Goal: Task Accomplishment & Management: Manage account settings

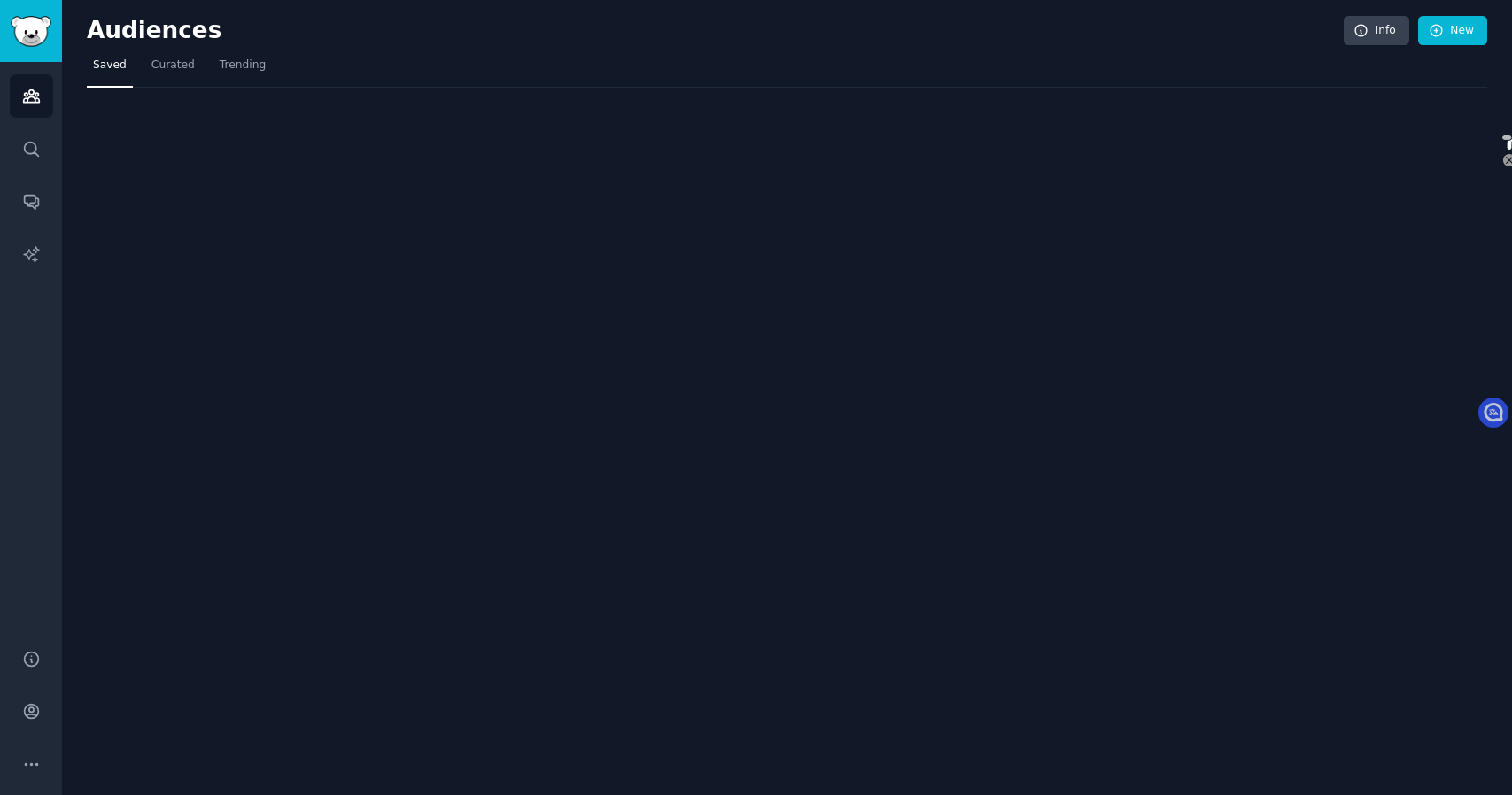
select select "en"
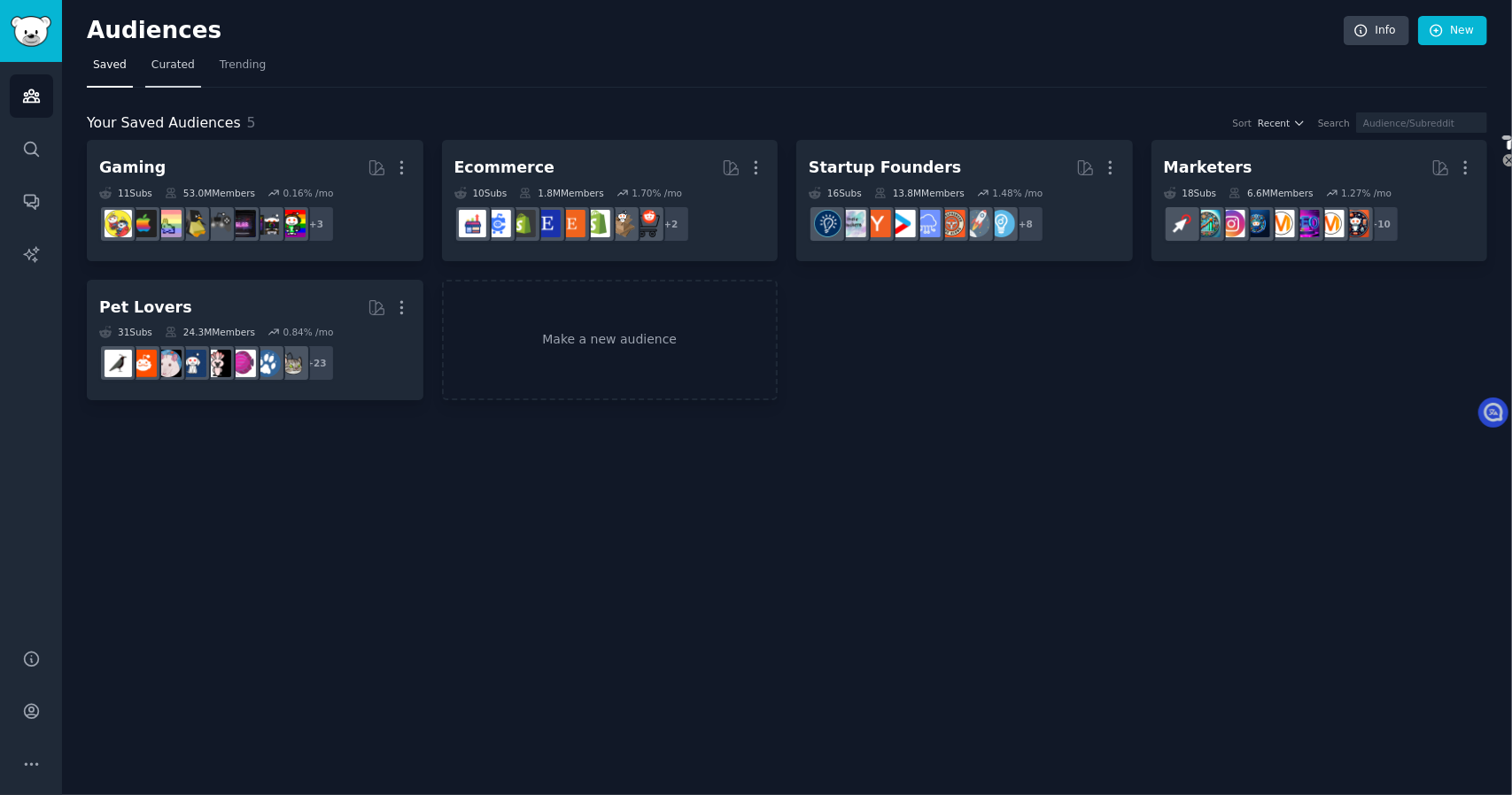
click at [187, 61] on span "Curated" at bounding box center [174, 66] width 43 height 16
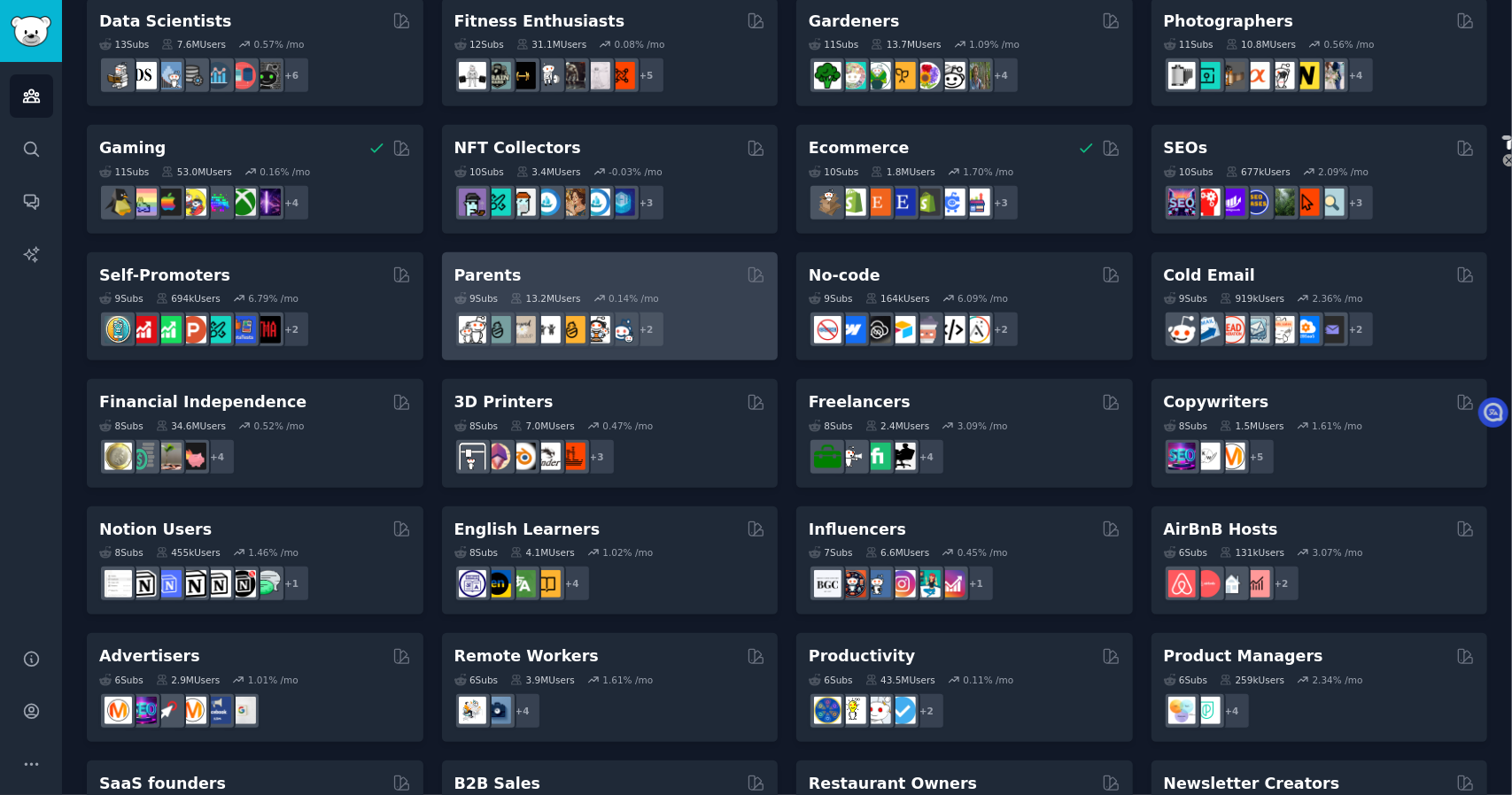
scroll to position [531, 0]
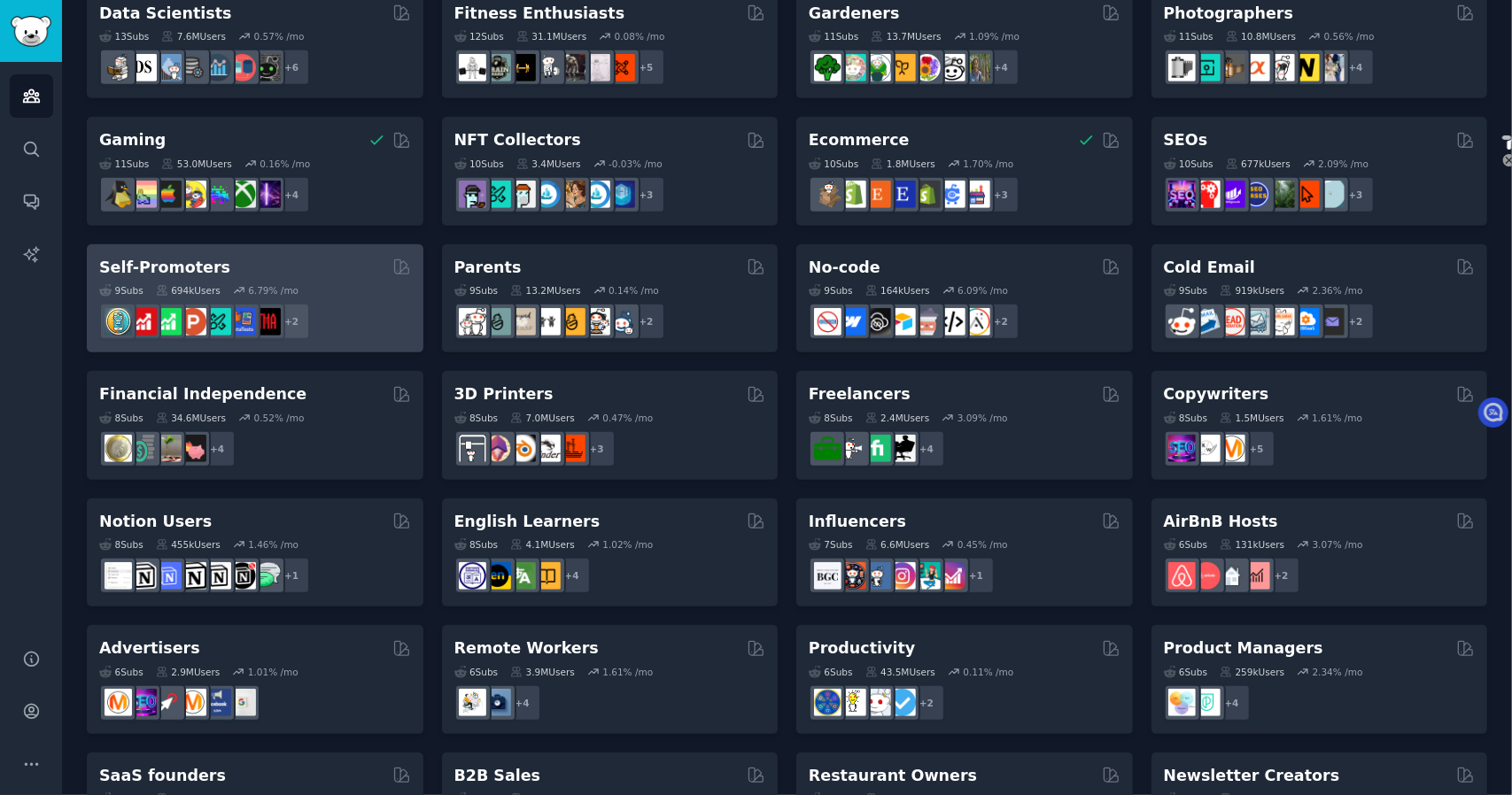
drag, startPoint x: 196, startPoint y: 265, endPoint x: 167, endPoint y: 272, distance: 29.8
click at [167, 272] on h2 "Self-Promoters" at bounding box center [164, 267] width 131 height 23
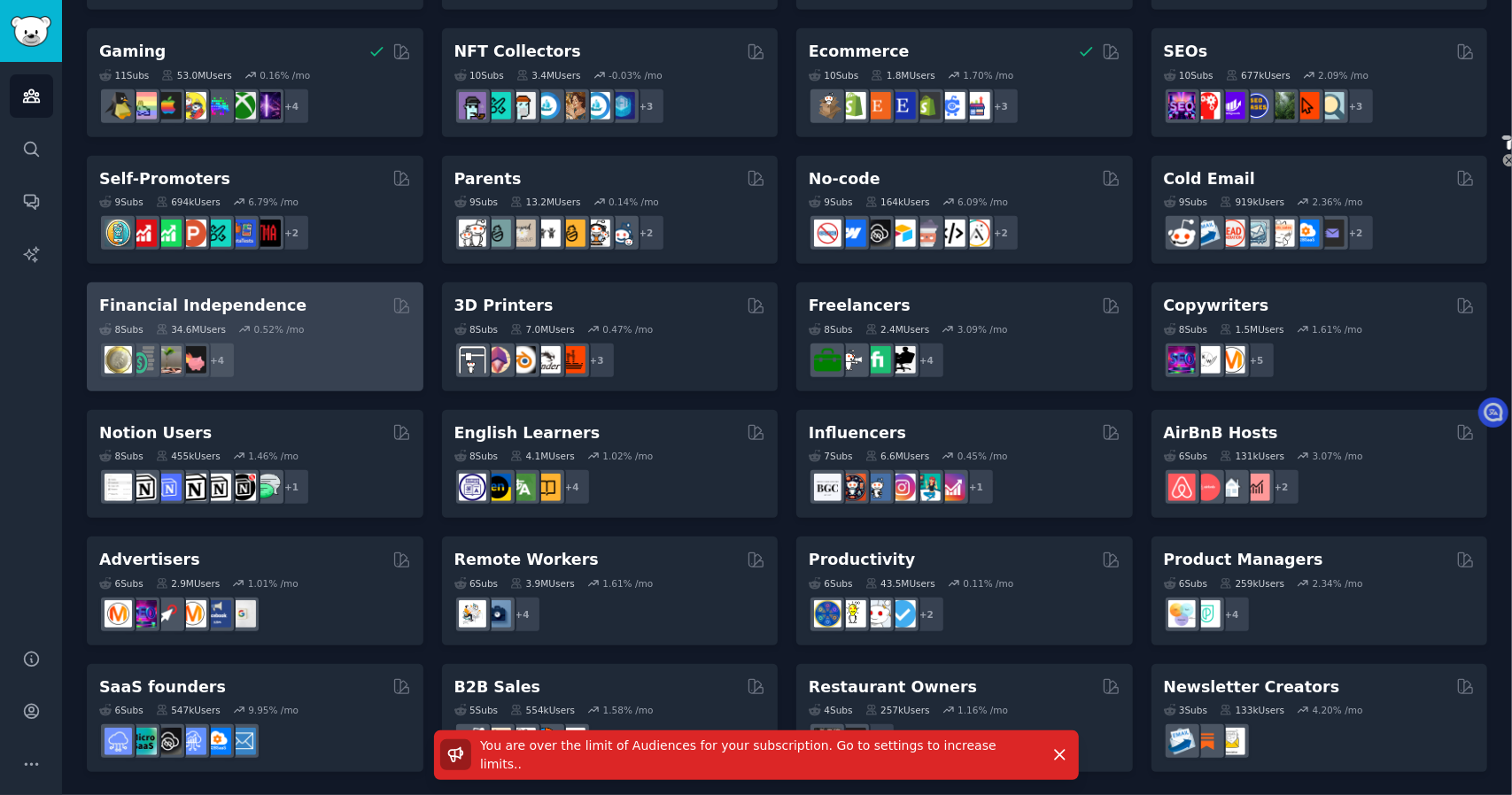
scroll to position [621, 0]
click at [252, 310] on h2 "Financial Independence" at bounding box center [202, 304] width 207 height 23
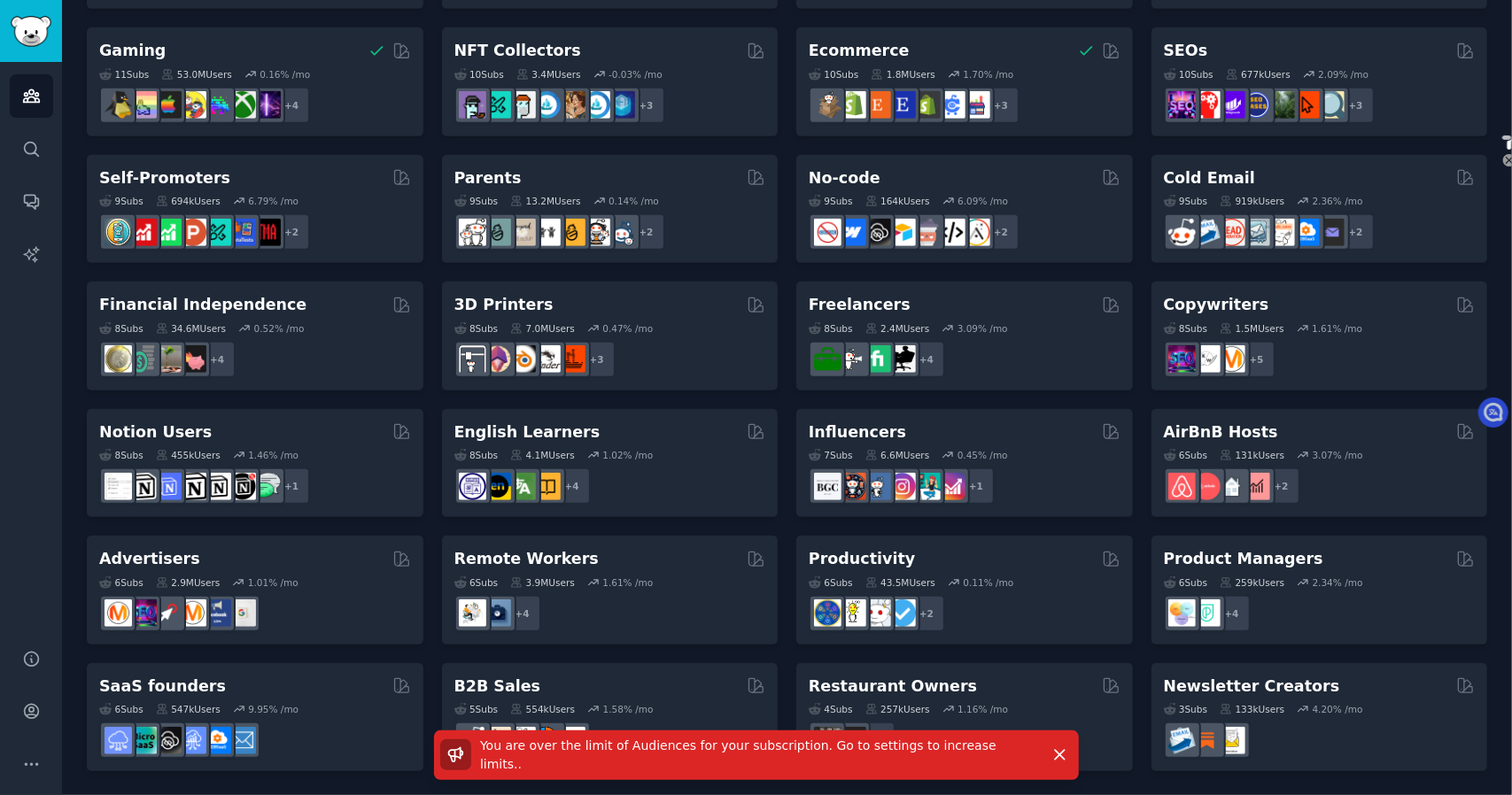
click at [252, 305] on h2 "Financial Independence" at bounding box center [202, 304] width 207 height 23
click at [1063, 757] on icon "button" at bounding box center [1060, 754] width 19 height 19
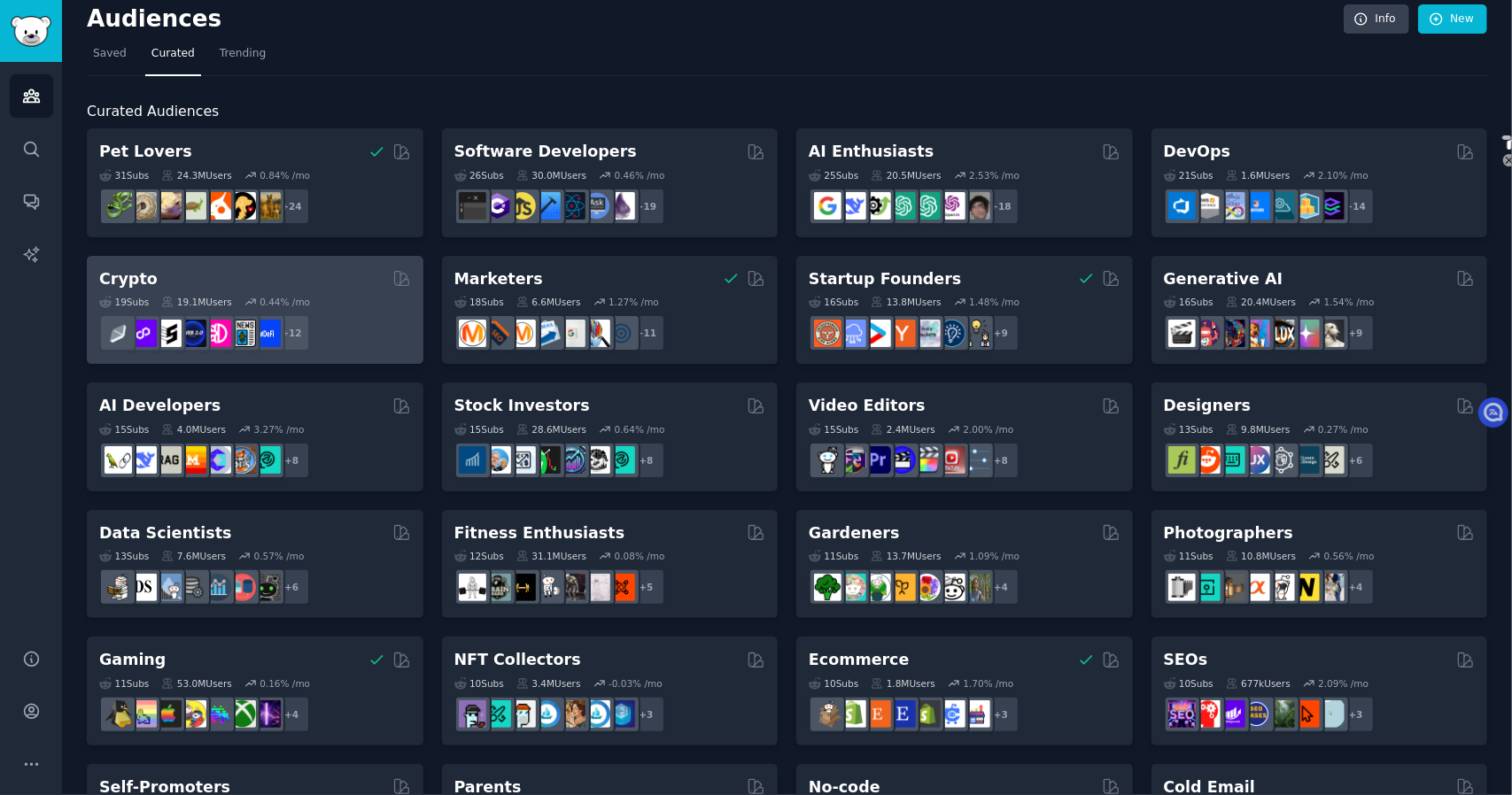
scroll to position [0, 0]
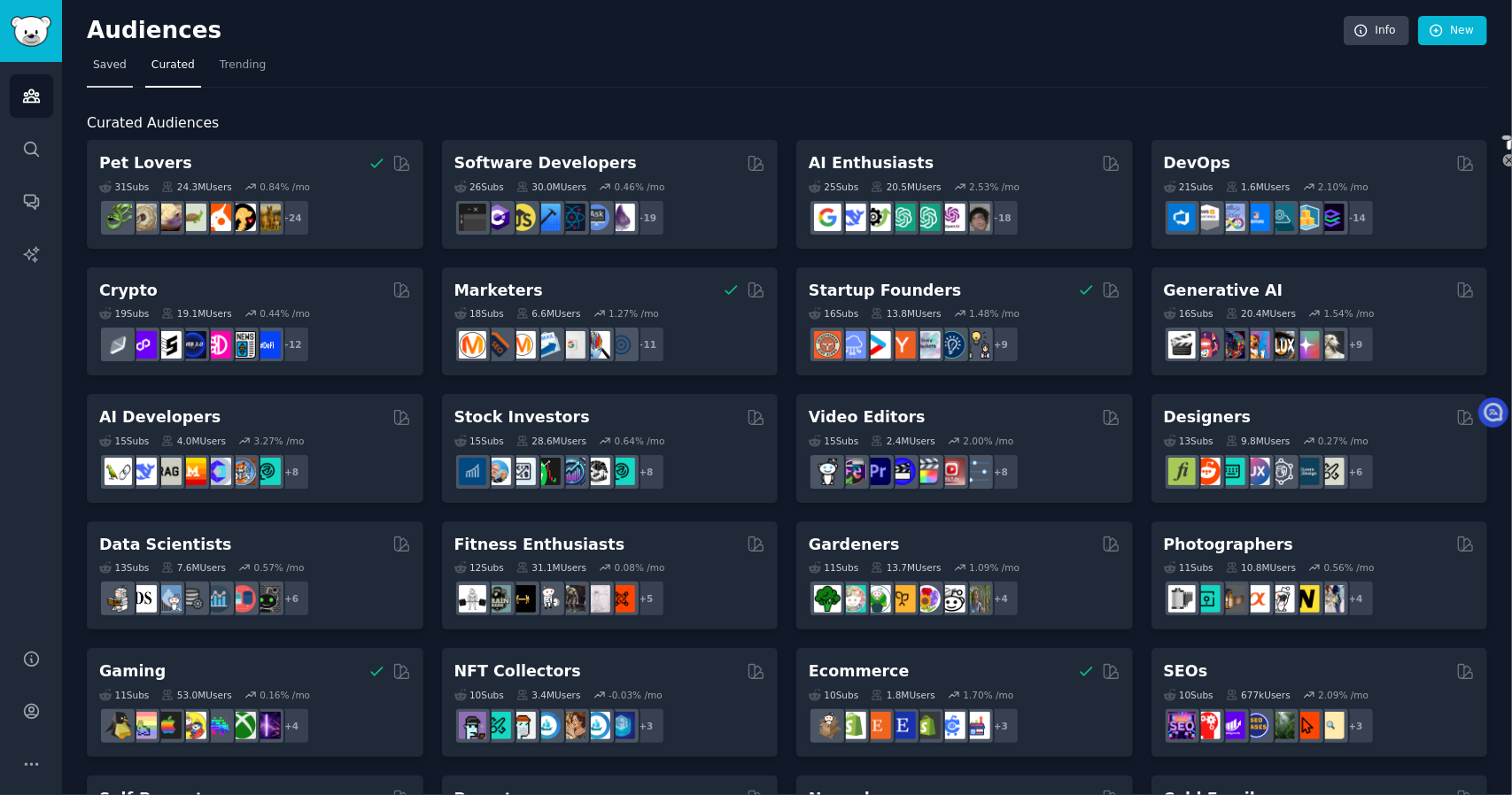
click at [128, 78] on link "Saved" at bounding box center [109, 70] width 46 height 36
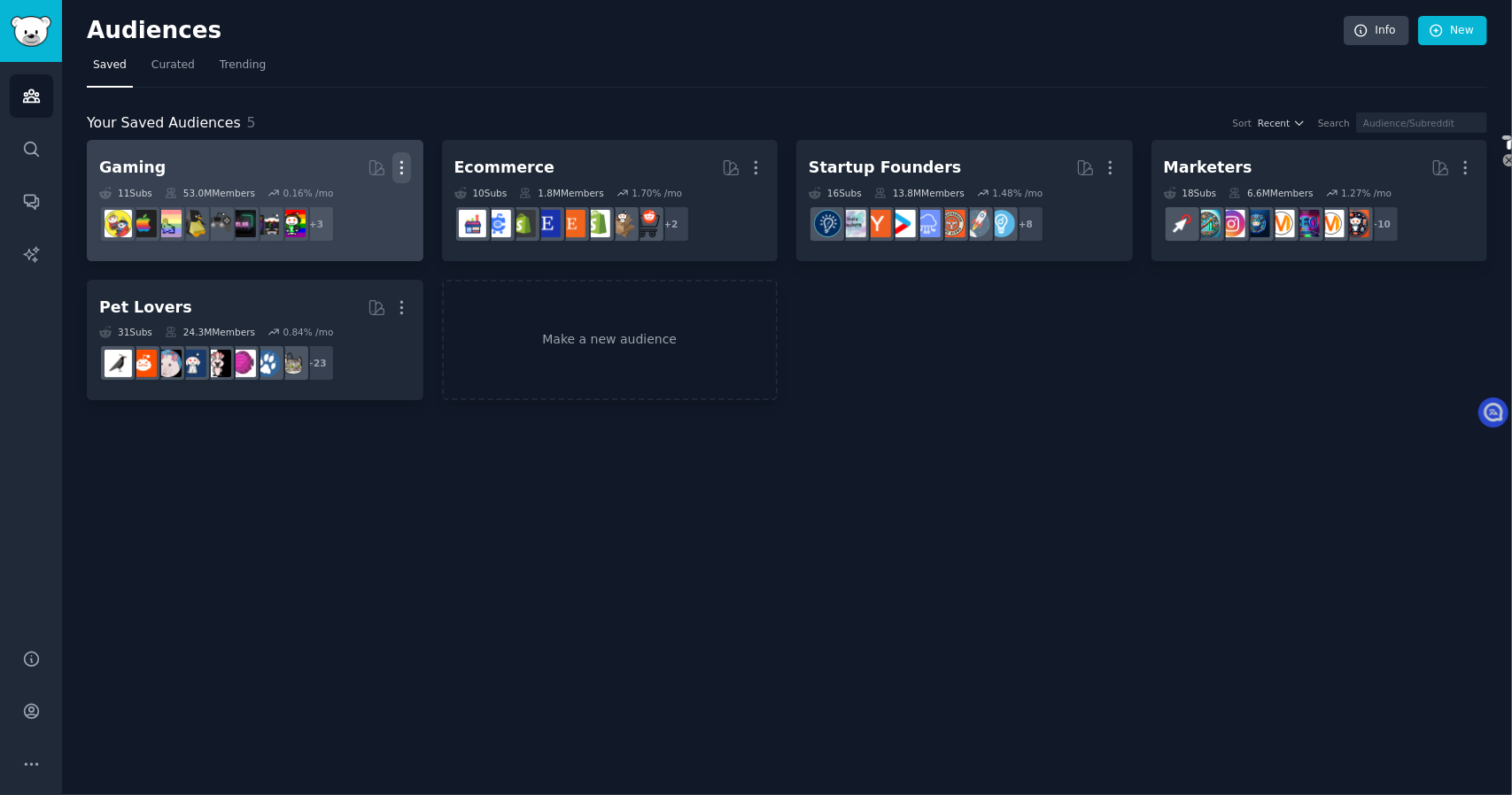
click at [401, 169] on icon "button" at bounding box center [401, 167] width 19 height 19
click at [348, 210] on p "Delete" at bounding box center [353, 205] width 41 height 19
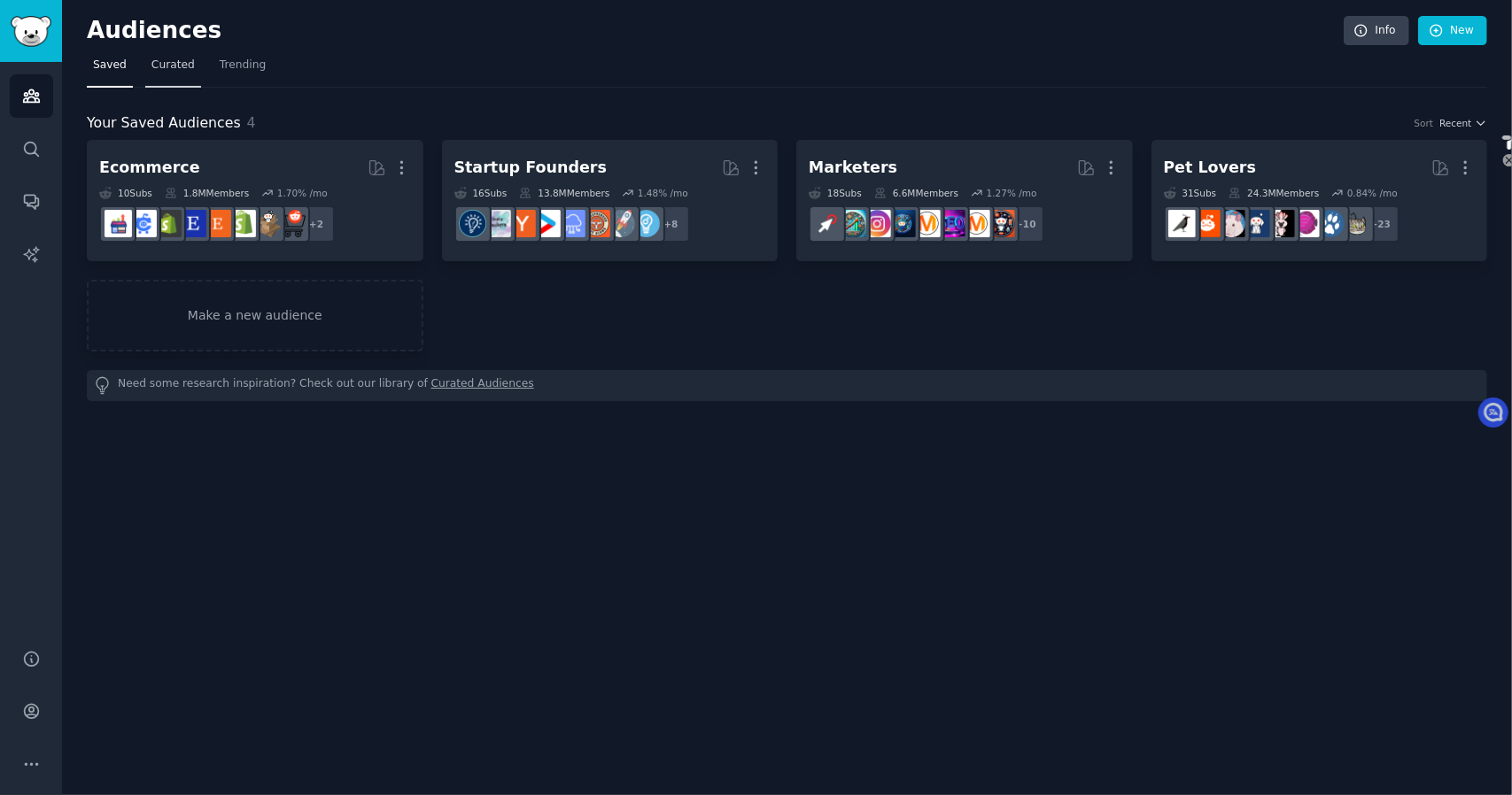
click at [181, 70] on span "Curated" at bounding box center [174, 66] width 43 height 16
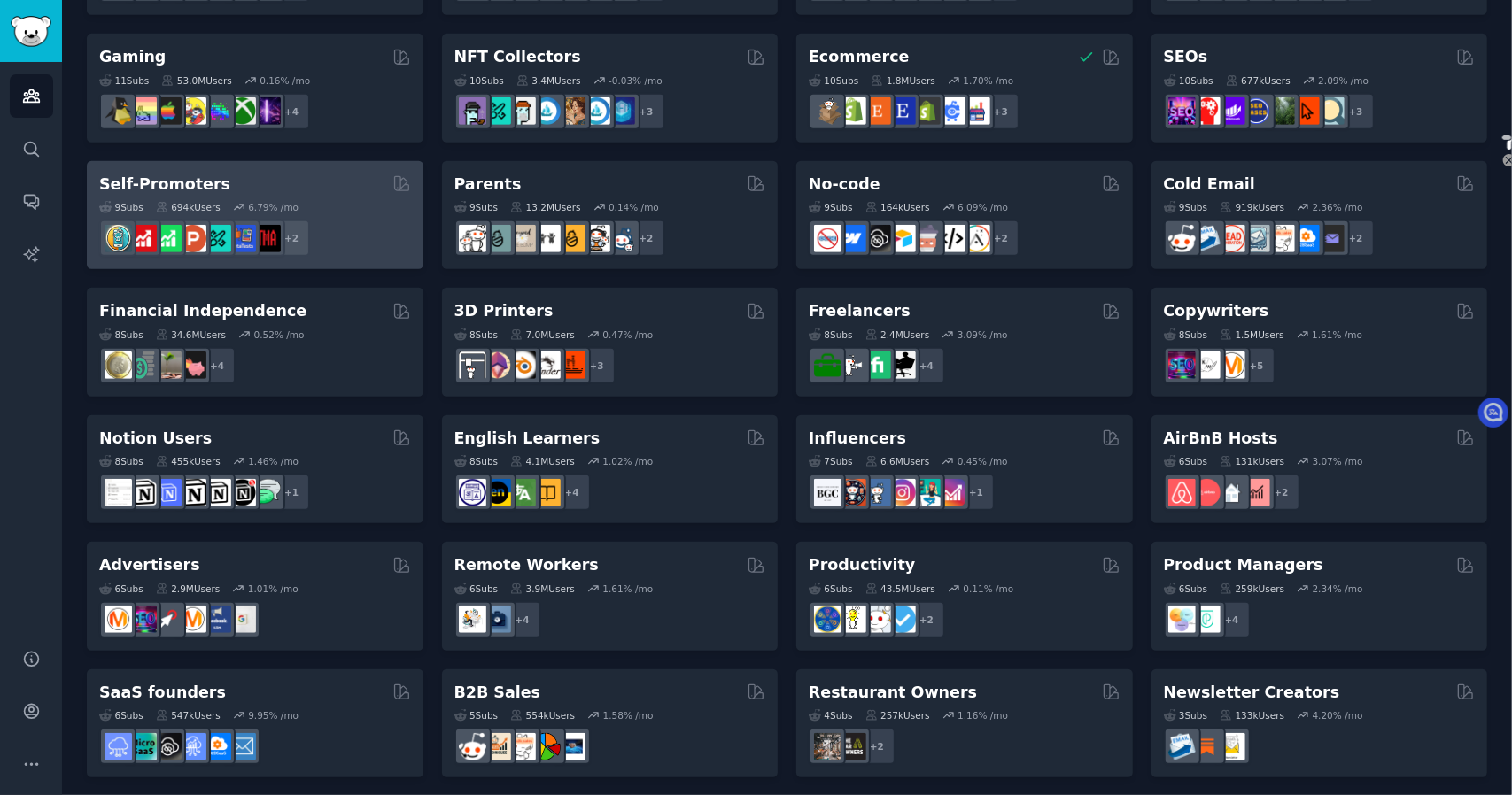
scroll to position [620, 0]
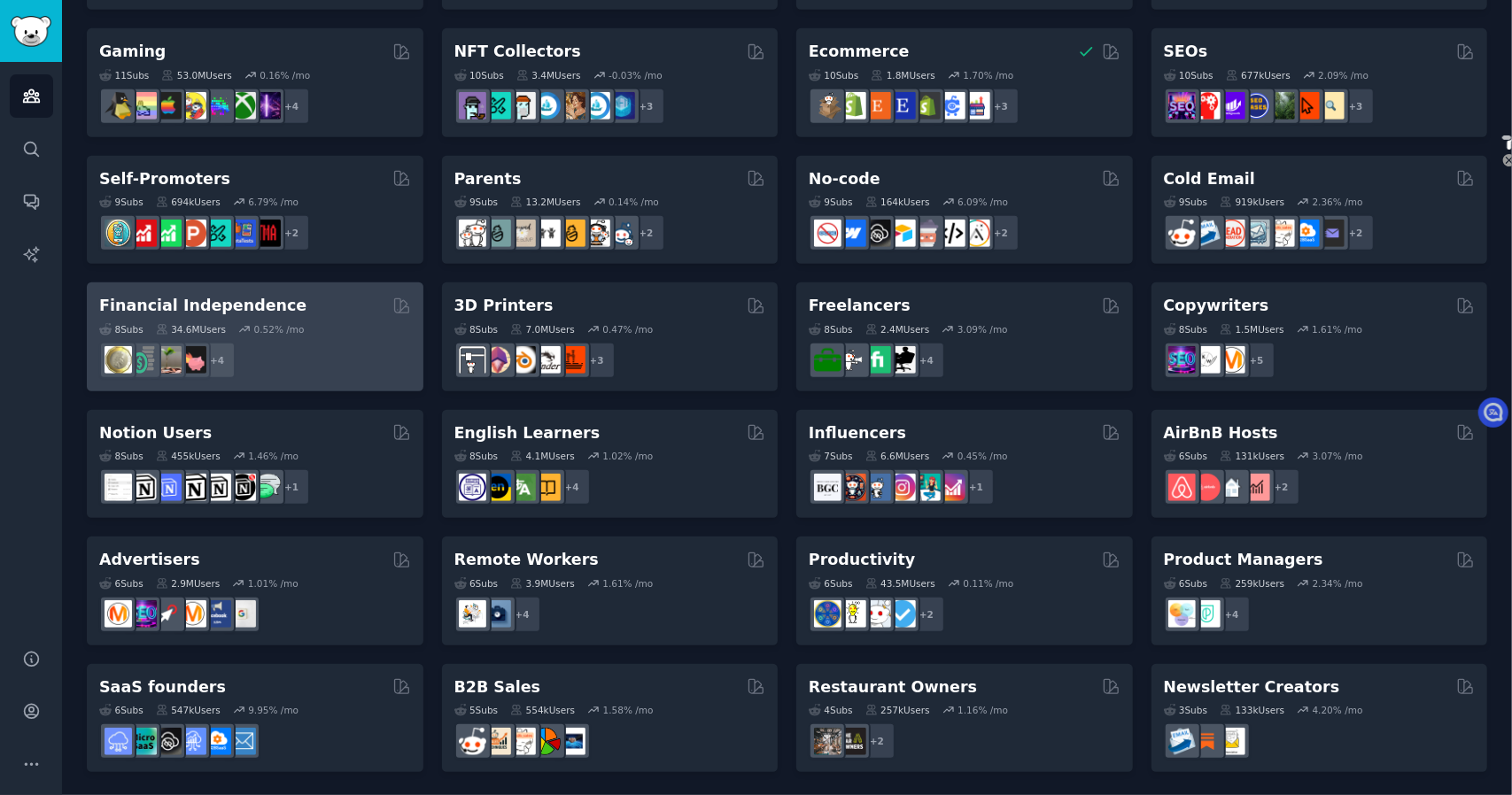
click at [308, 313] on div "Financial Independence" at bounding box center [255, 305] width 312 height 23
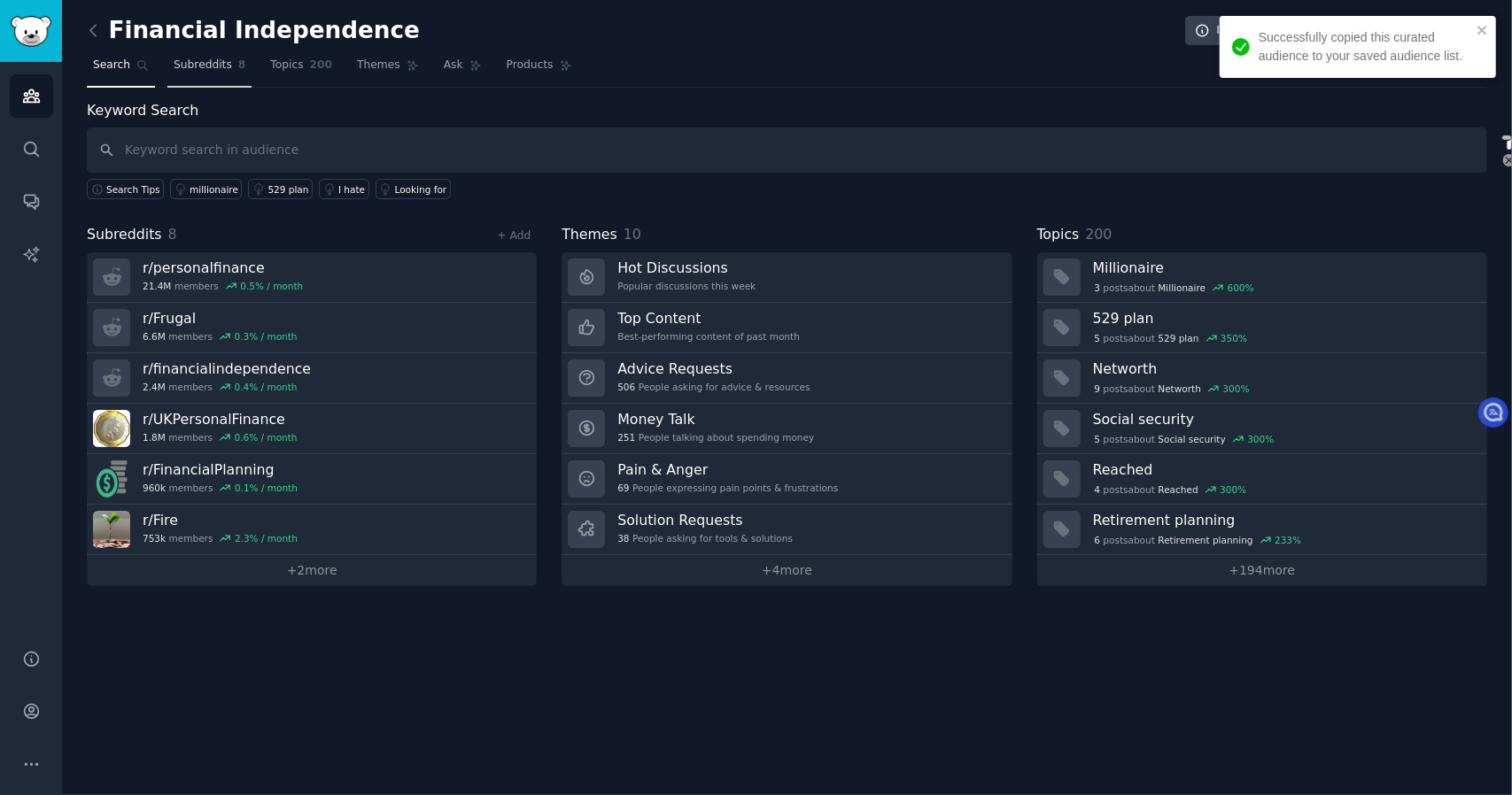
click at [198, 78] on link "Subreddits 8" at bounding box center [209, 70] width 84 height 36
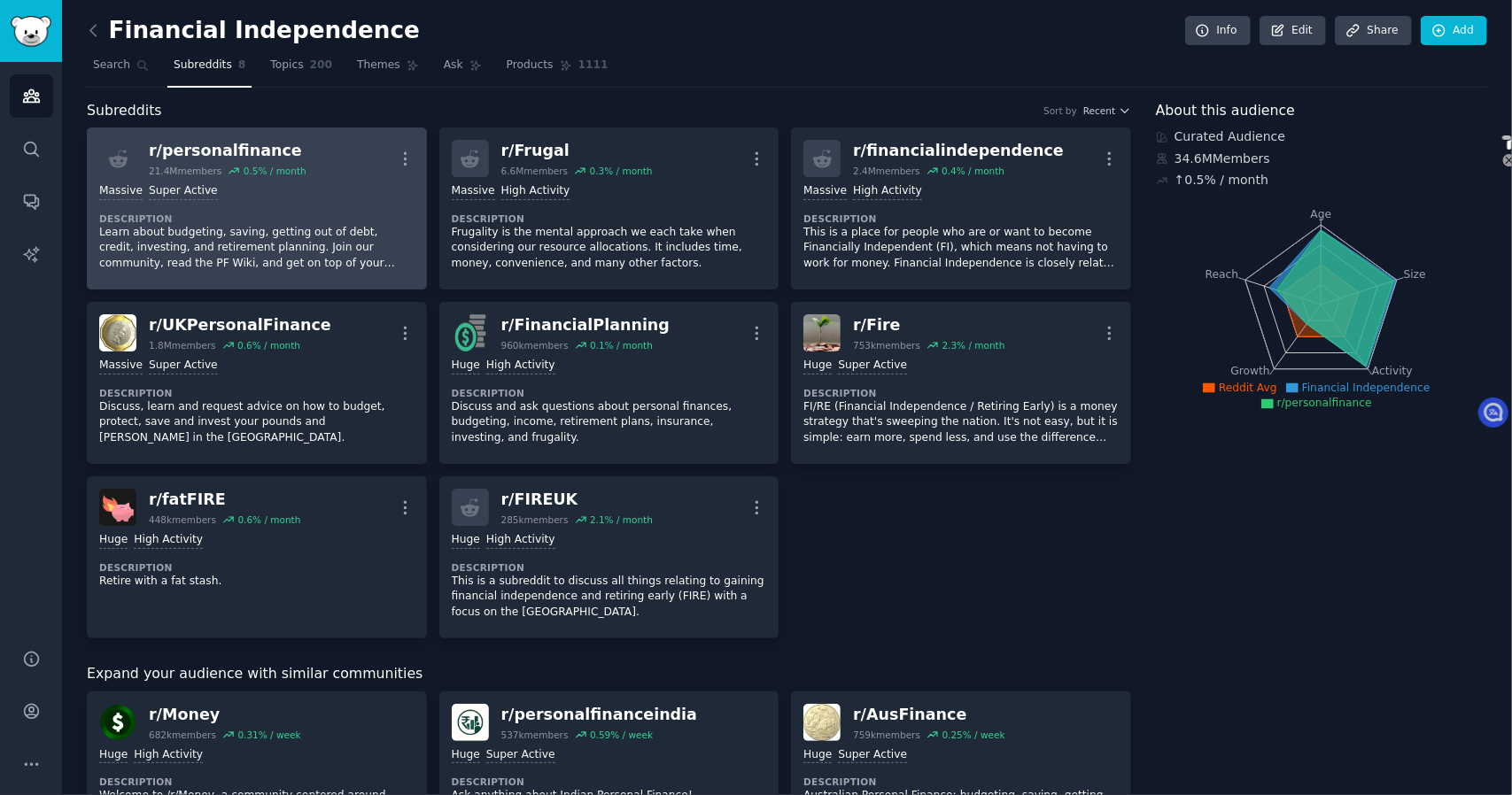
click at [325, 155] on div "r/ personalfinance 21.4M members 0.5 % / month More" at bounding box center [257, 158] width 315 height 37
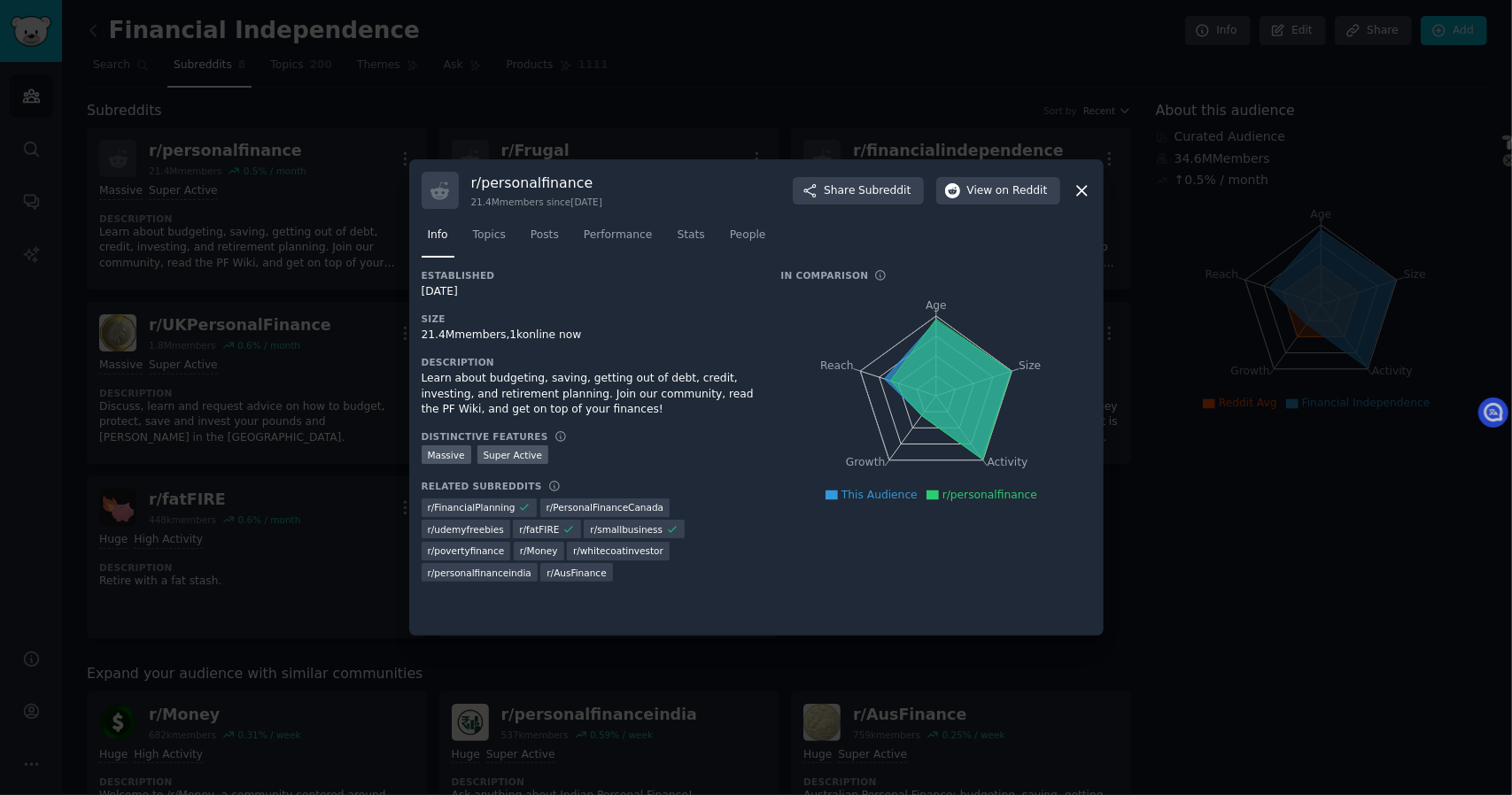
click at [758, 119] on div at bounding box center [756, 398] width 1512 height 795
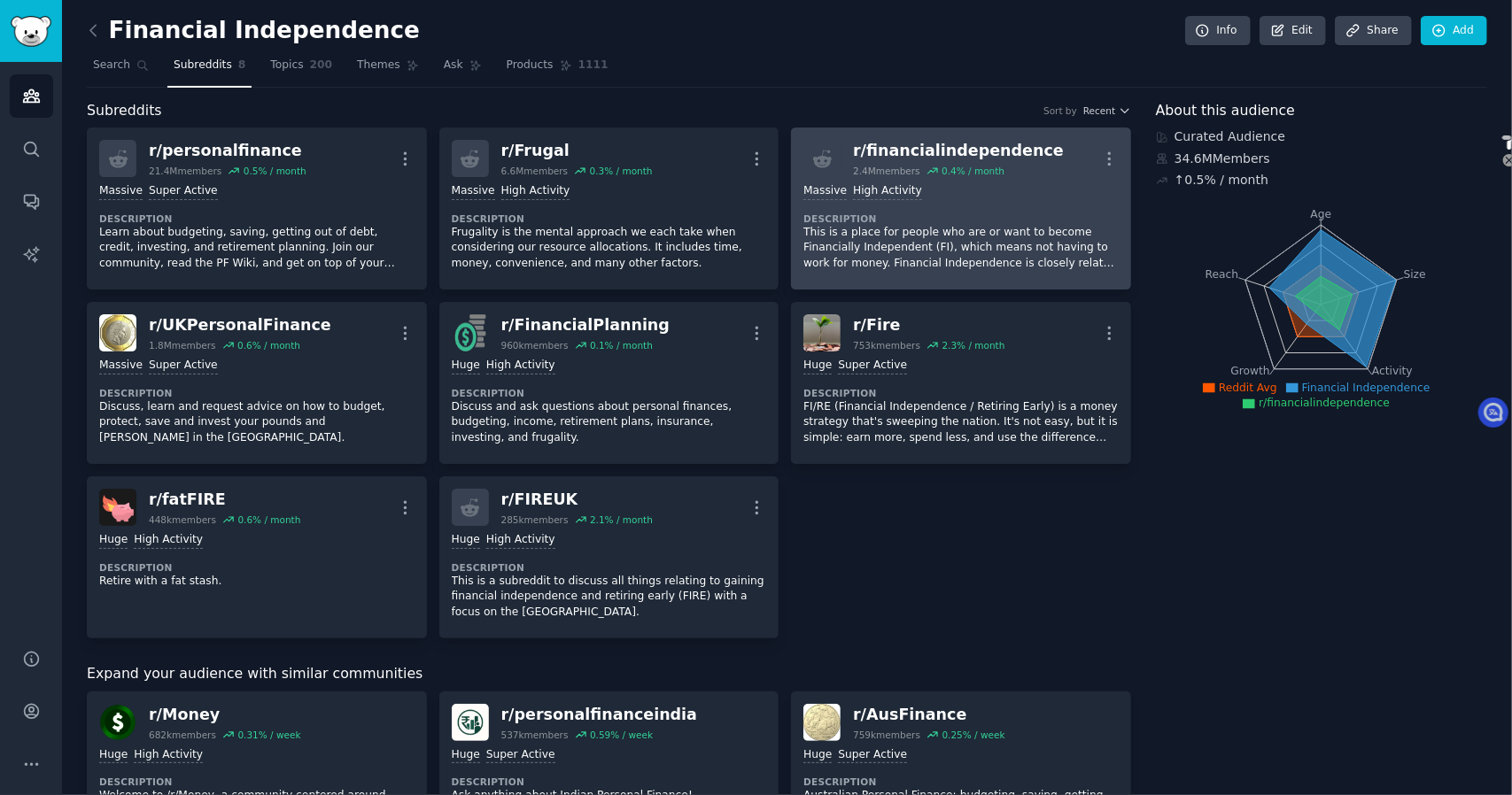
click at [970, 148] on div "r/ financialindependence" at bounding box center [958, 151] width 211 height 23
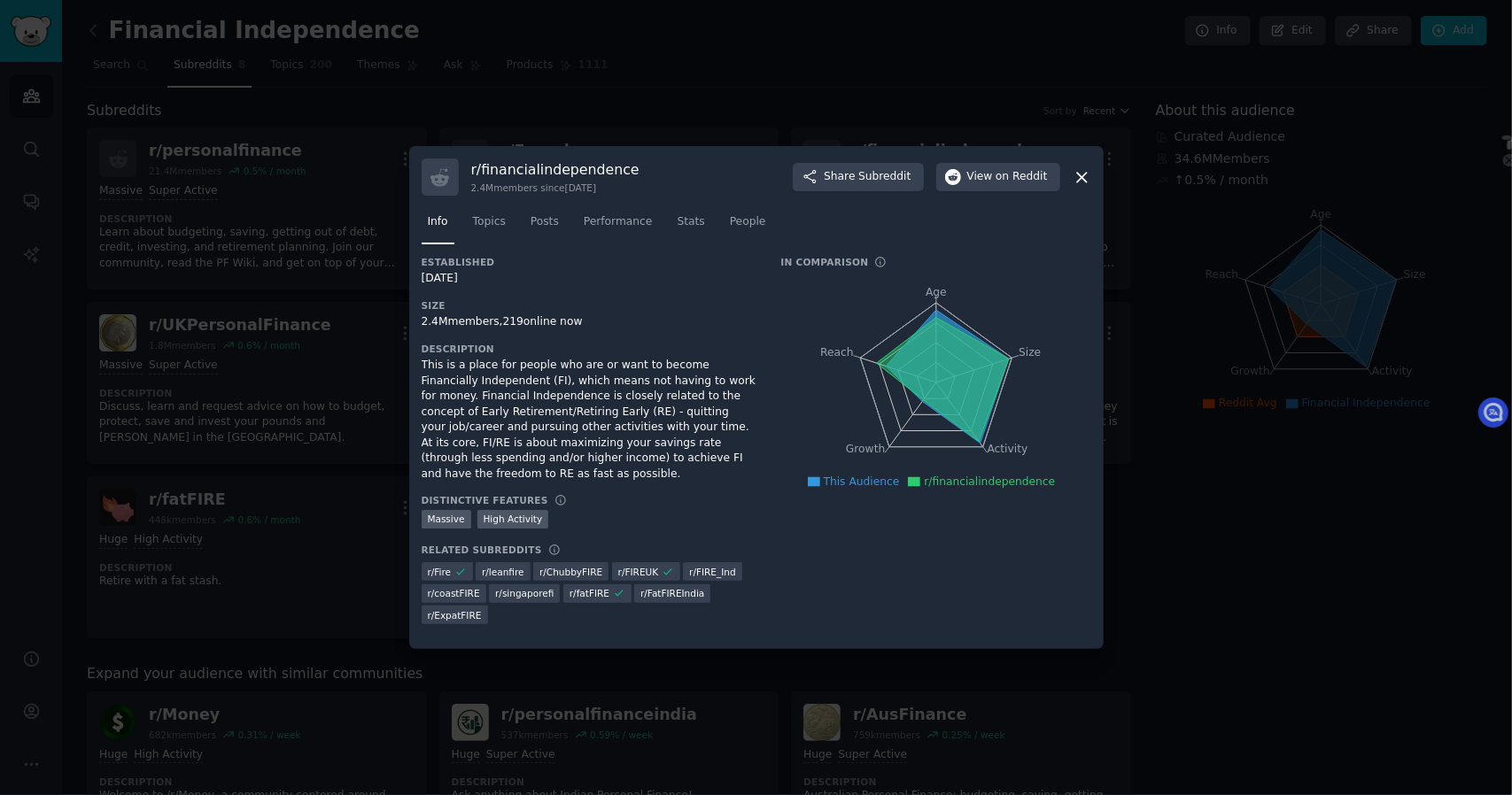
click at [714, 99] on div at bounding box center [756, 398] width 1512 height 795
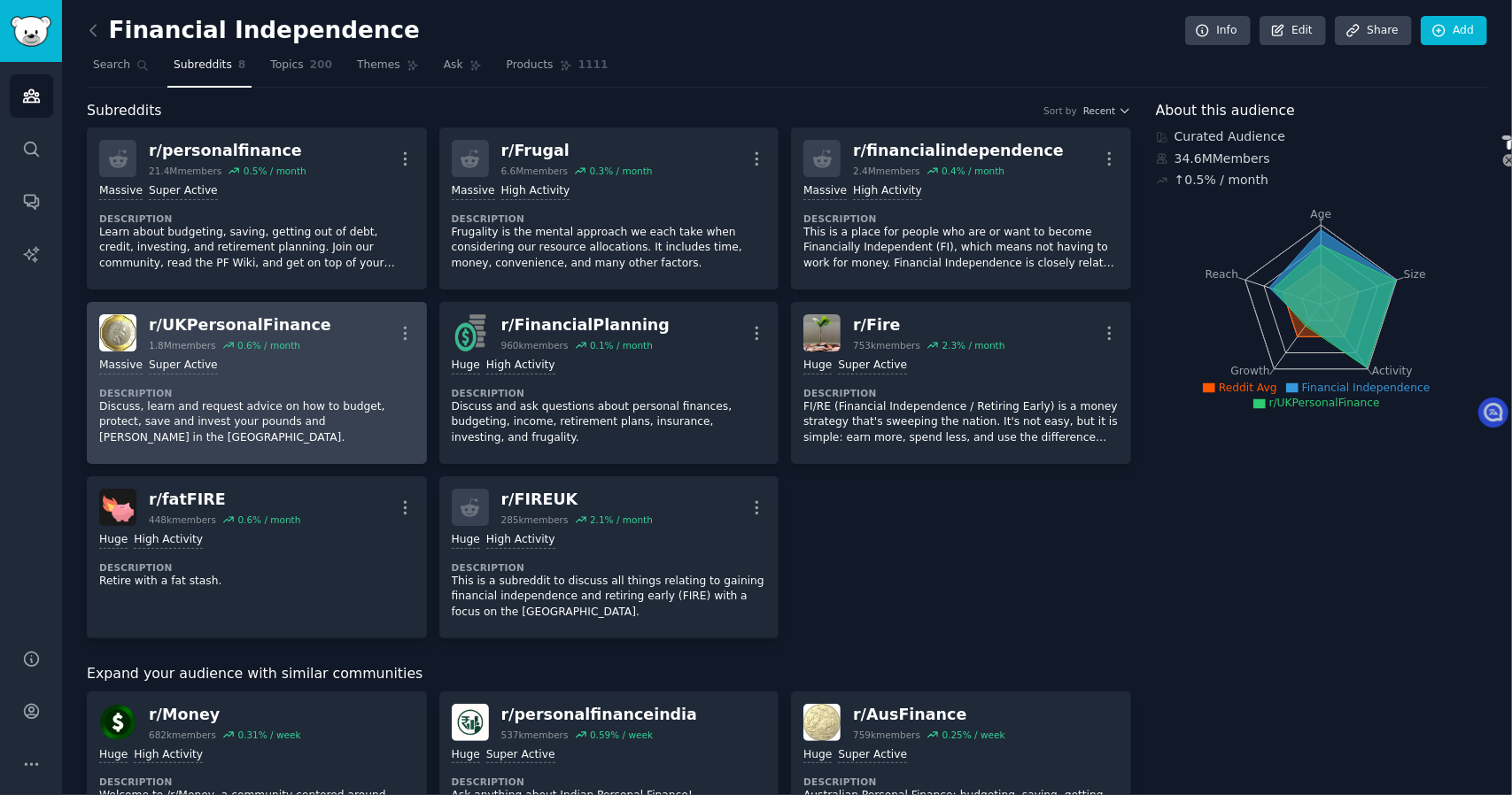
click at [297, 329] on div "r/ UKPersonalFinance" at bounding box center [240, 325] width 183 height 23
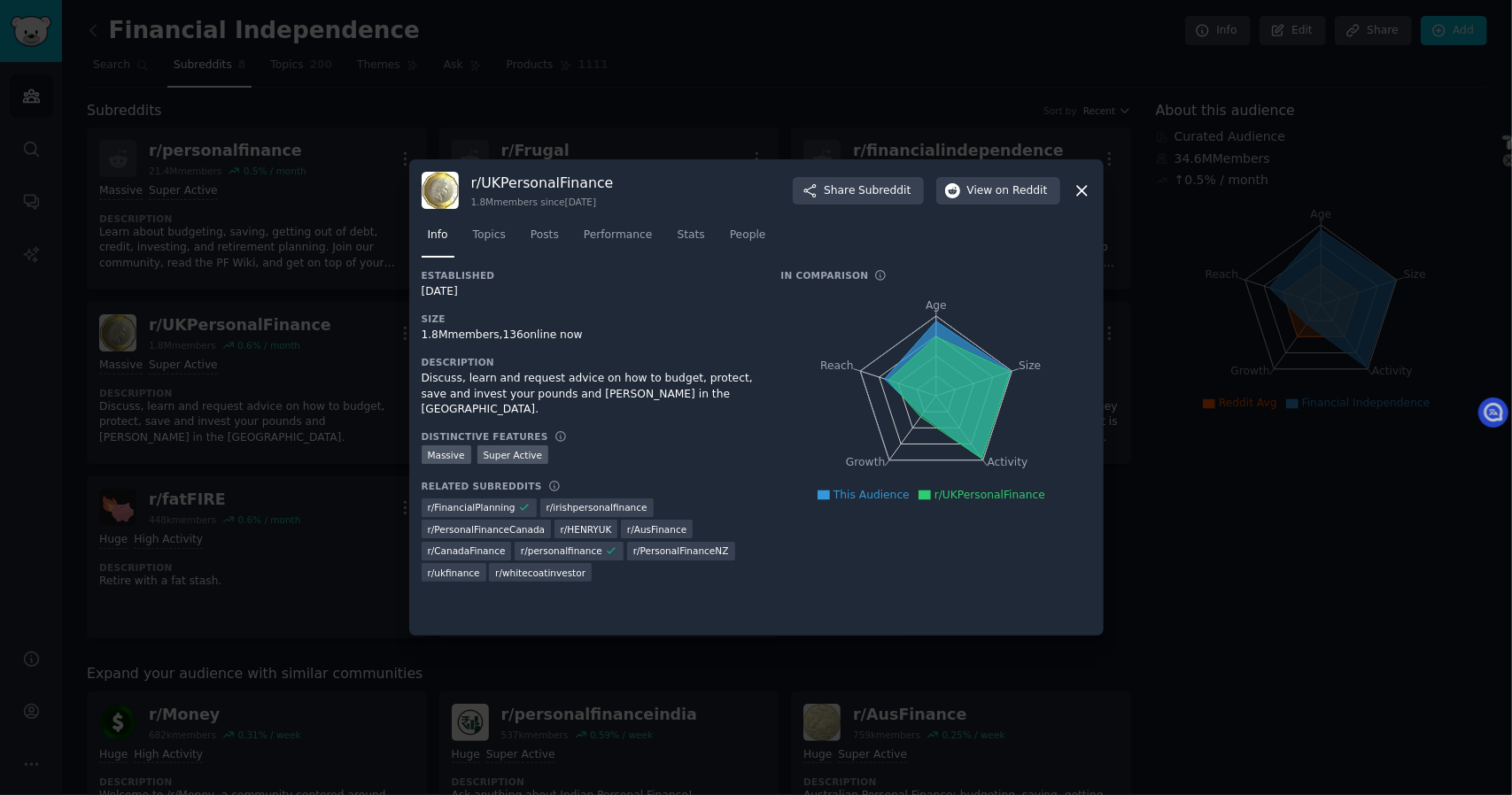
click at [470, 124] on div at bounding box center [756, 398] width 1512 height 795
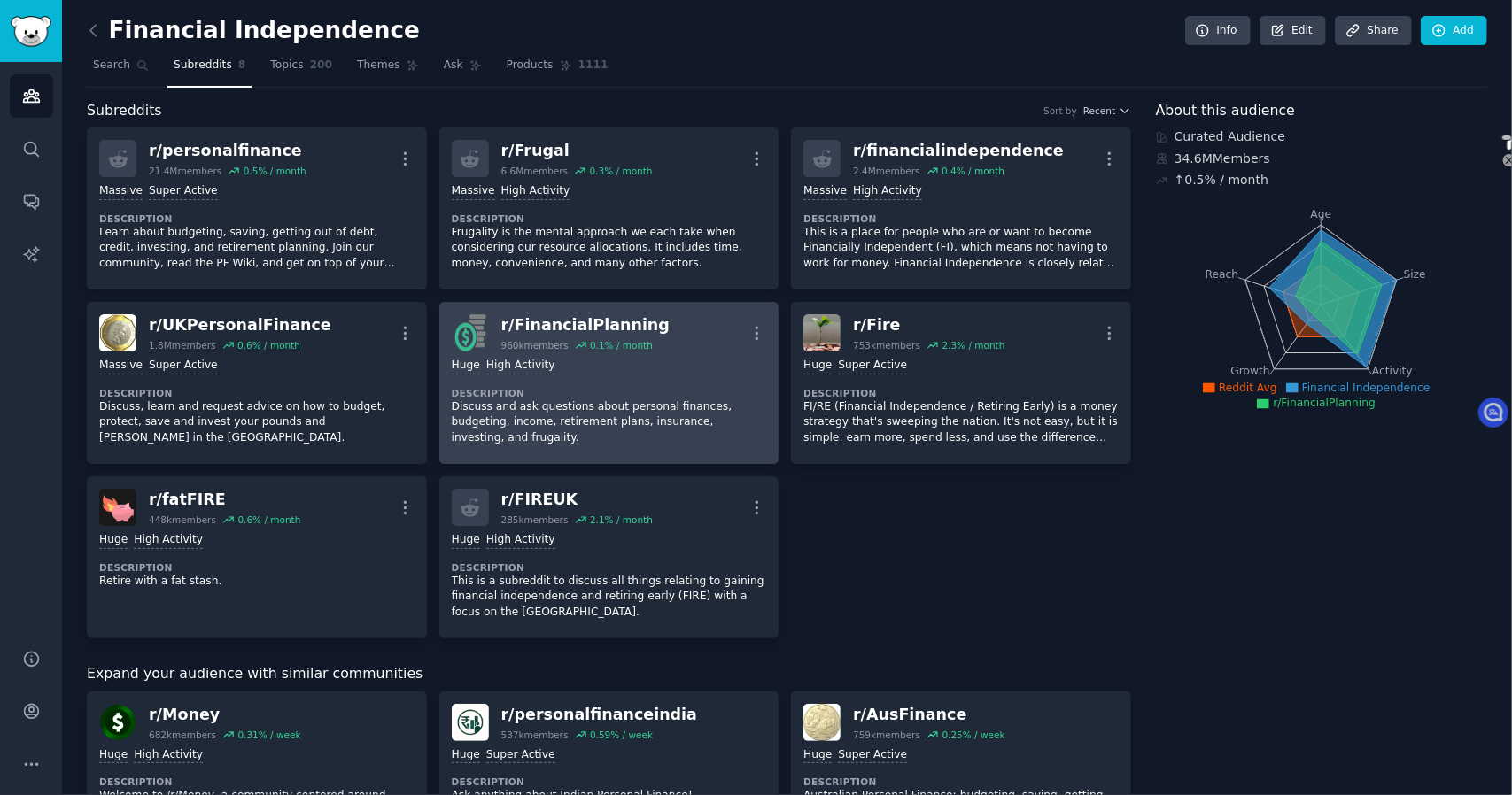
click at [661, 336] on div "r/ FinancialPlanning 960k members 0.1 % / month More" at bounding box center [609, 332] width 315 height 37
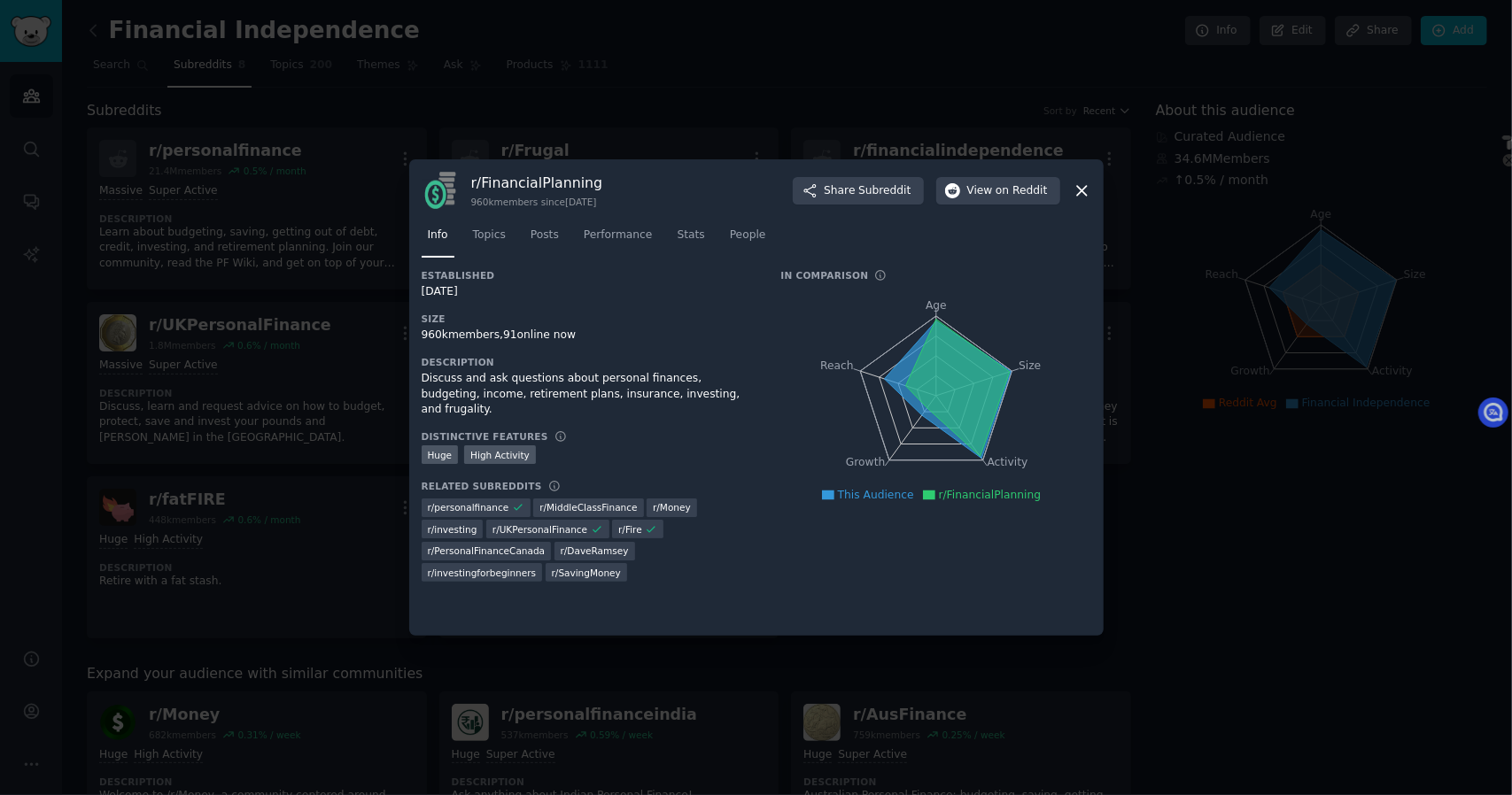
click at [711, 111] on div at bounding box center [756, 398] width 1512 height 795
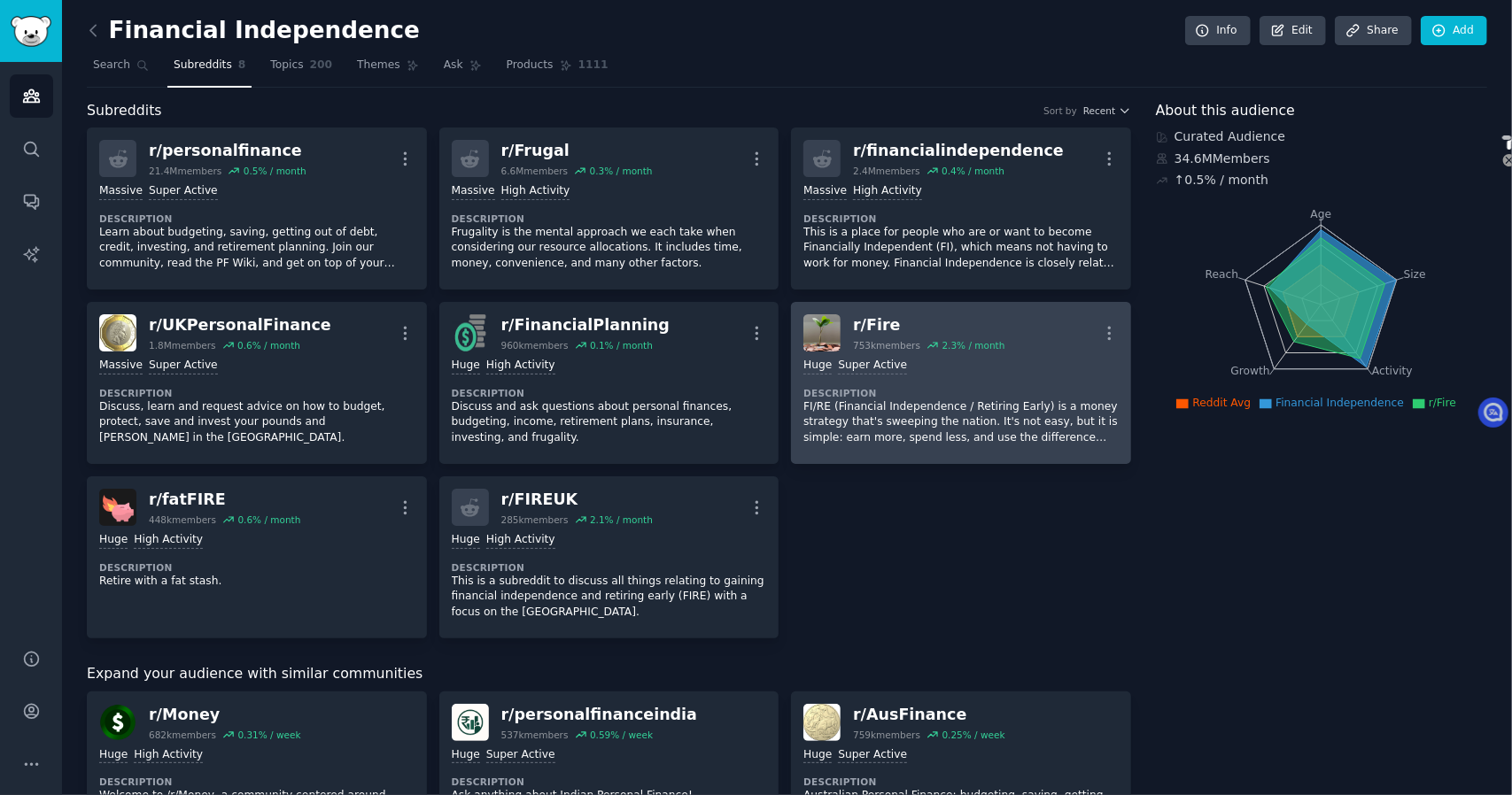
click at [944, 330] on div "r/ Fire" at bounding box center [929, 325] width 152 height 23
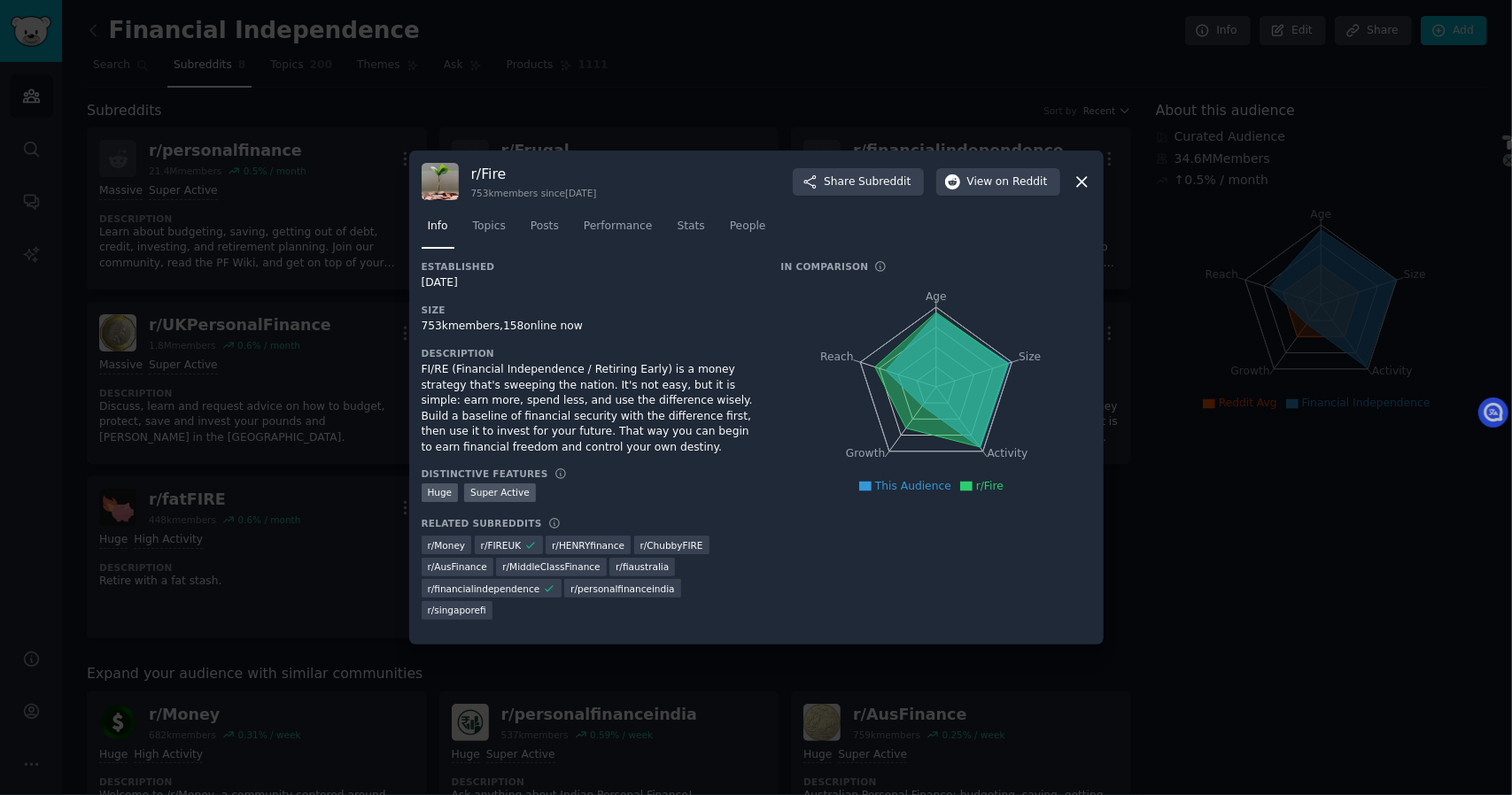
click at [589, 119] on div at bounding box center [756, 398] width 1512 height 795
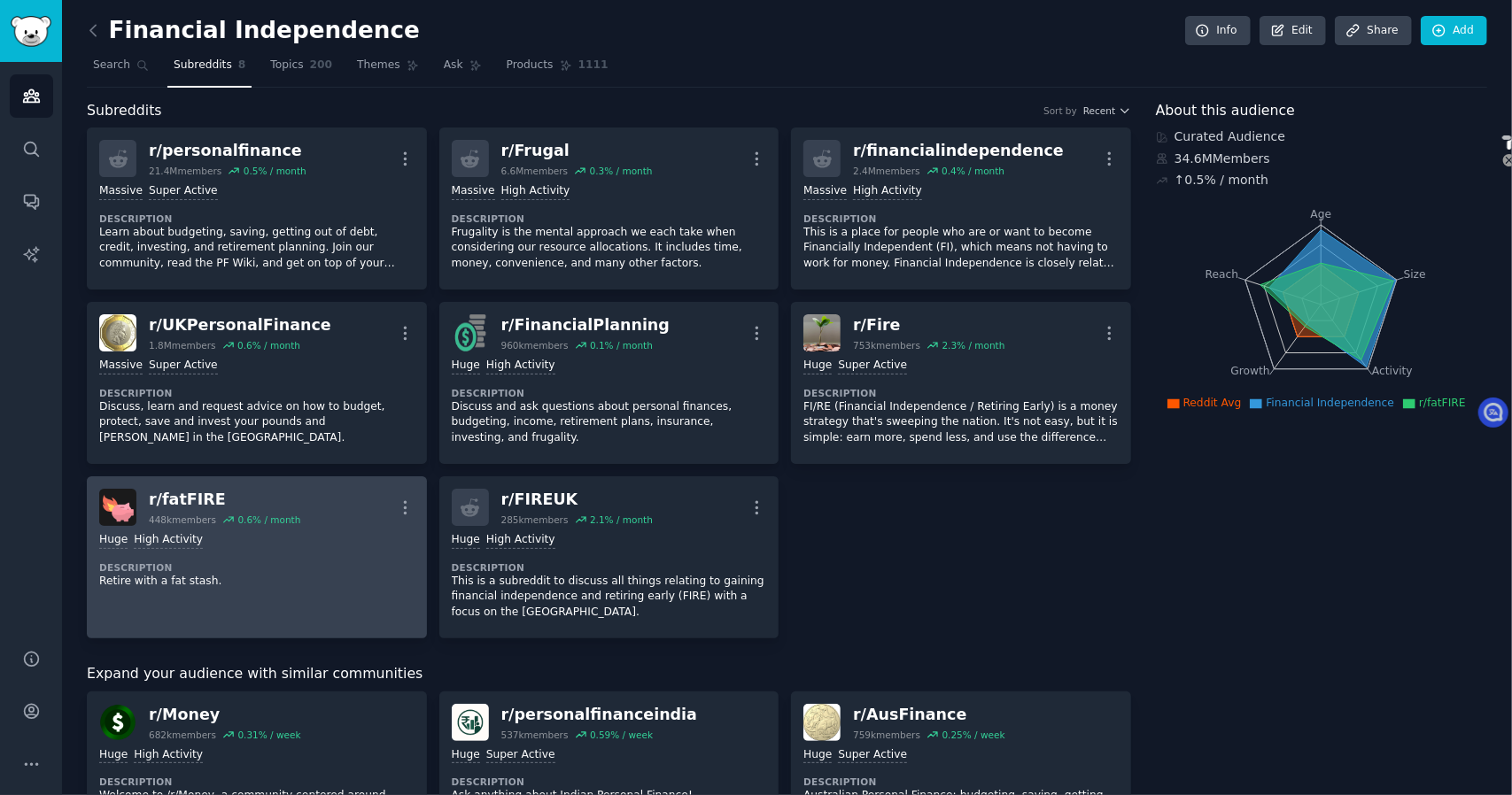
click at [329, 519] on div "r/ fatFIRE 448k members 0.6 % / month More" at bounding box center [257, 507] width 315 height 37
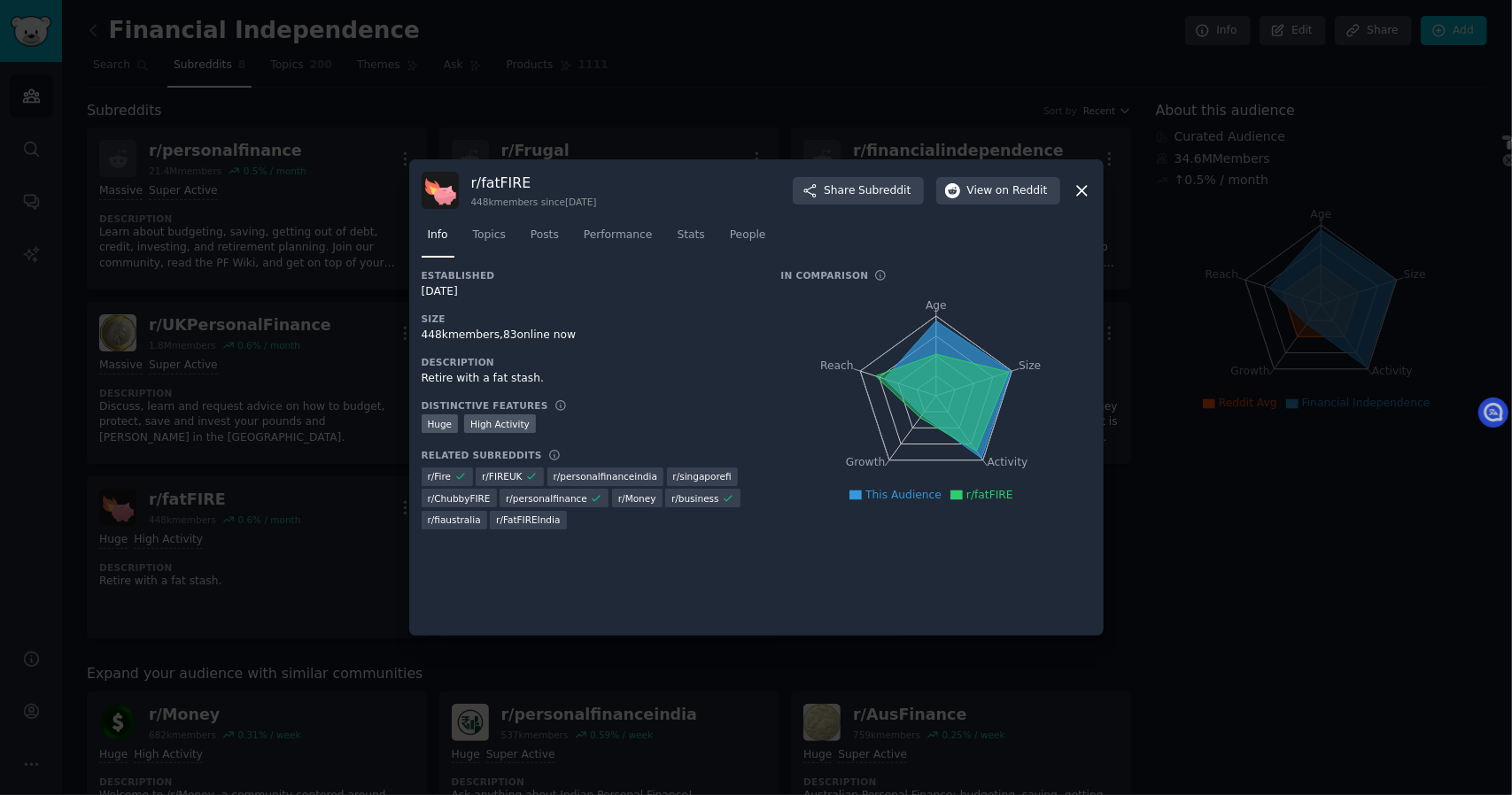
click at [869, 150] on div at bounding box center [756, 398] width 1512 height 795
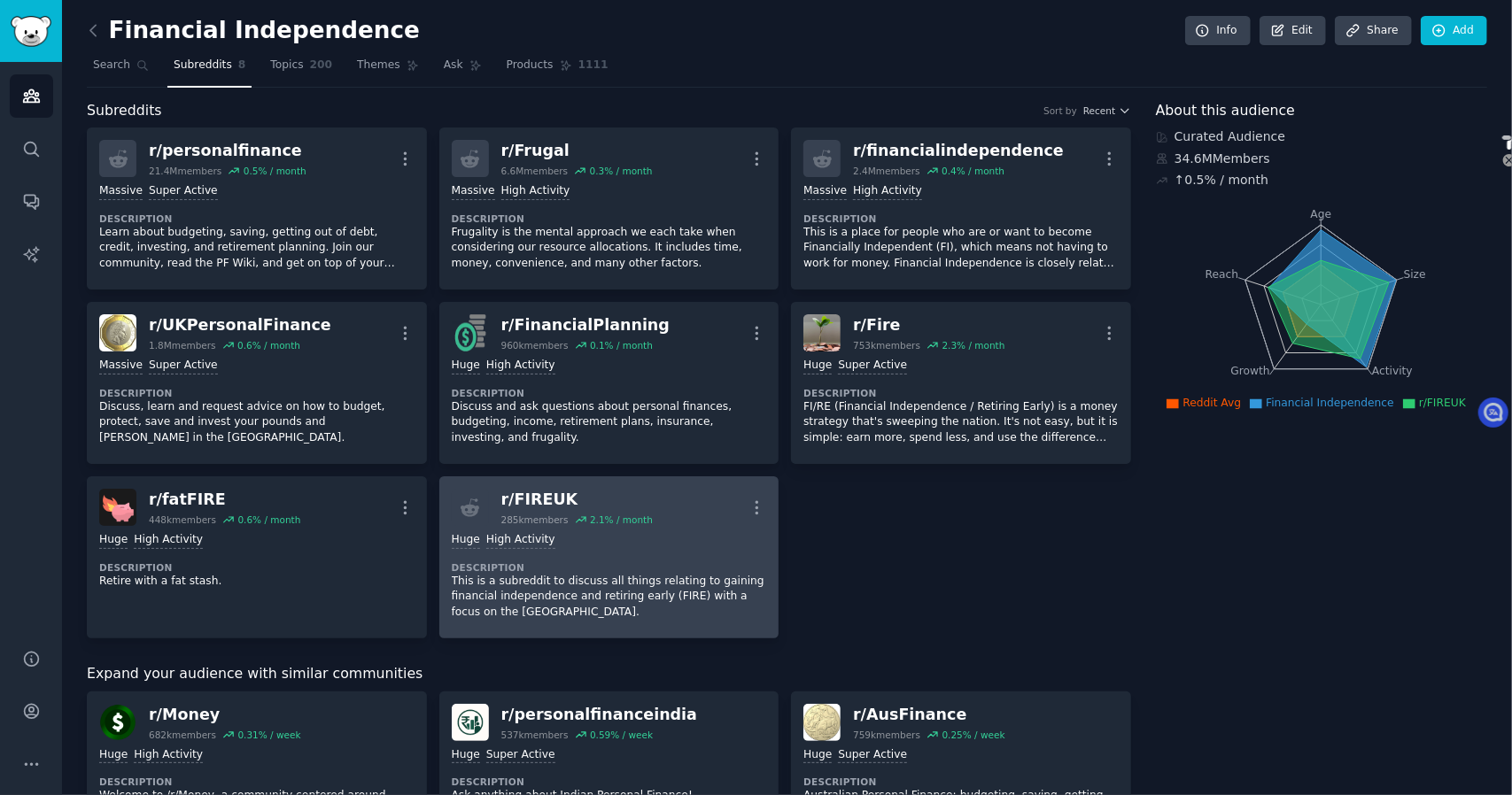
click at [666, 510] on div "r/ FIREUK 285k members 2.1 % / month More" at bounding box center [609, 507] width 315 height 37
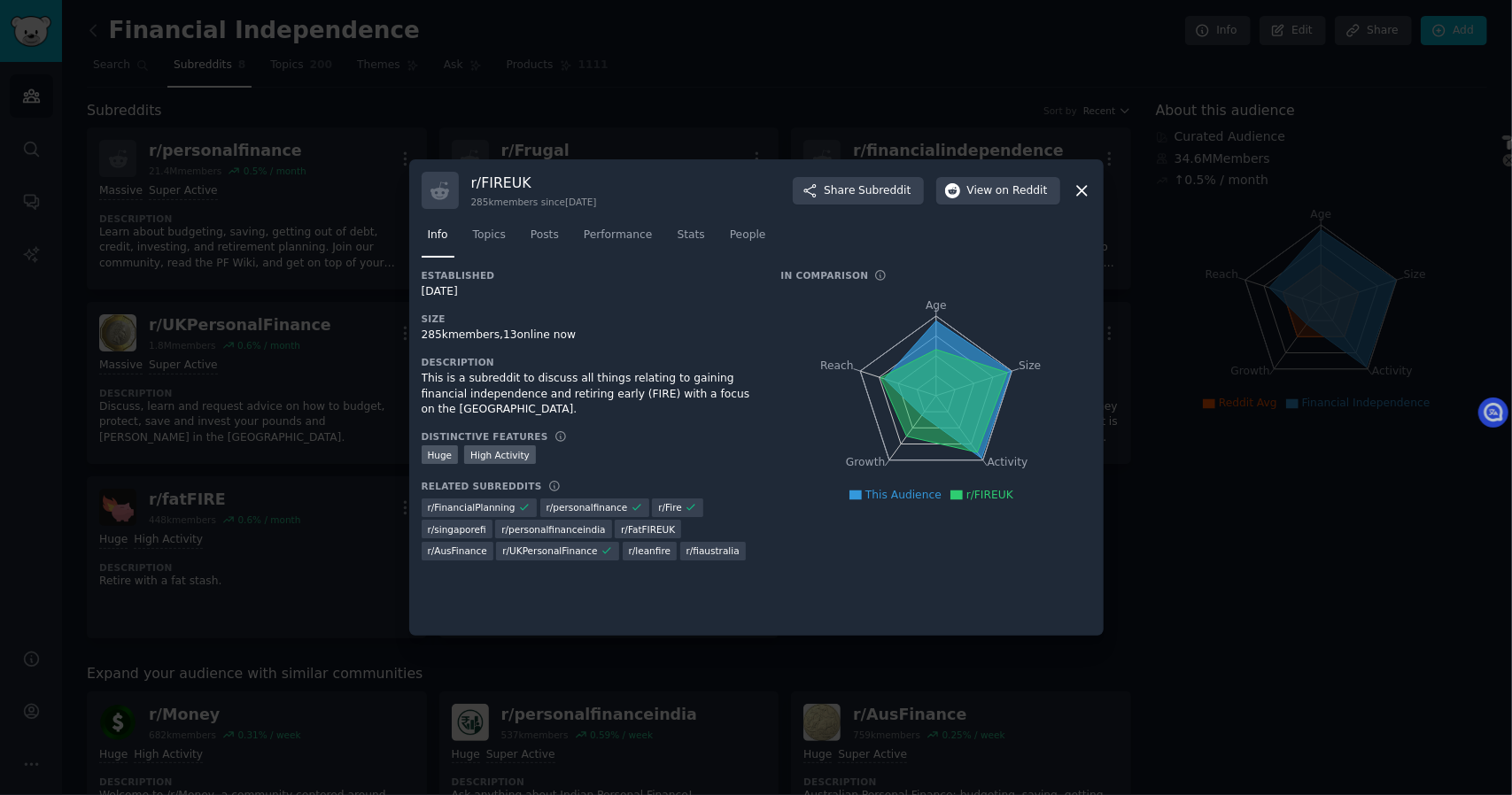
click at [1235, 303] on div at bounding box center [756, 398] width 1512 height 795
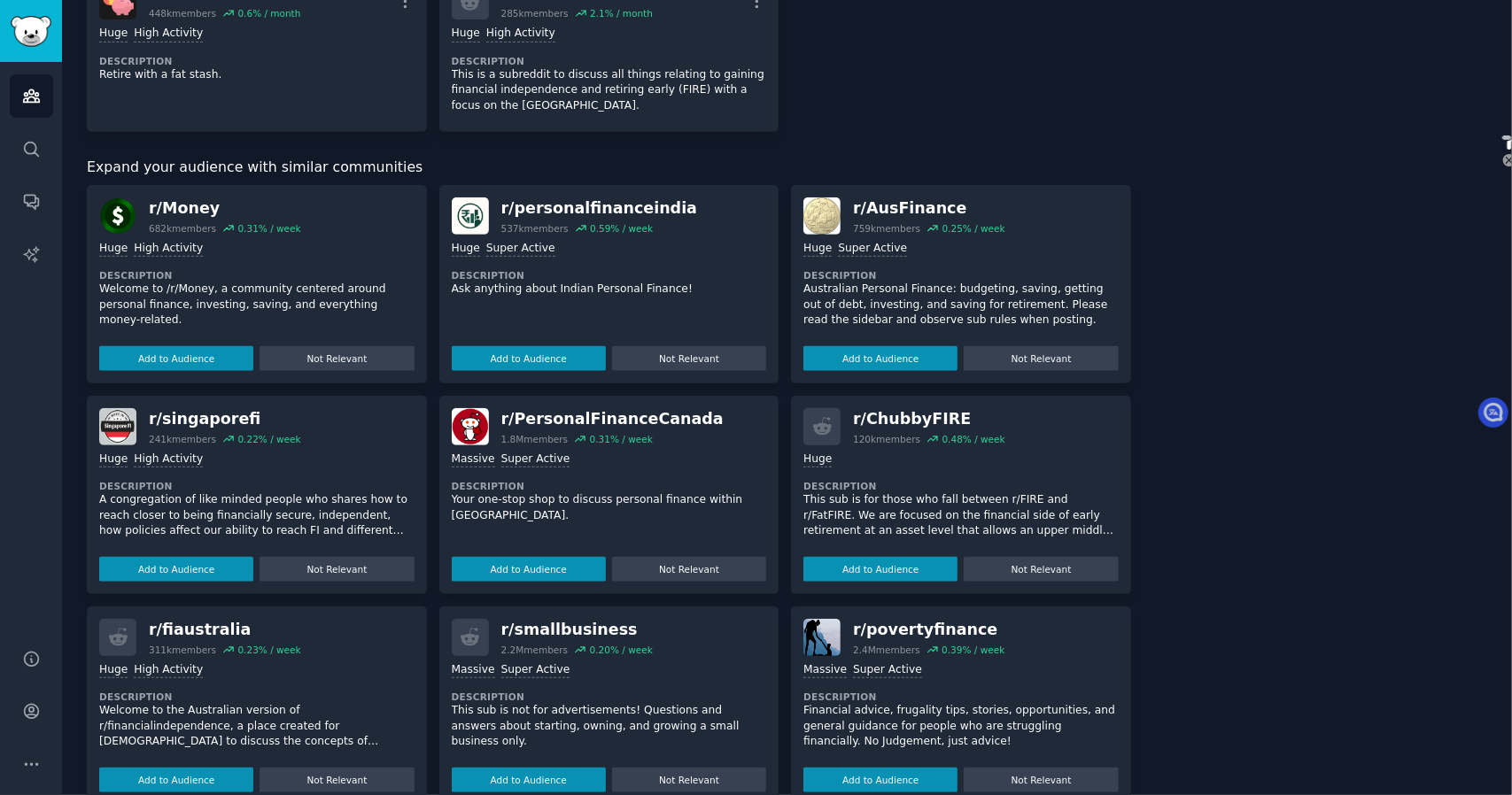
scroll to position [531, 0]
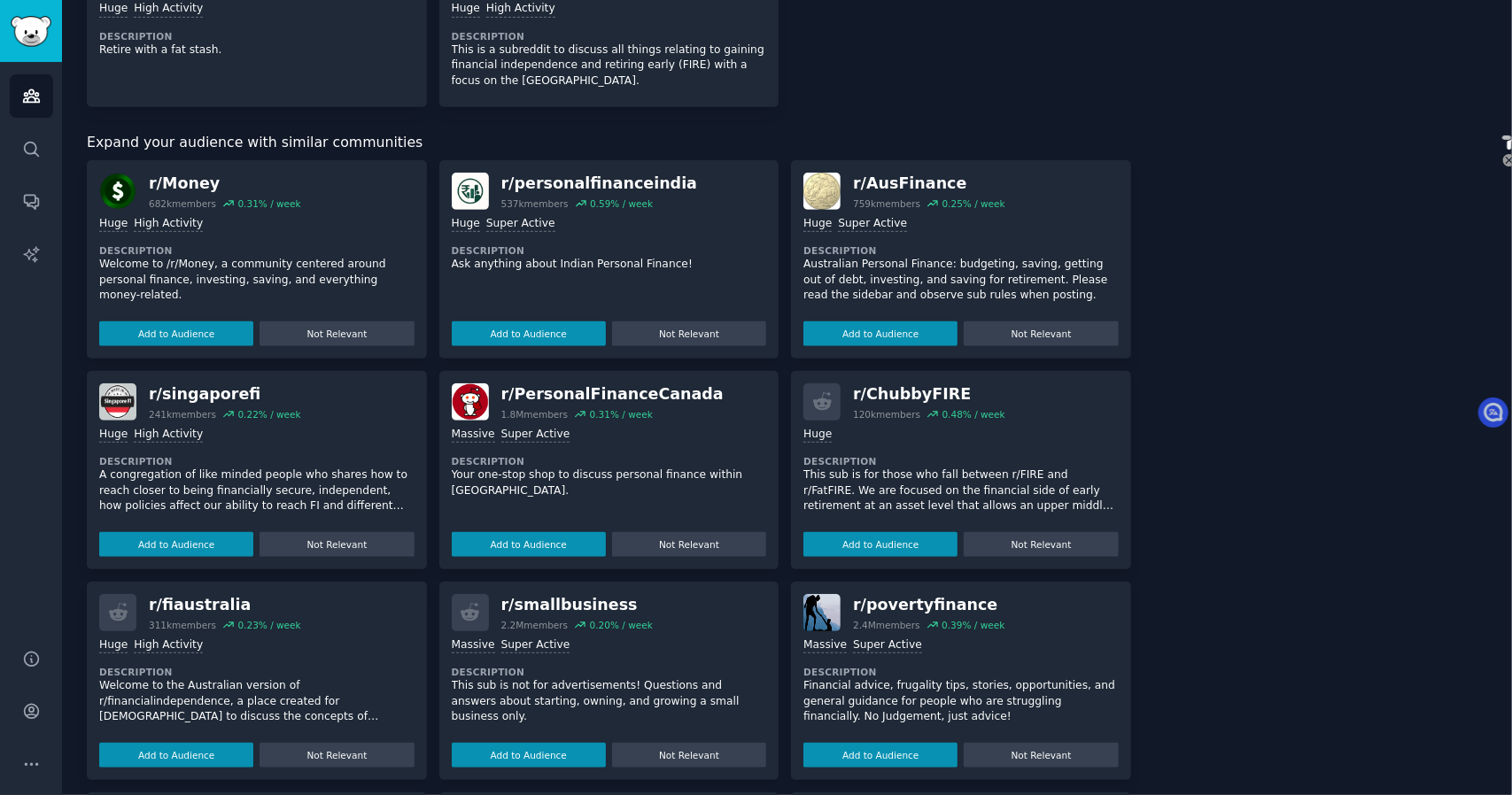
drag, startPoint x: 194, startPoint y: 186, endPoint x: 183, endPoint y: 180, distance: 12.5
drag, startPoint x: 183, startPoint y: 180, endPoint x: 172, endPoint y: 165, distance: 18.6
drag, startPoint x: 172, startPoint y: 165, endPoint x: 287, endPoint y: 154, distance: 115.5
click at [287, 154] on div "Expand your audience with similar communities r/ Money 682k members 0.31 % / we…" at bounding box center [609, 561] width 1045 height 859
click at [198, 186] on div "r/ Money" at bounding box center [225, 183] width 153 height 23
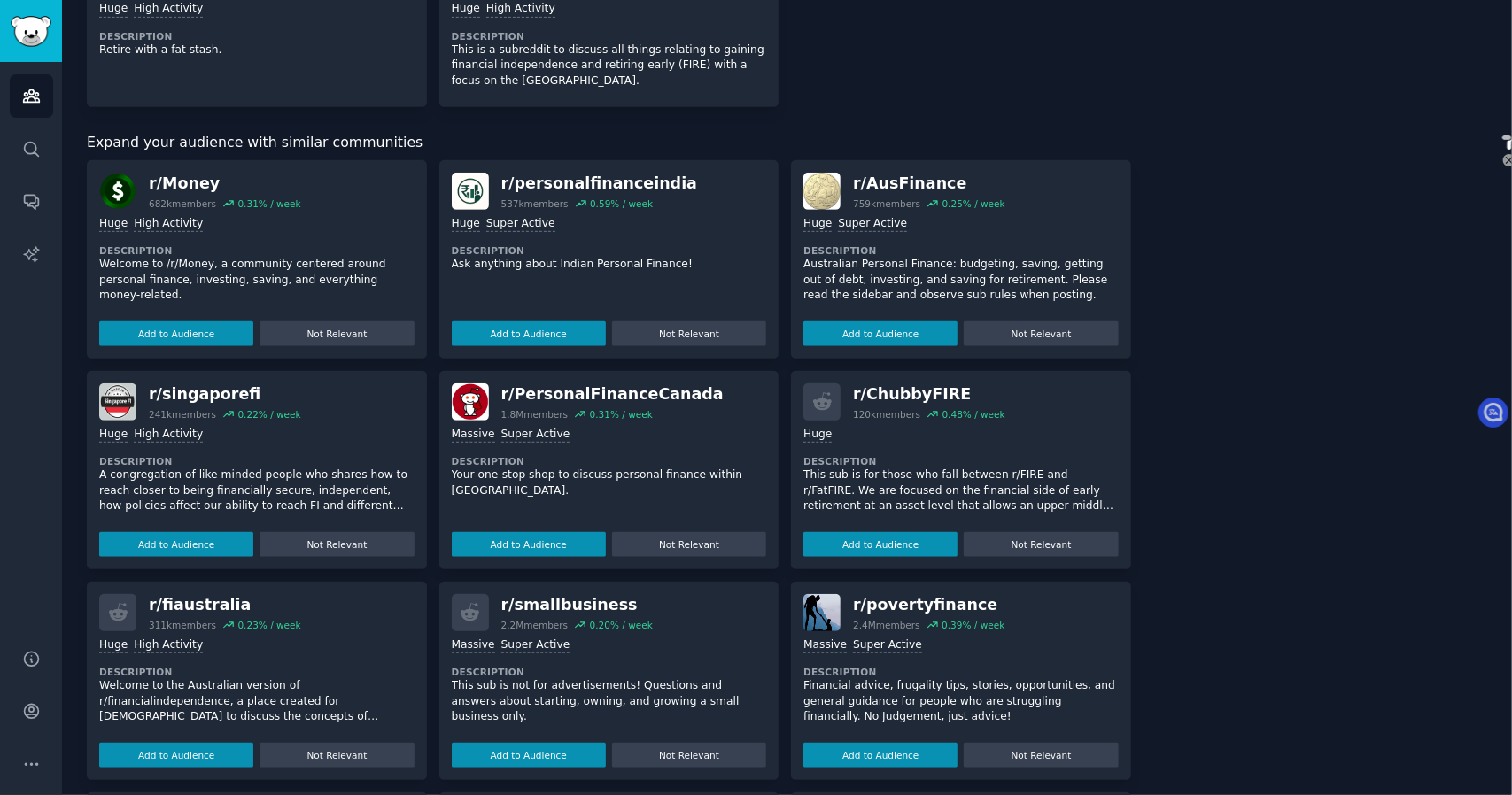
click at [120, 184] on img at bounding box center [117, 191] width 37 height 37
click at [186, 178] on div "r/ Money" at bounding box center [225, 183] width 153 height 23
click at [172, 173] on div "r/ Money" at bounding box center [225, 183] width 153 height 23
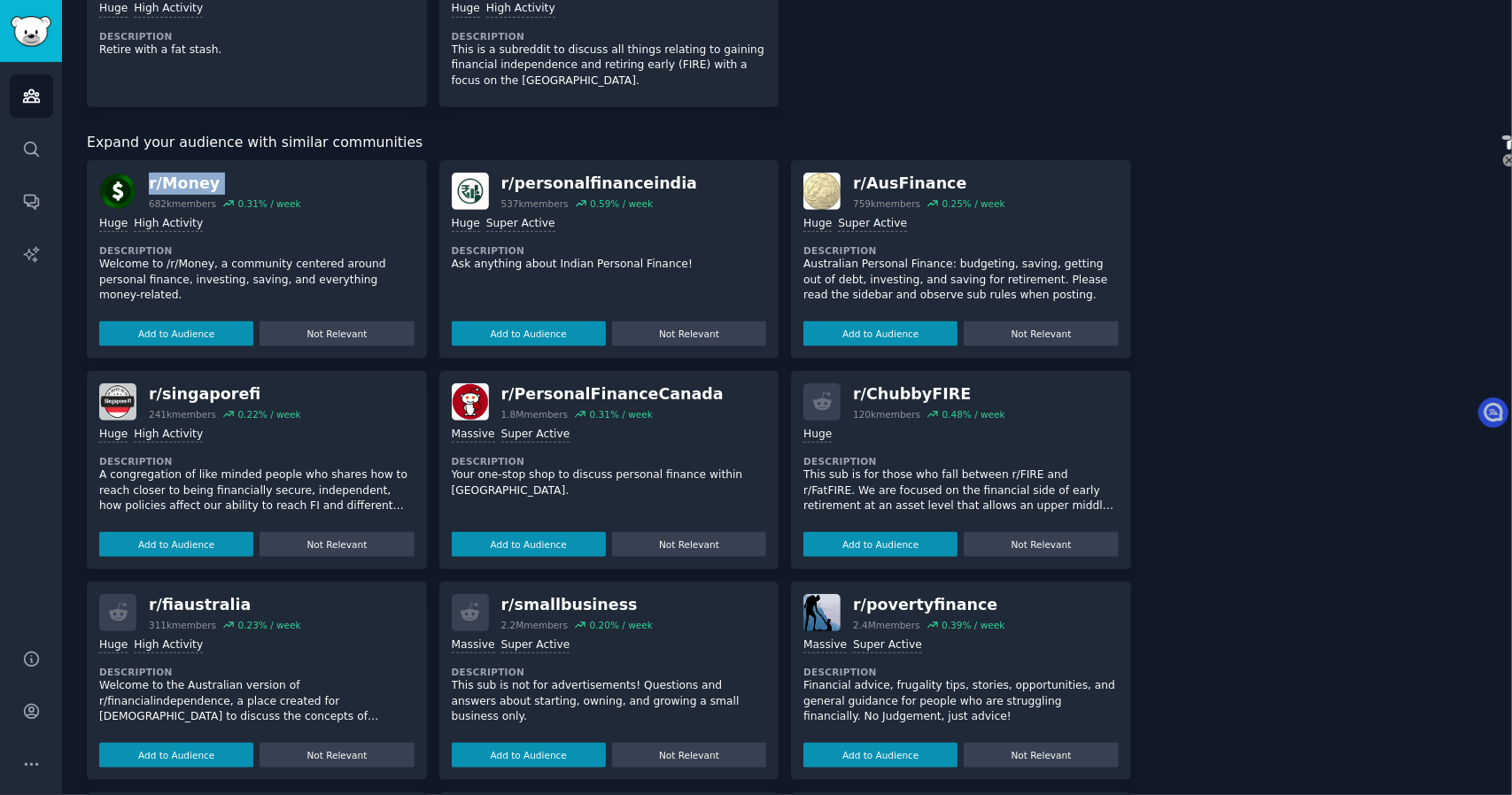
click at [144, 176] on div "r/ Money 682k members 0.31 % / week" at bounding box center [257, 191] width 315 height 37
click at [524, 178] on div "r/ personalfinanceindia" at bounding box center [600, 183] width 197 height 23
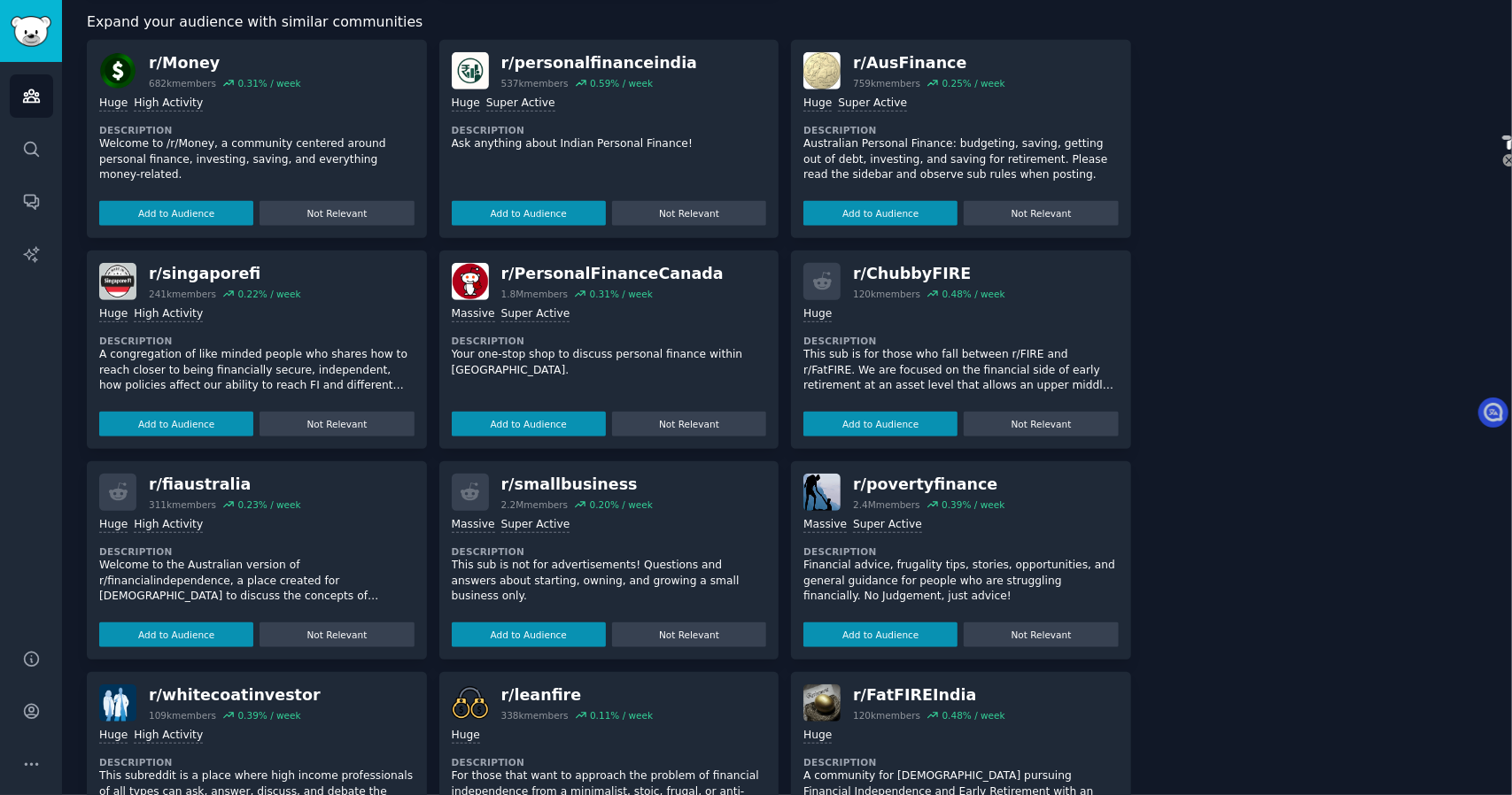
scroll to position [749, 0]
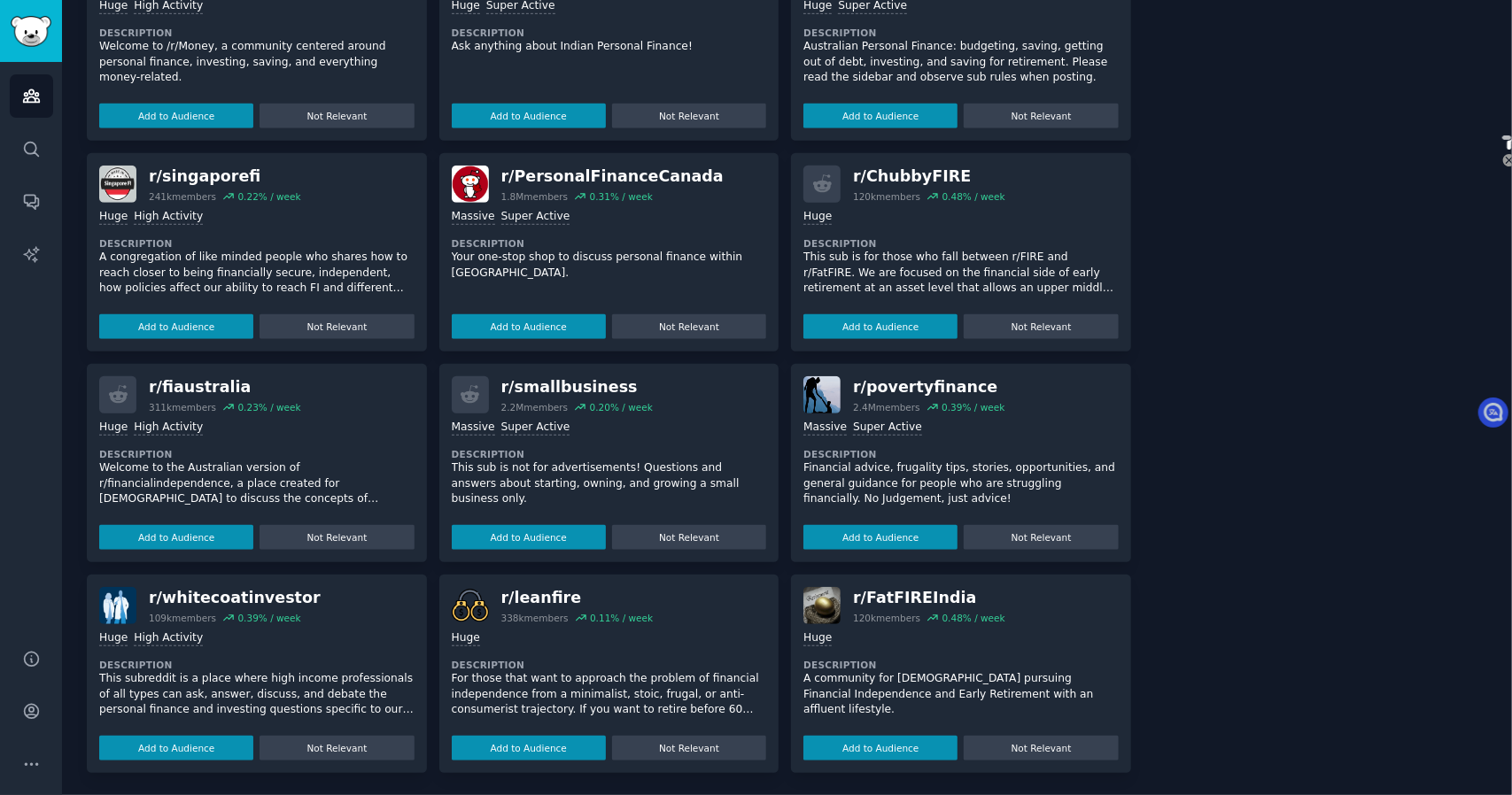
click at [834, 182] on div at bounding box center [822, 183] width 37 height 37
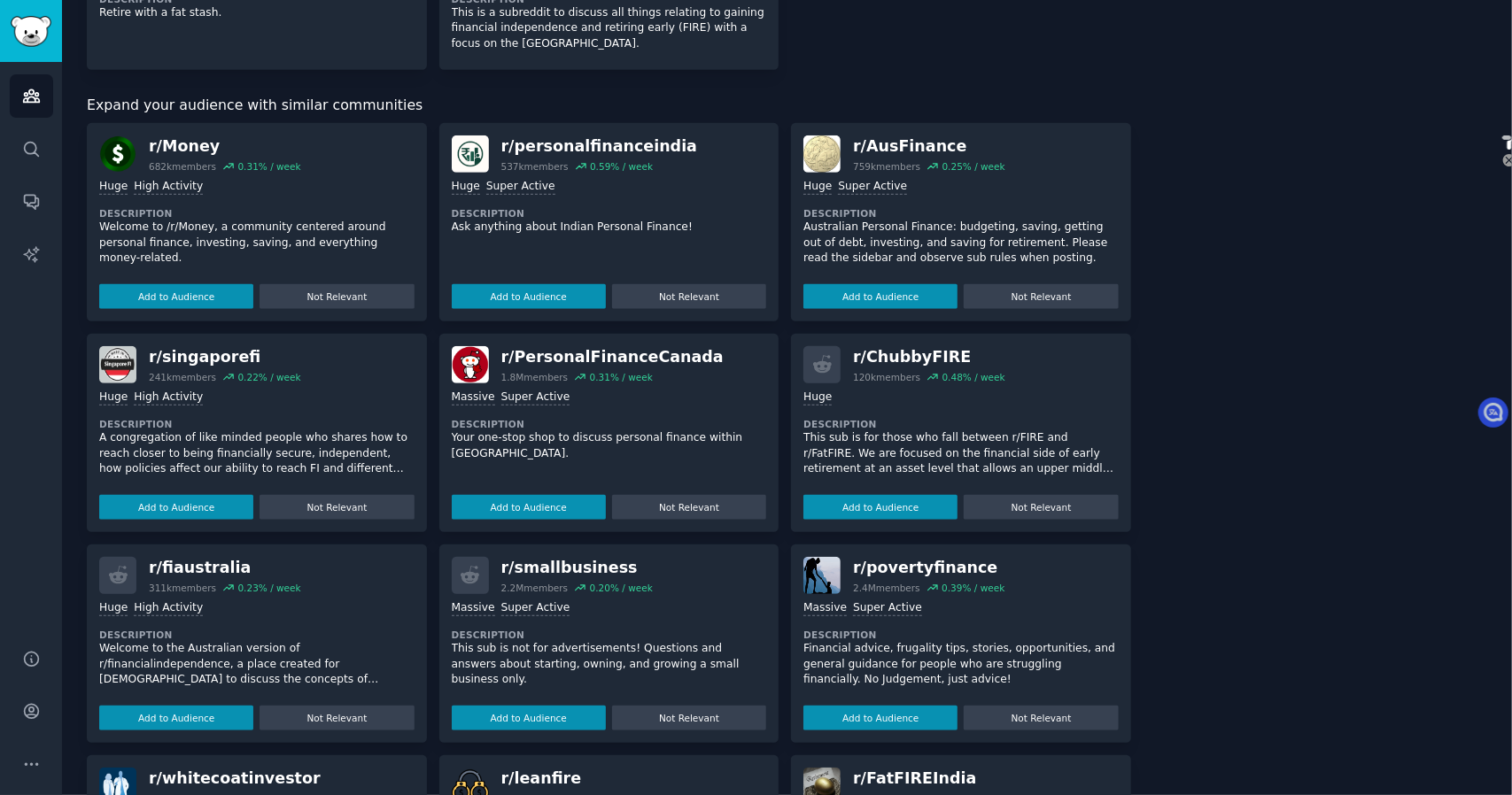
scroll to position [572, 0]
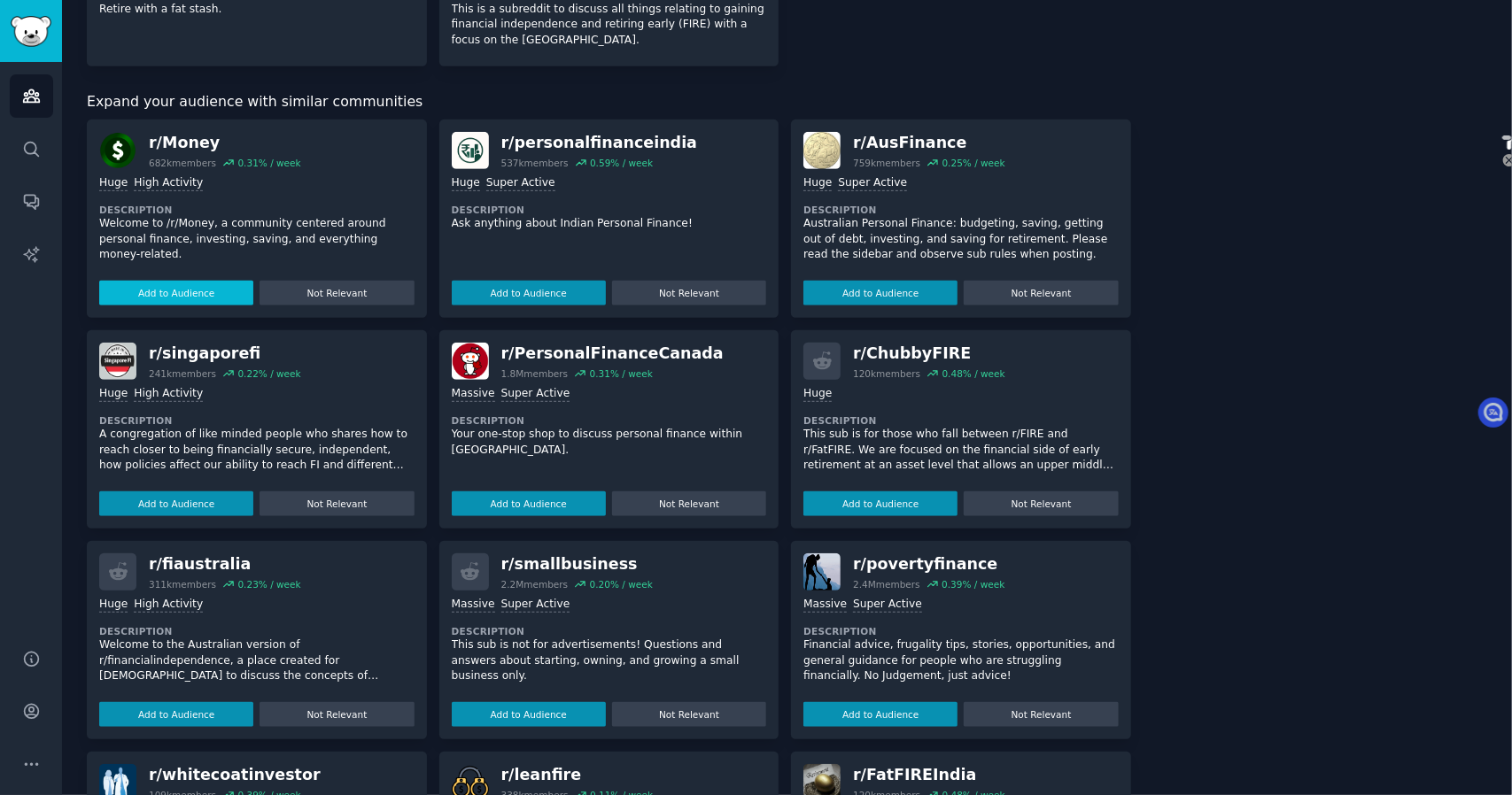
click at [217, 294] on button "Add to Audience" at bounding box center [176, 293] width 155 height 24
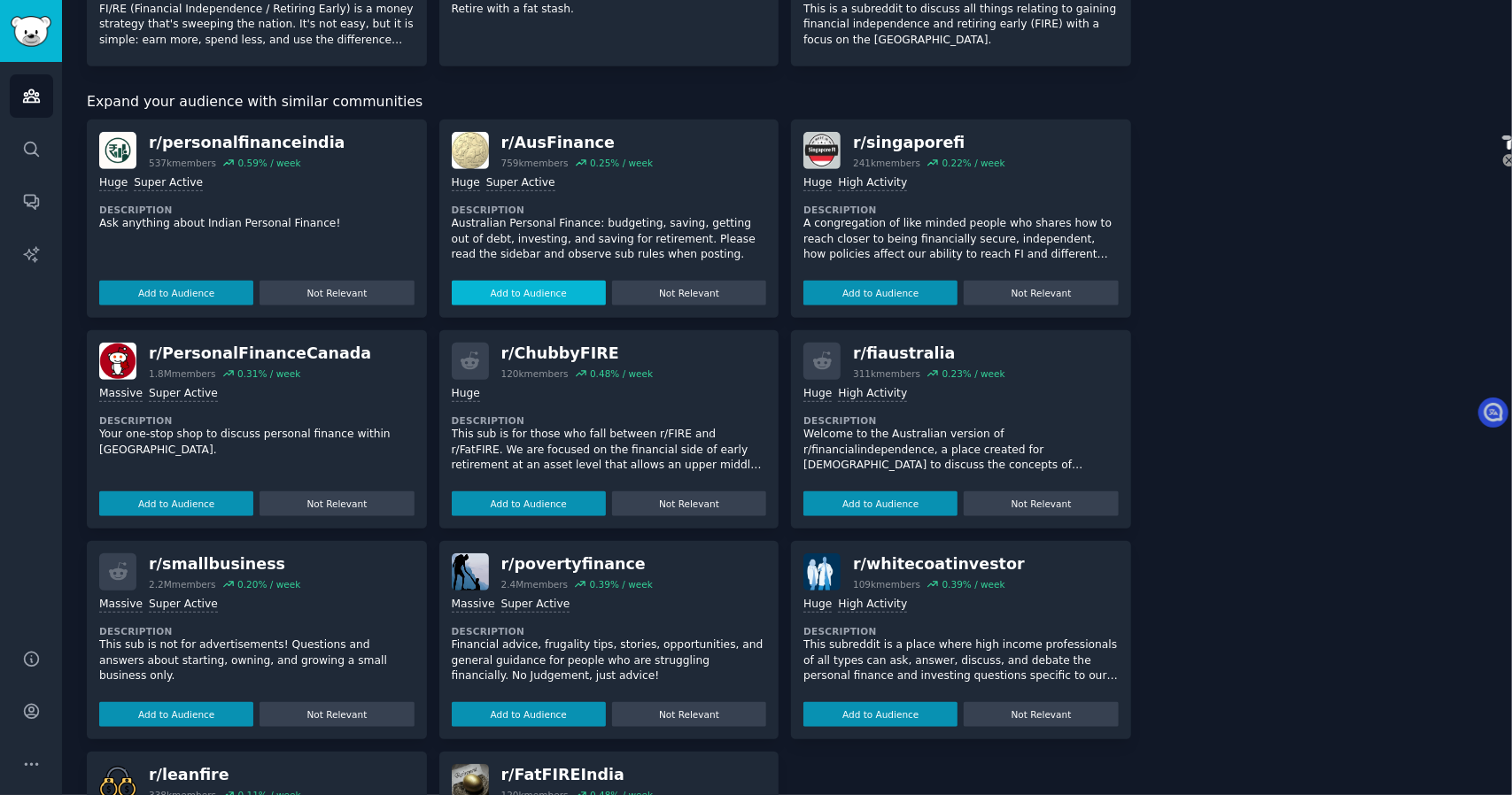
click at [574, 292] on button "Add to Audience" at bounding box center [529, 293] width 155 height 24
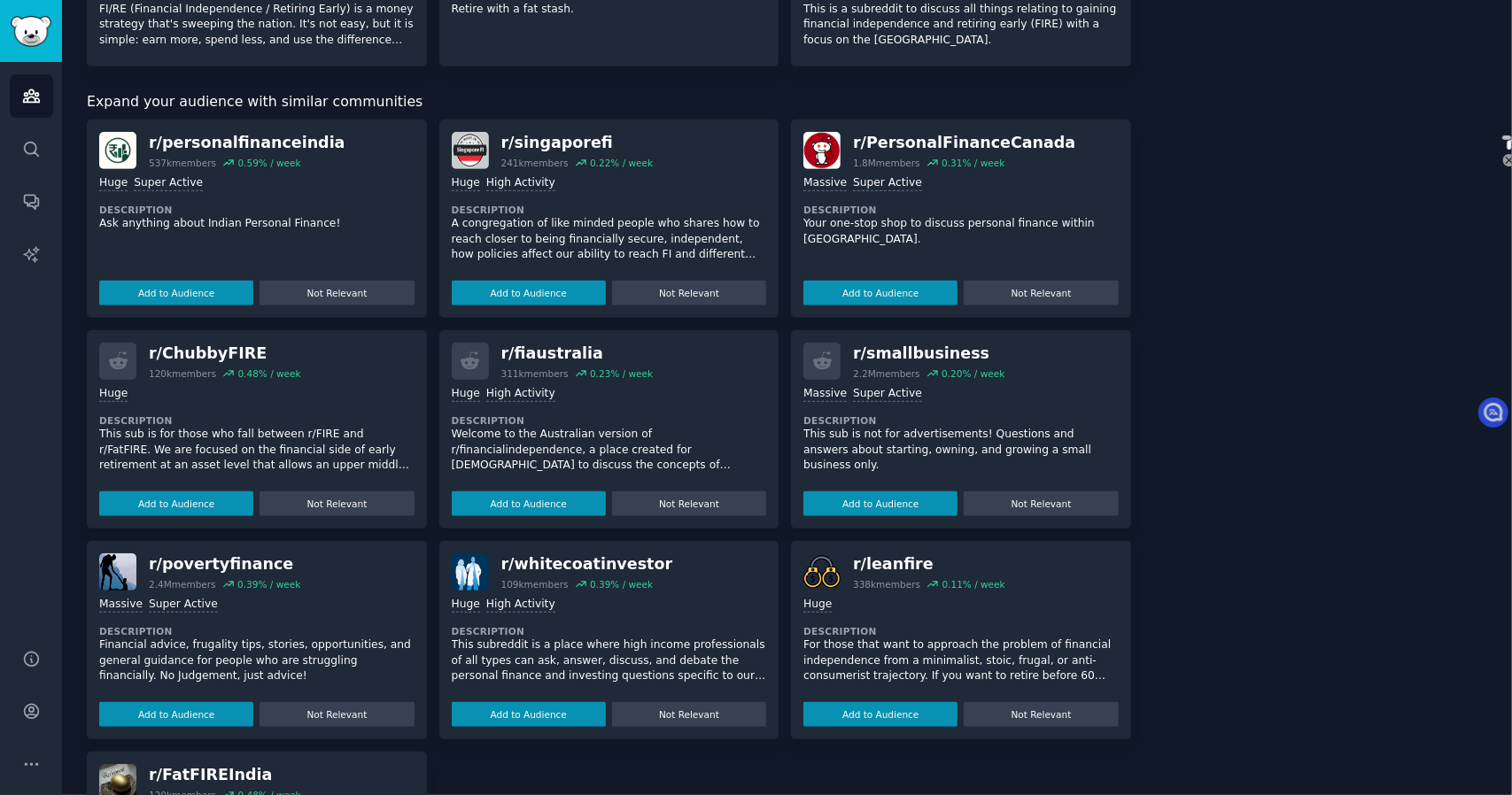
click at [574, 292] on button "Add to Audience" at bounding box center [529, 293] width 155 height 24
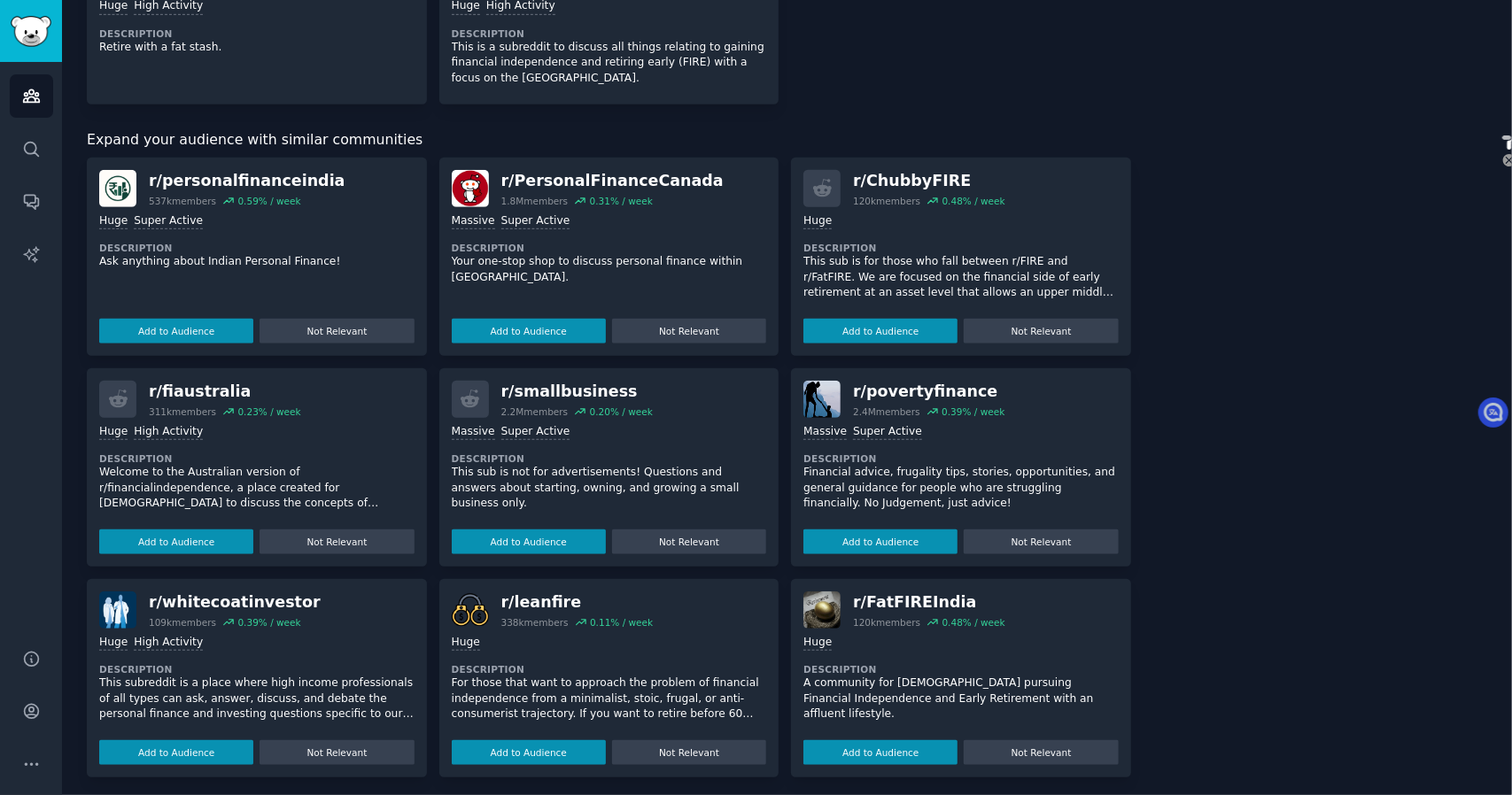
scroll to position [713, 0]
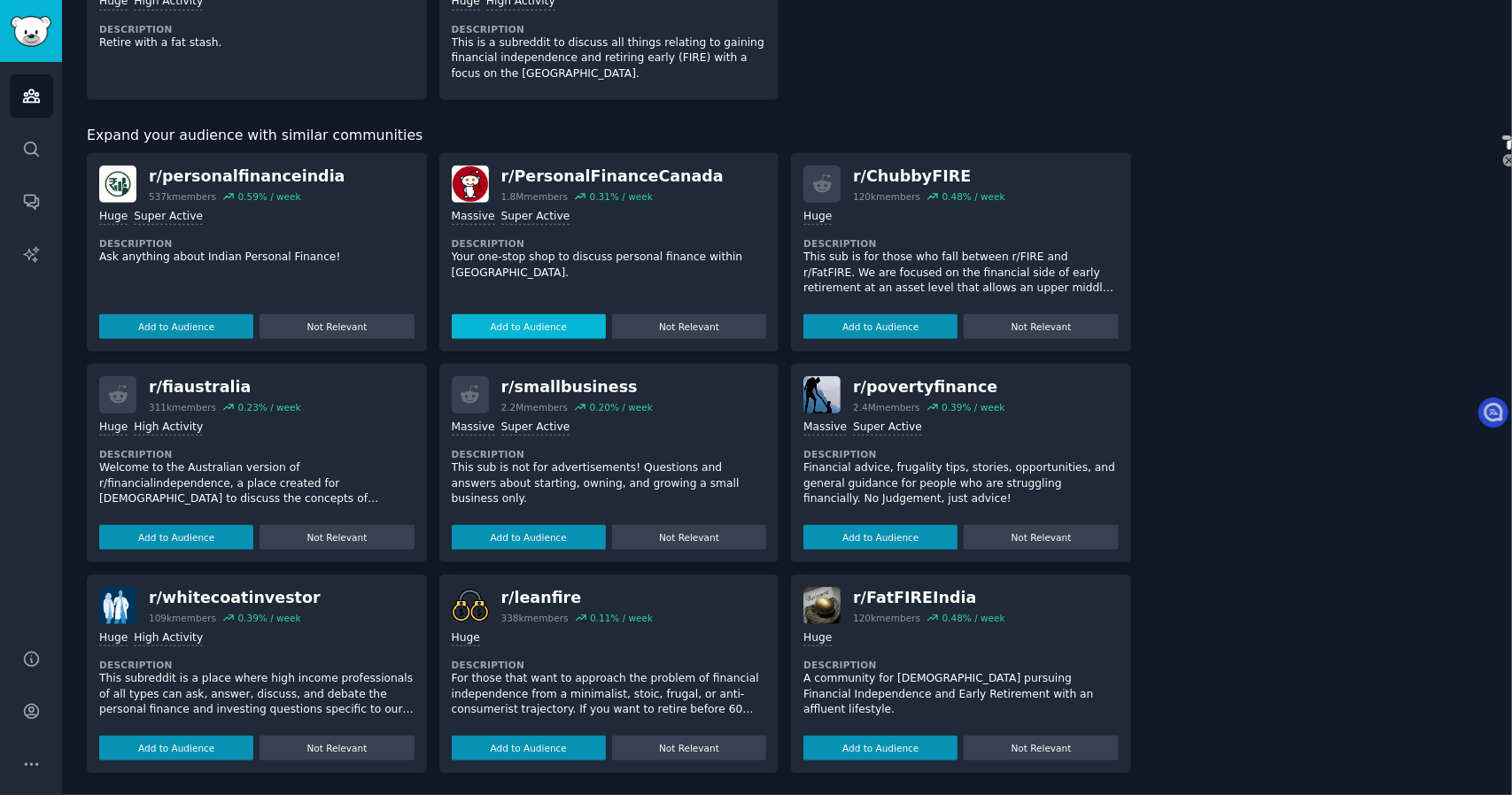
click at [547, 326] on button "Add to Audience" at bounding box center [529, 326] width 155 height 24
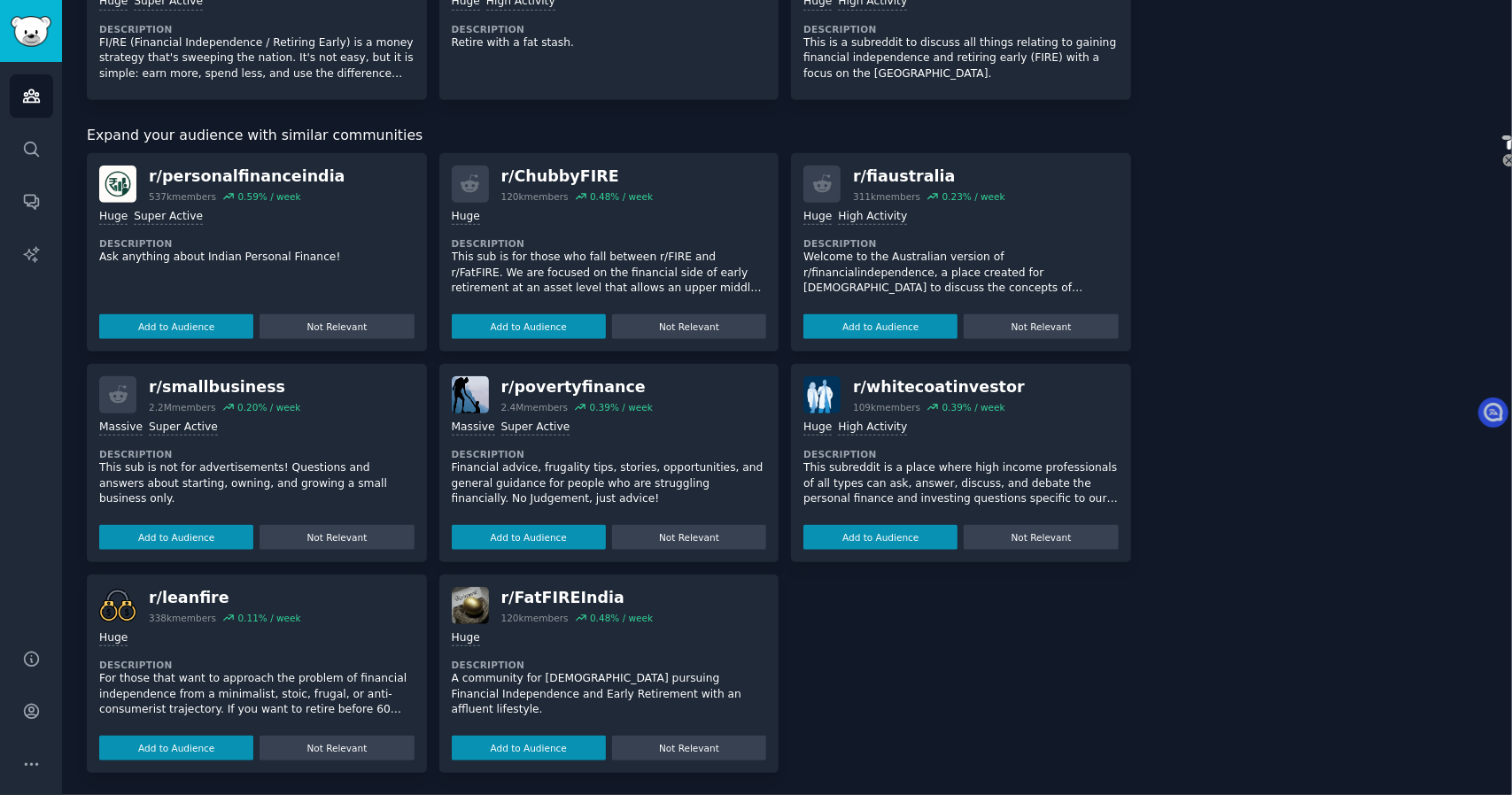
click at [547, 326] on button "Add to Audience" at bounding box center [529, 326] width 155 height 24
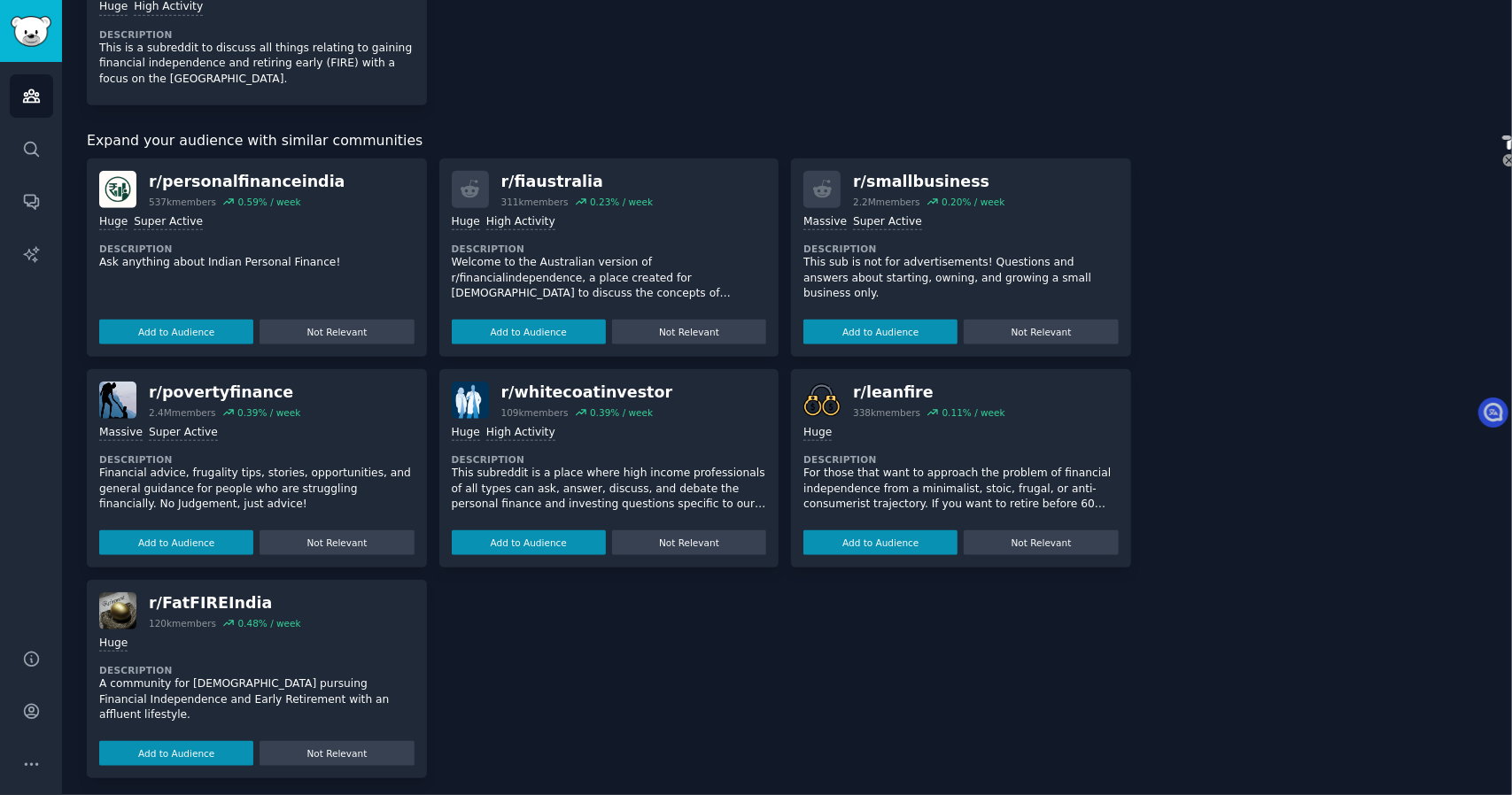
scroll to position [887, 0]
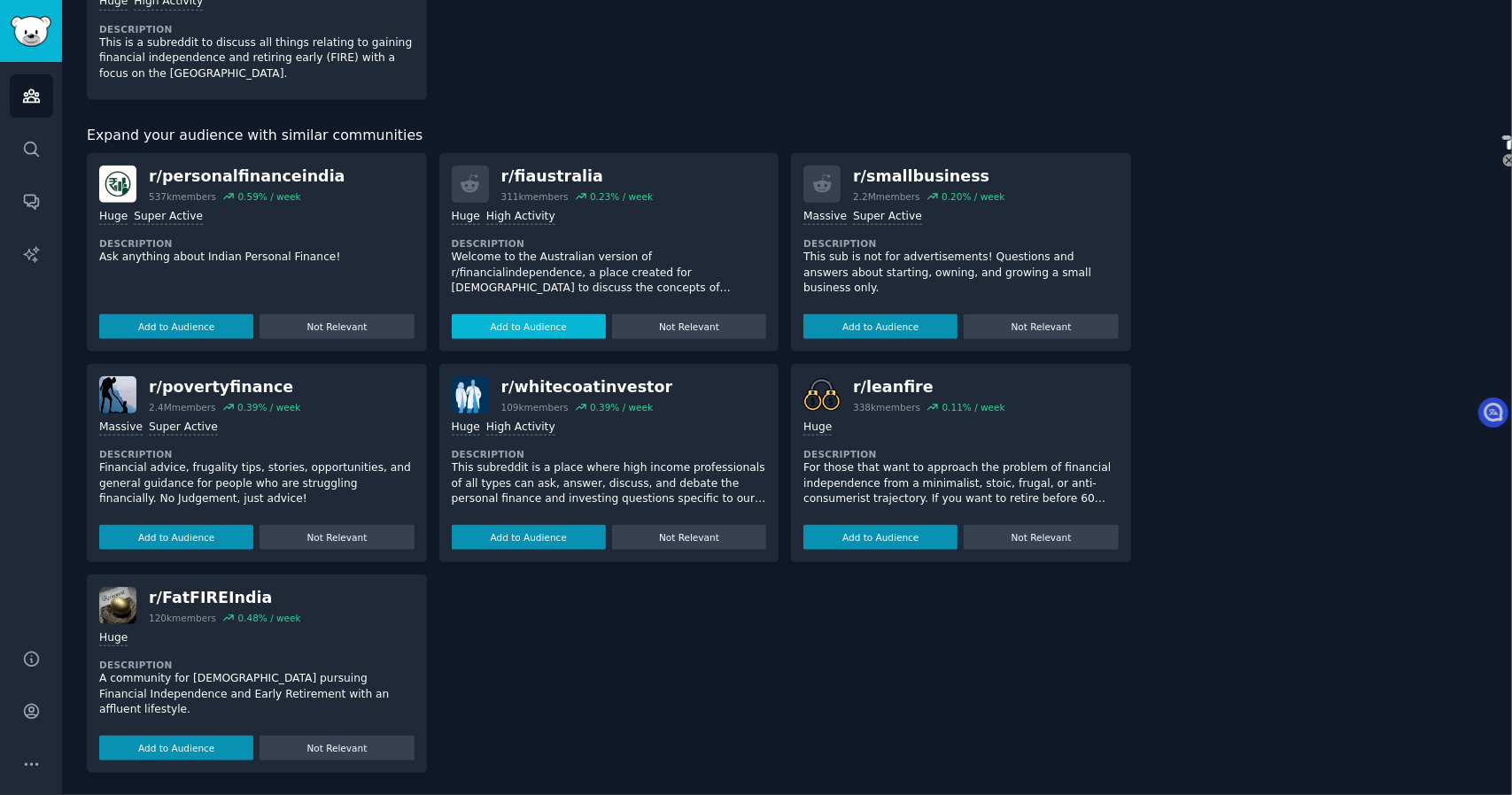
click at [547, 324] on button "Add to Audience" at bounding box center [529, 326] width 155 height 24
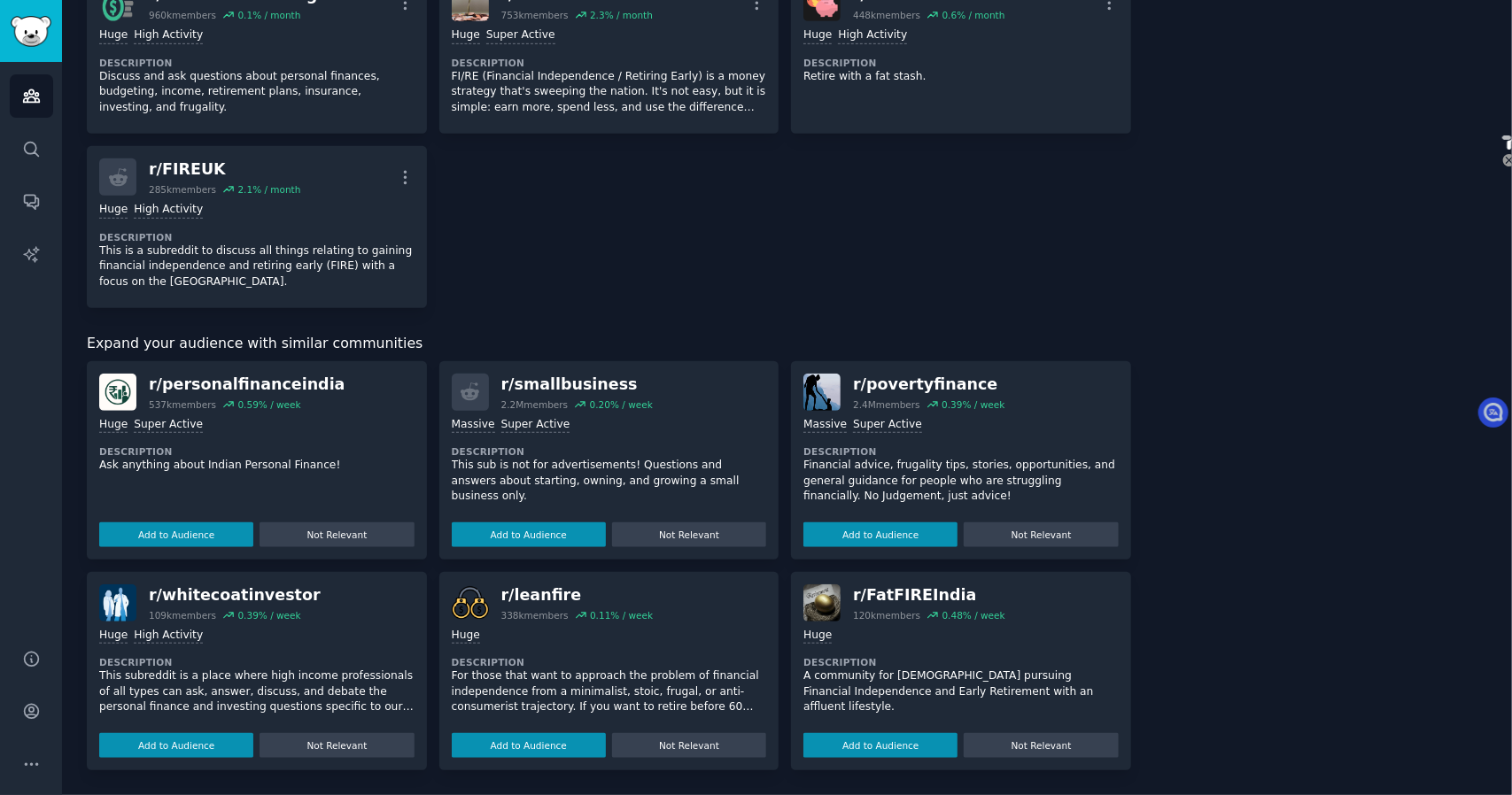
scroll to position [677, 0]
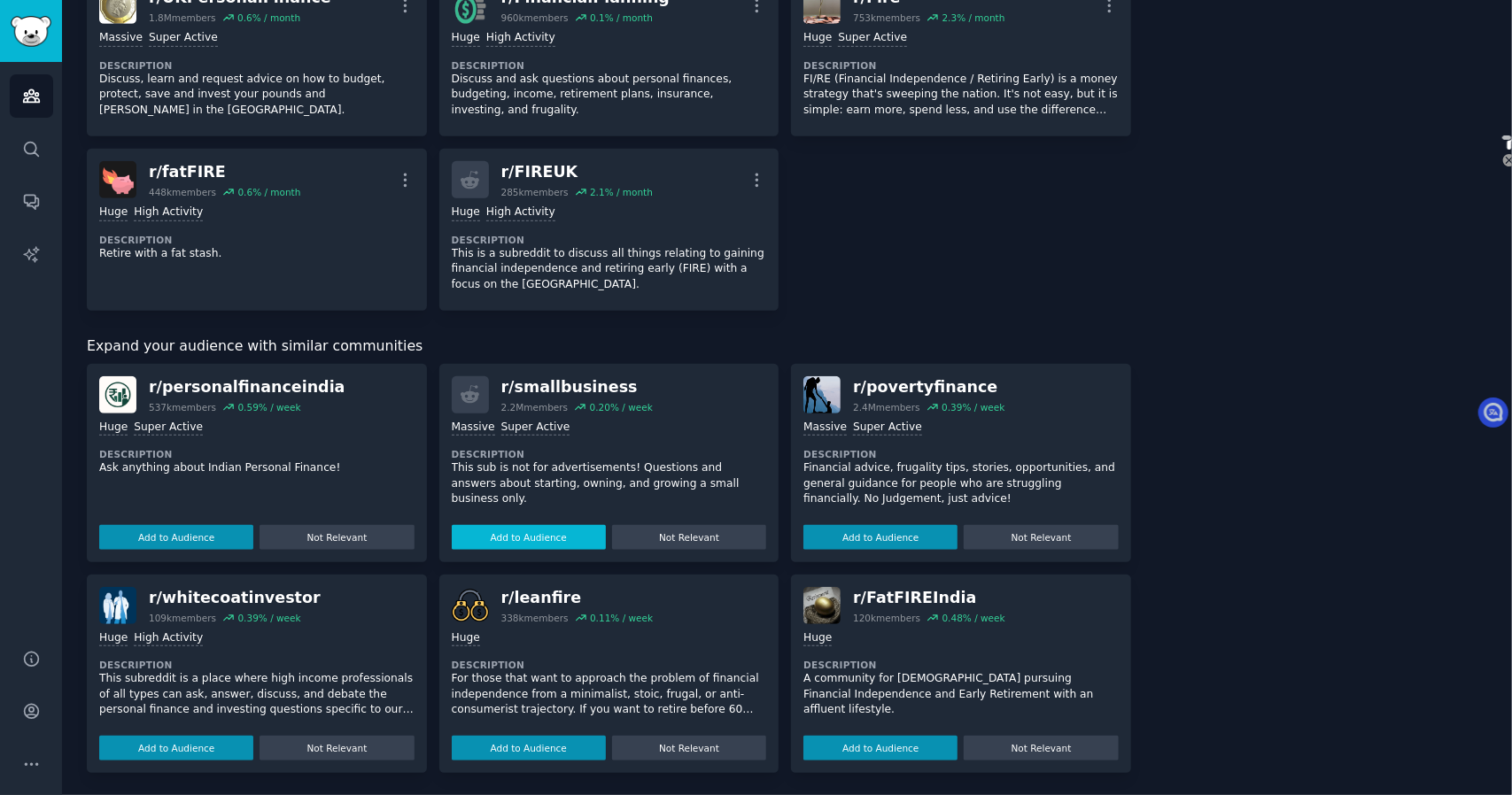
click at [516, 532] on button "Add to Audience" at bounding box center [529, 537] width 155 height 24
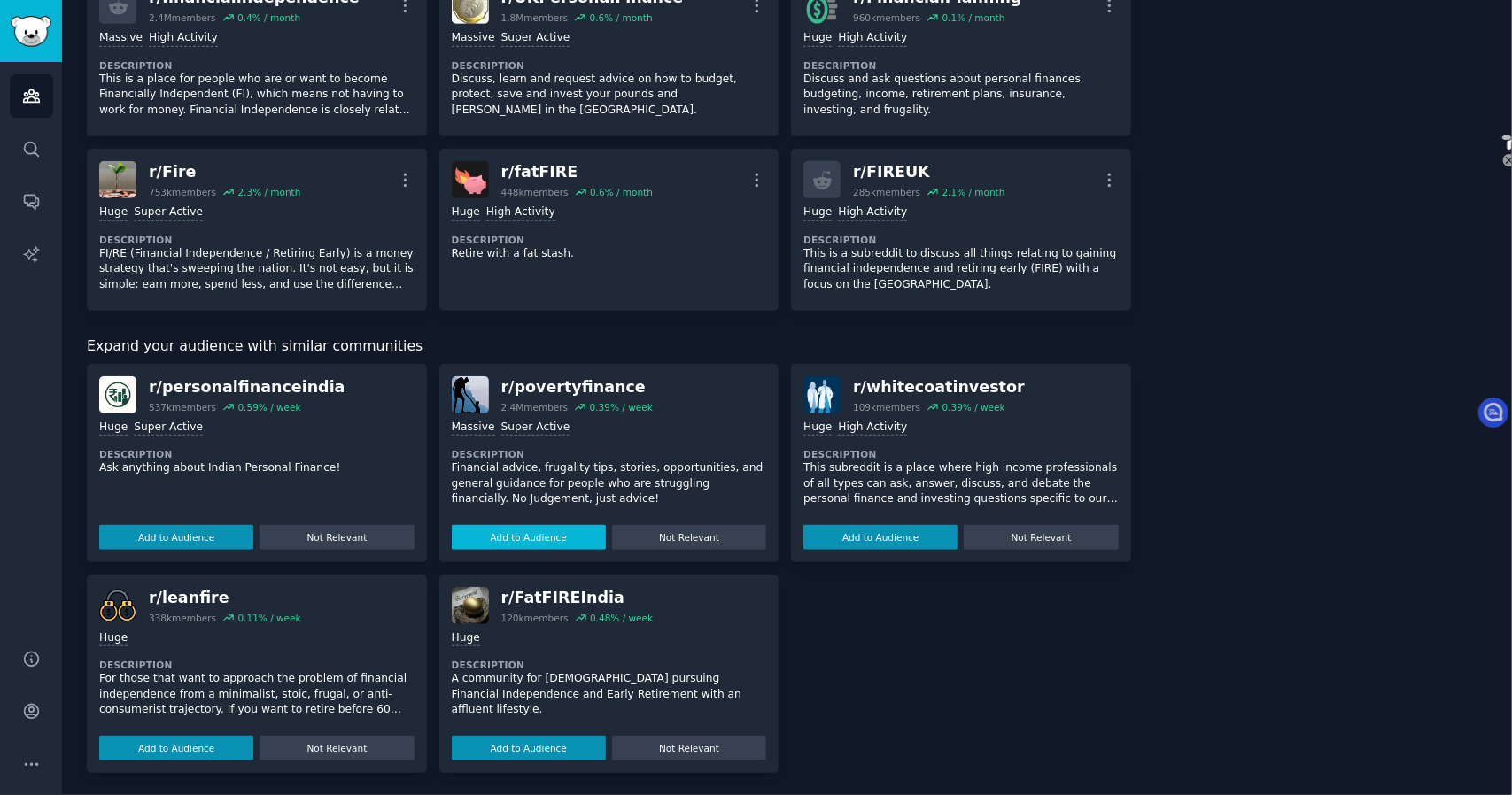
click at [541, 534] on button "Add to Audience" at bounding box center [529, 537] width 155 height 24
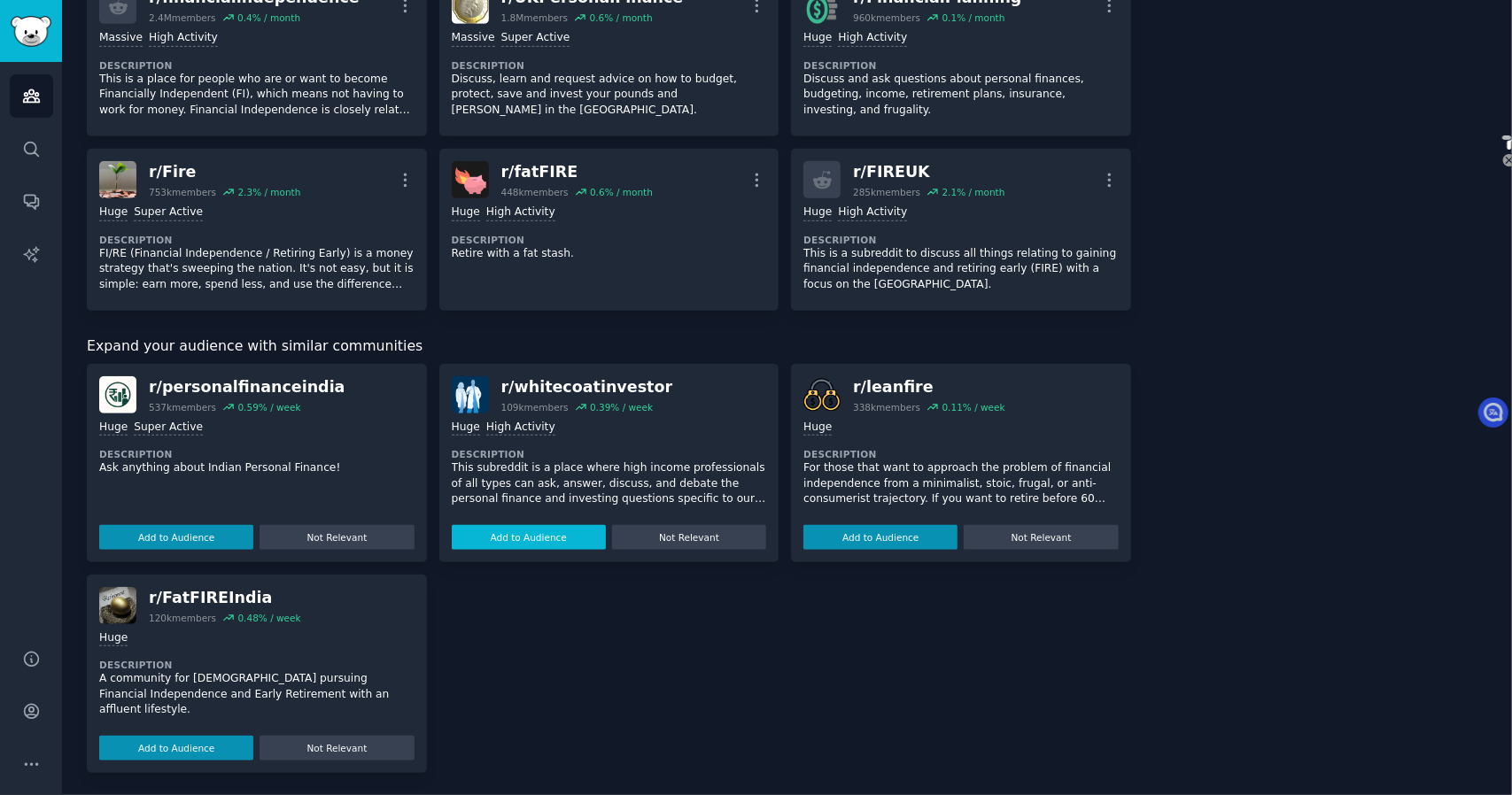
click at [540, 533] on button "Add to Audience" at bounding box center [529, 537] width 155 height 24
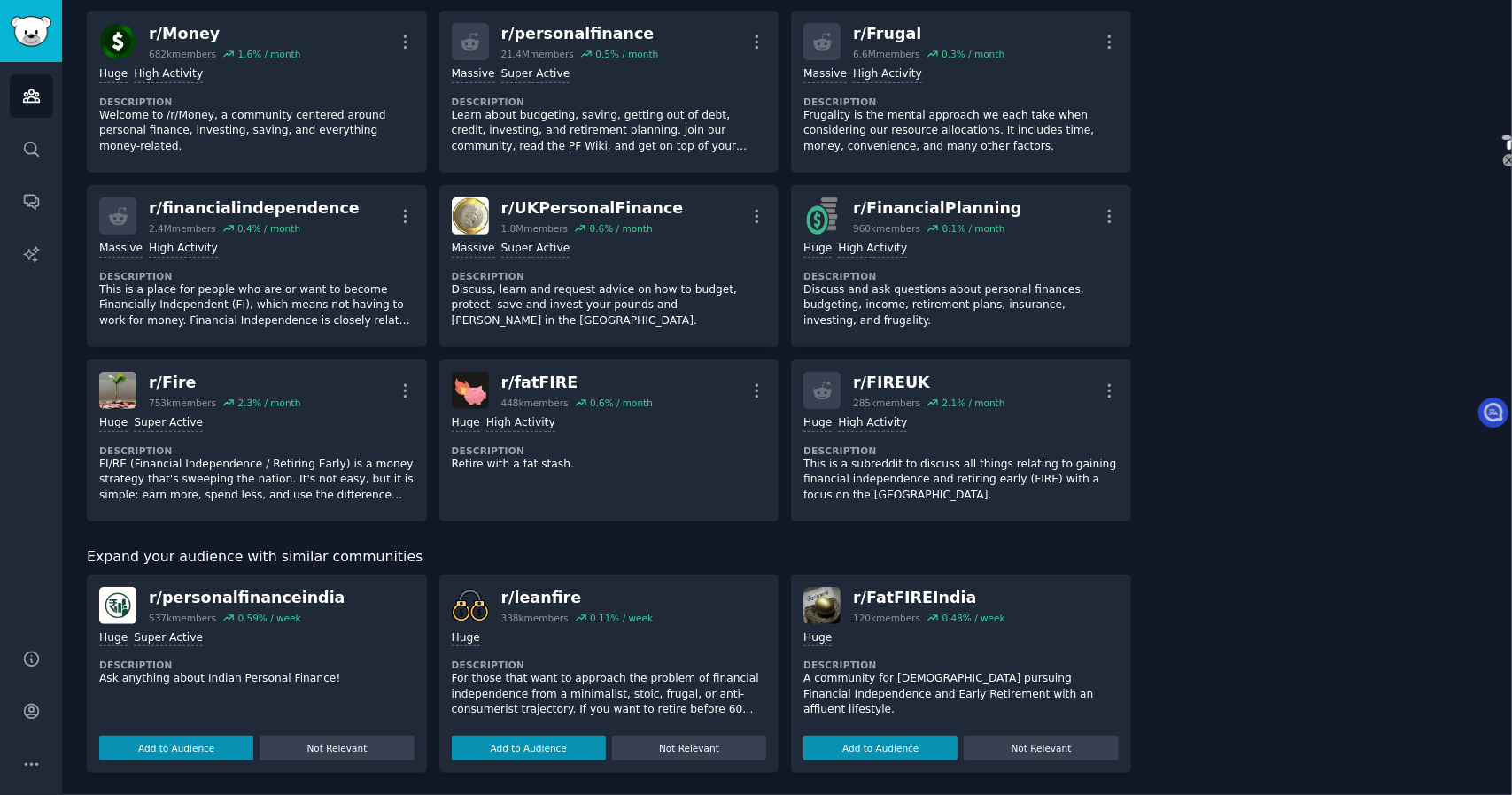
scroll to position [640, 0]
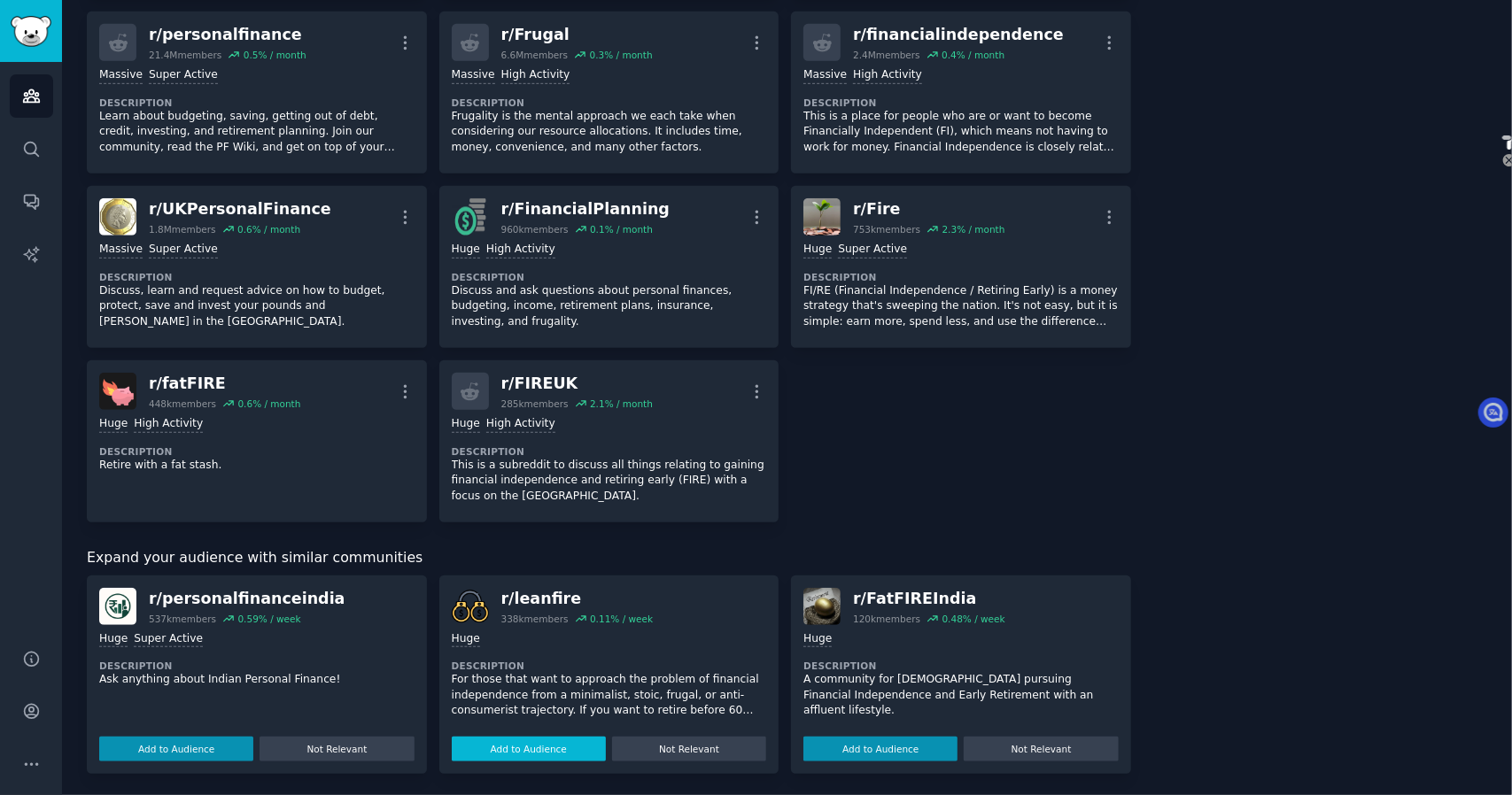
click at [546, 742] on button "Add to Audience" at bounding box center [529, 749] width 155 height 24
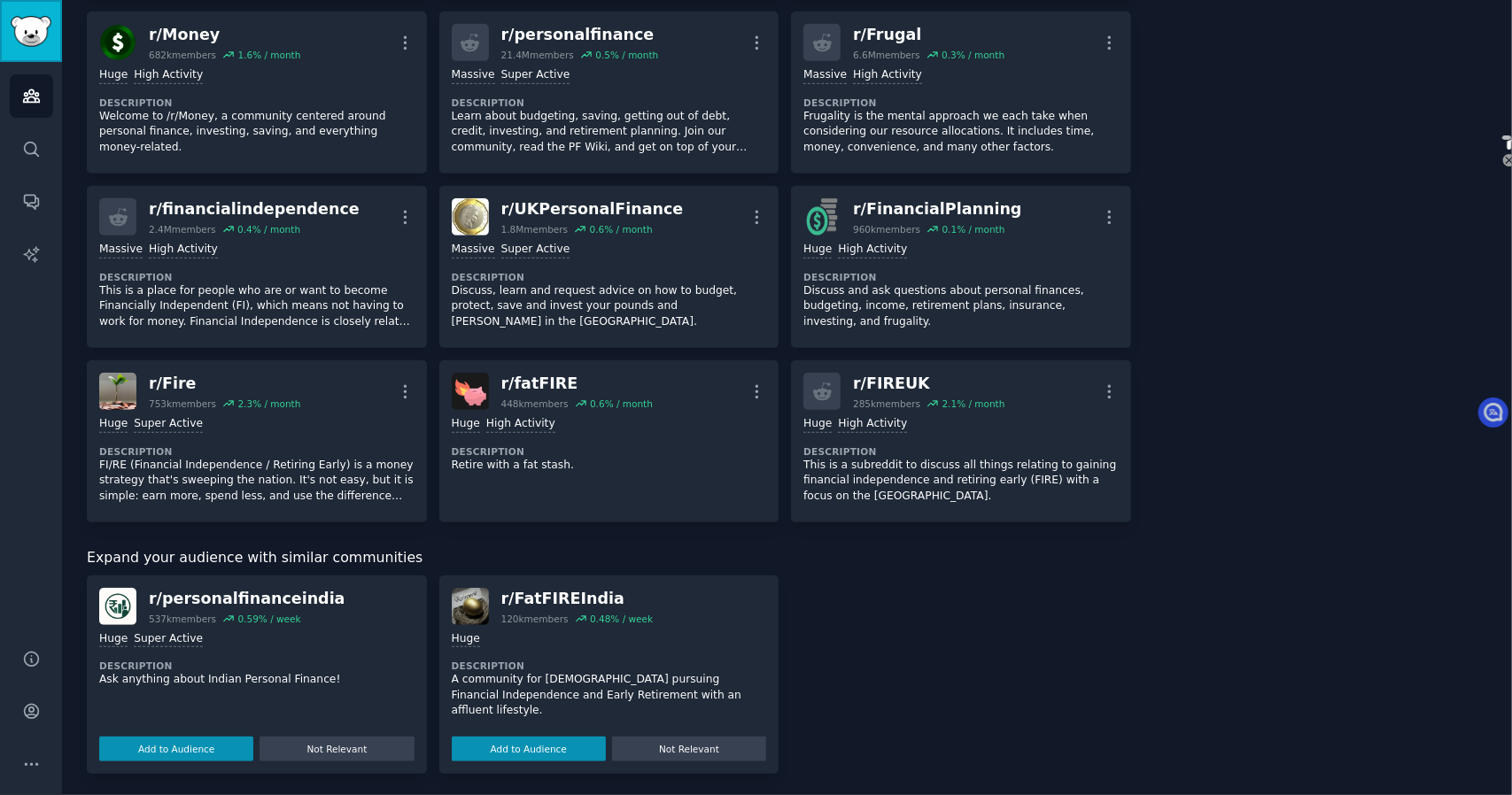
click at [44, 30] on img "Sidebar" at bounding box center [31, 32] width 41 height 31
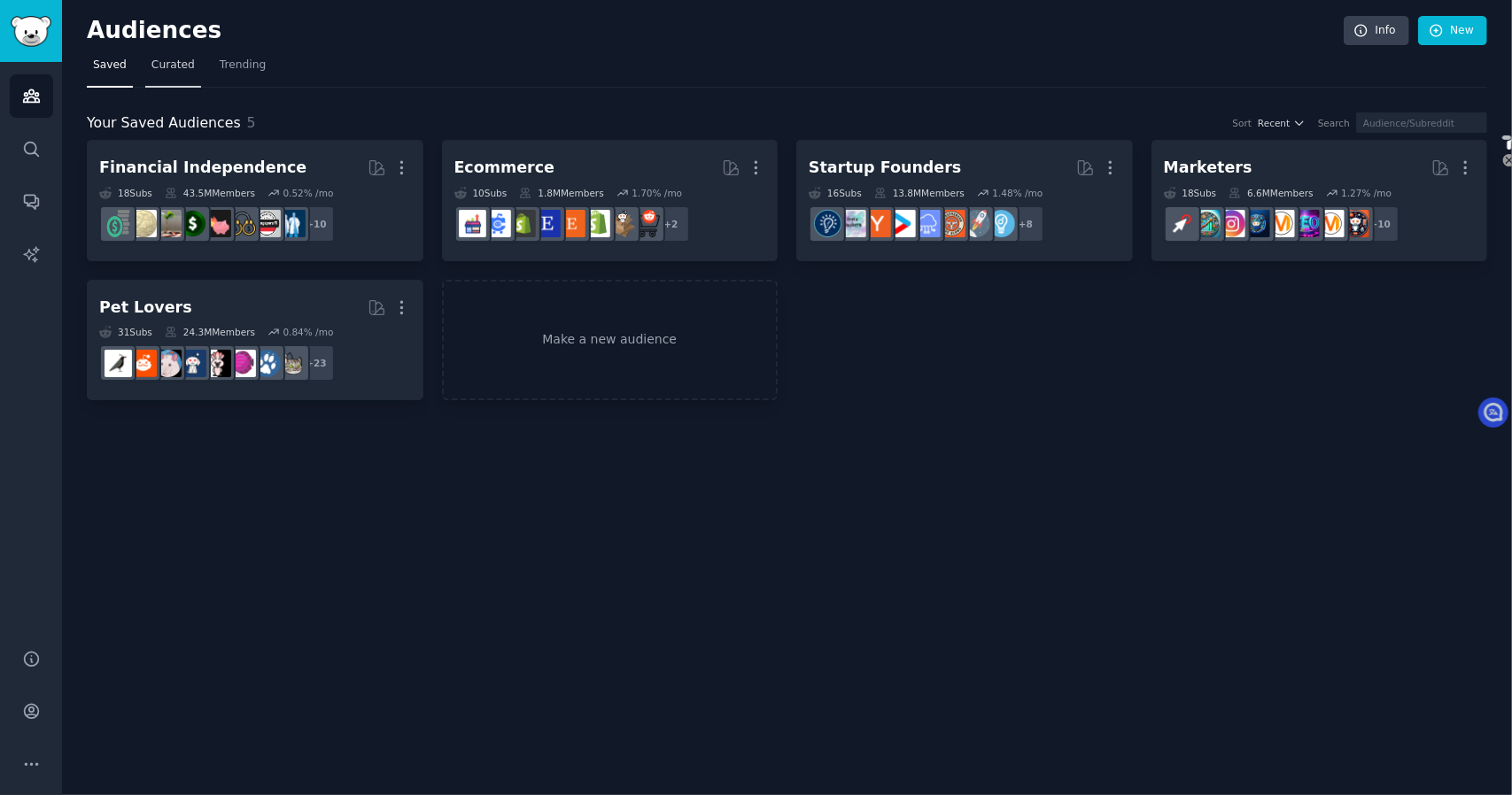
click at [193, 75] on link "Curated" at bounding box center [174, 70] width 56 height 36
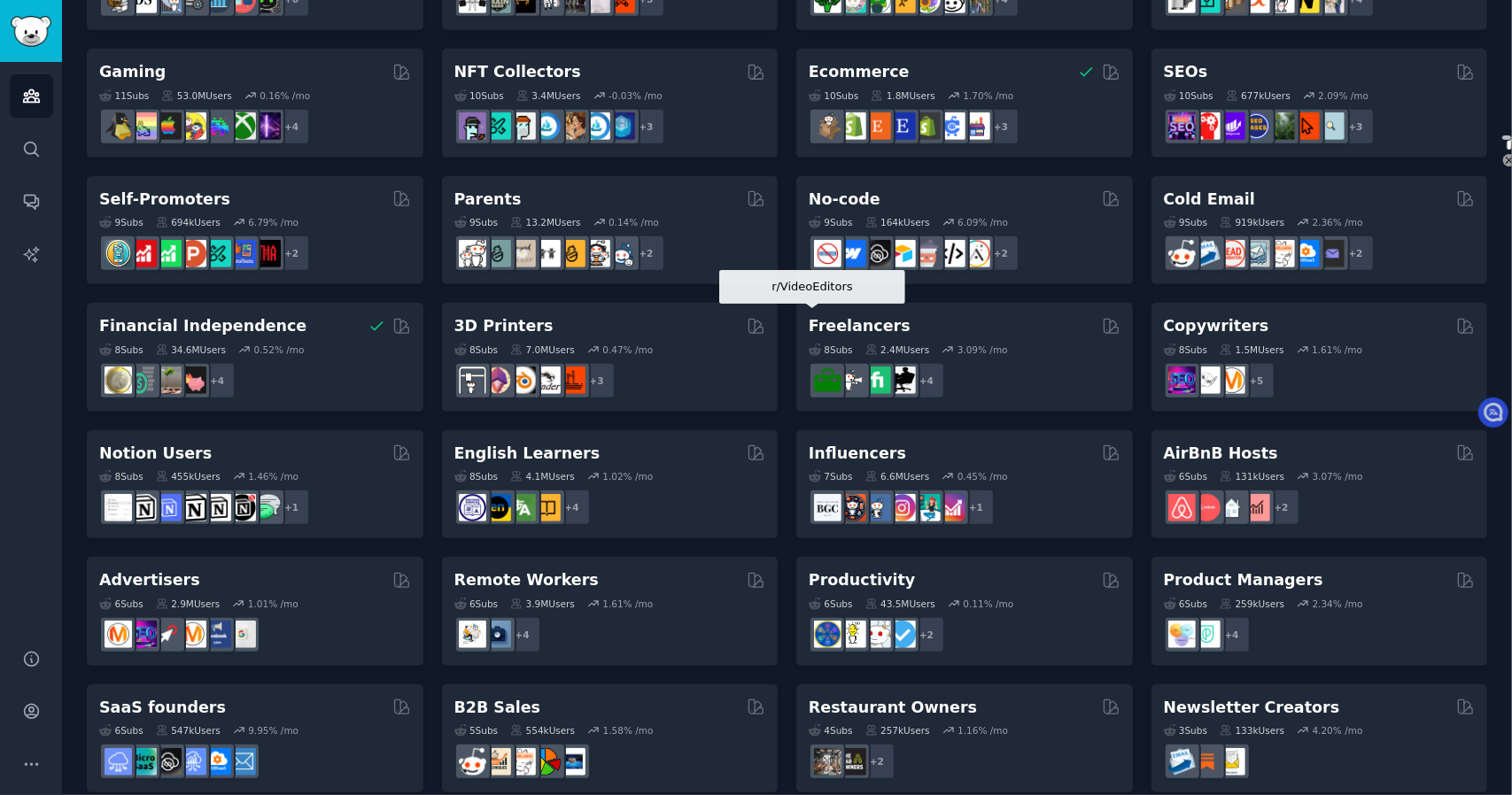
scroll to position [621, 0]
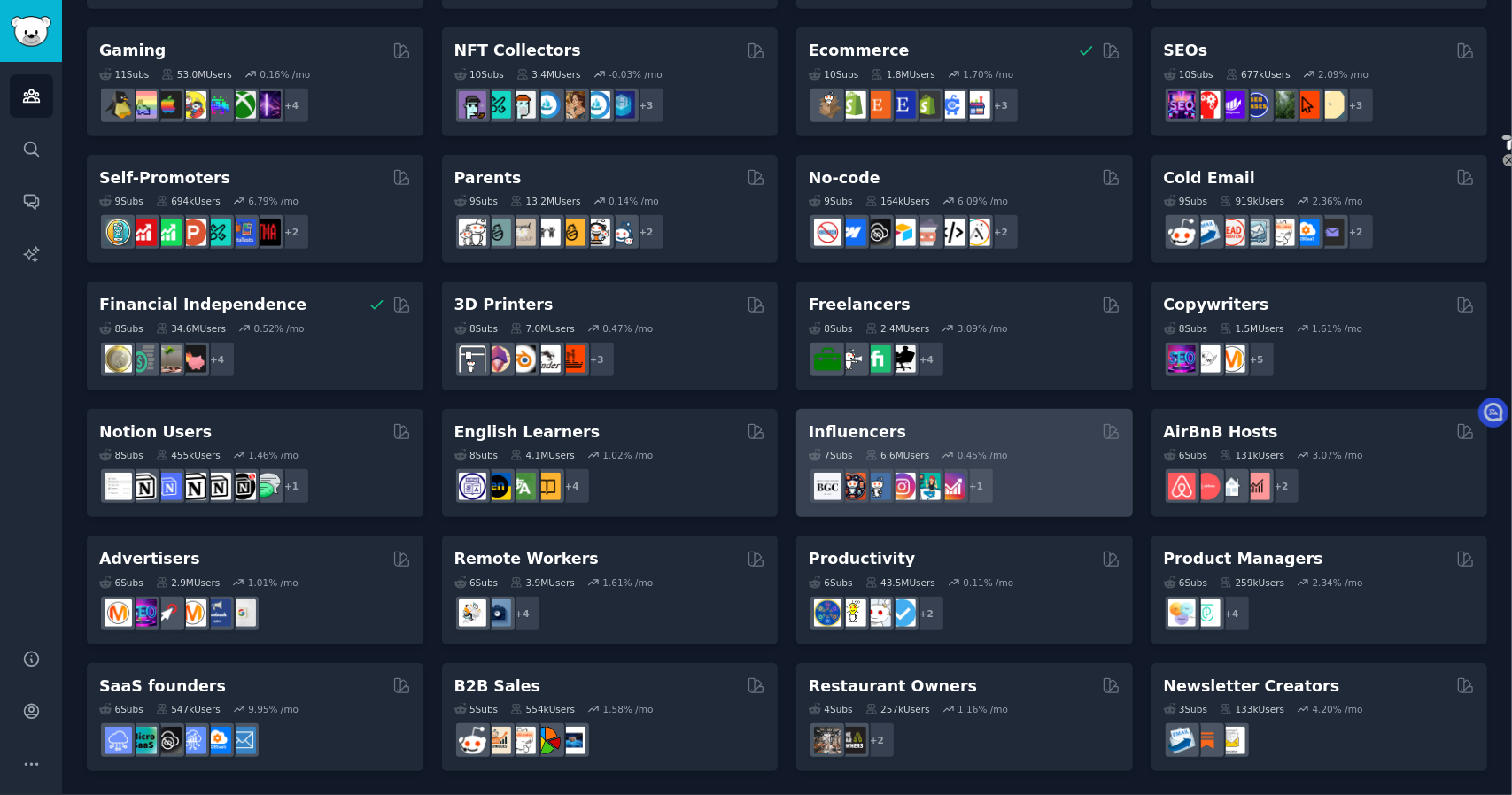
click at [932, 426] on div "Influencers" at bounding box center [964, 433] width 312 height 23
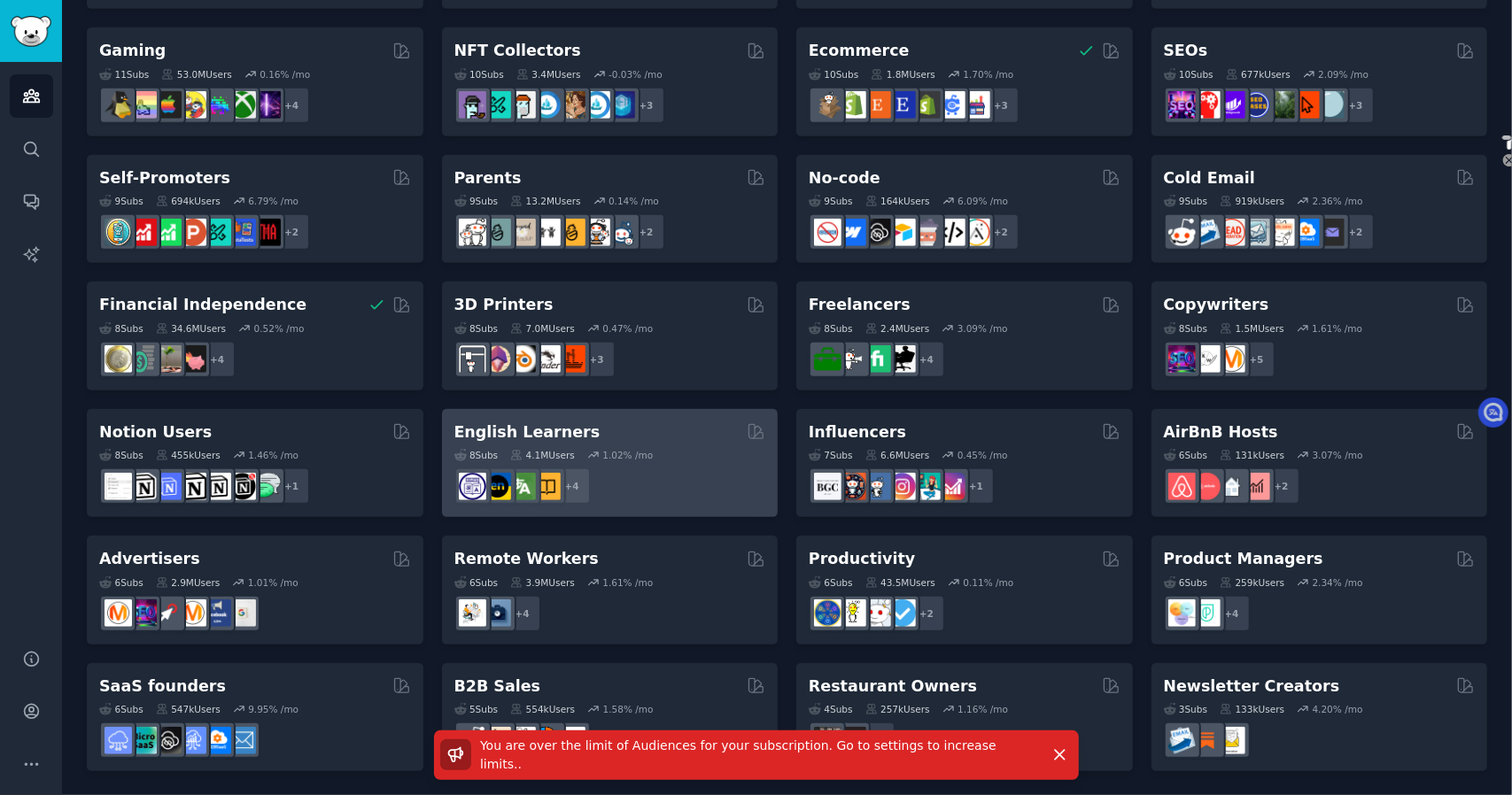
click at [581, 435] on div "English Learners" at bounding box center [610, 433] width 312 height 23
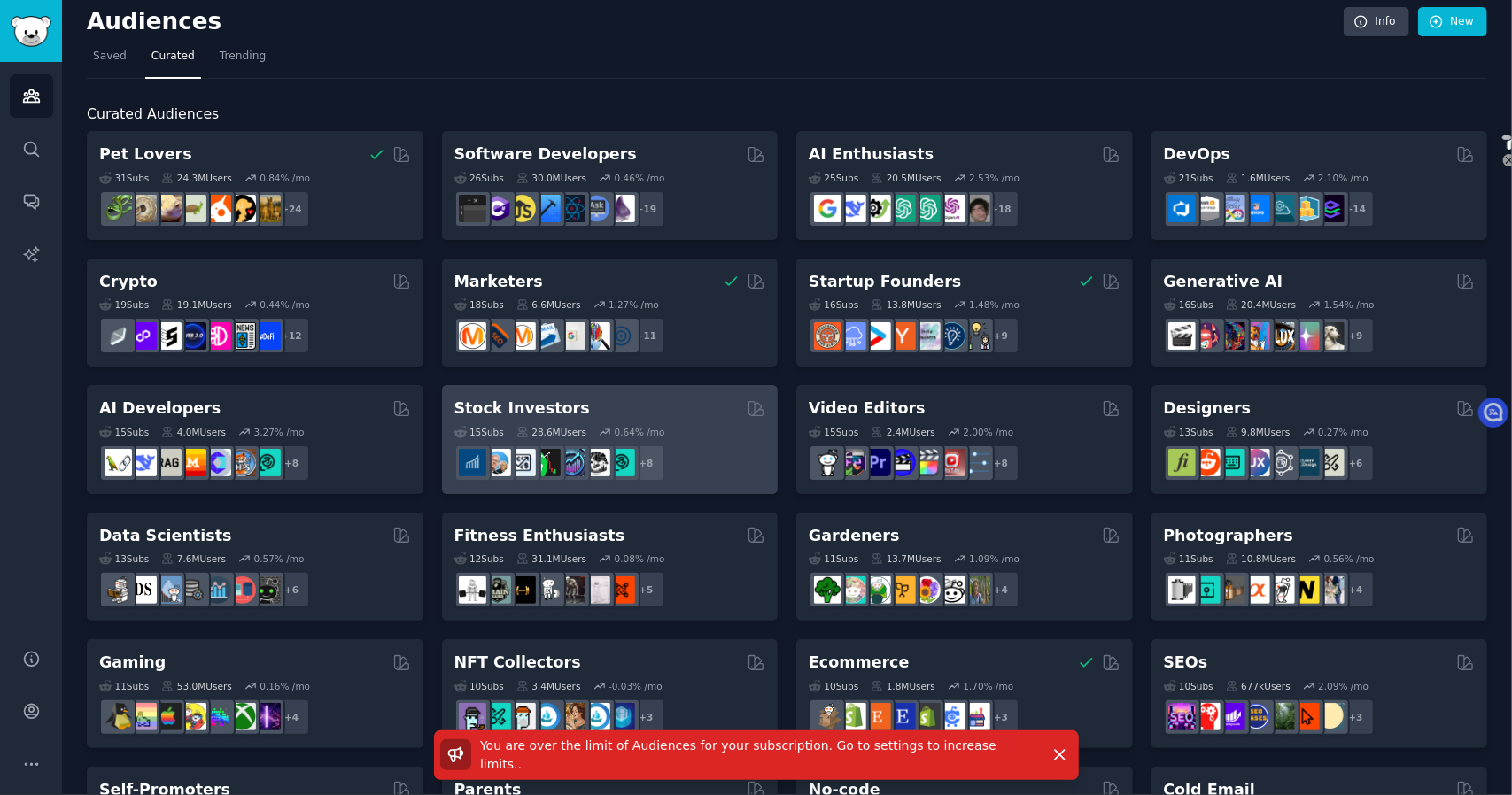
scroll to position [0, 0]
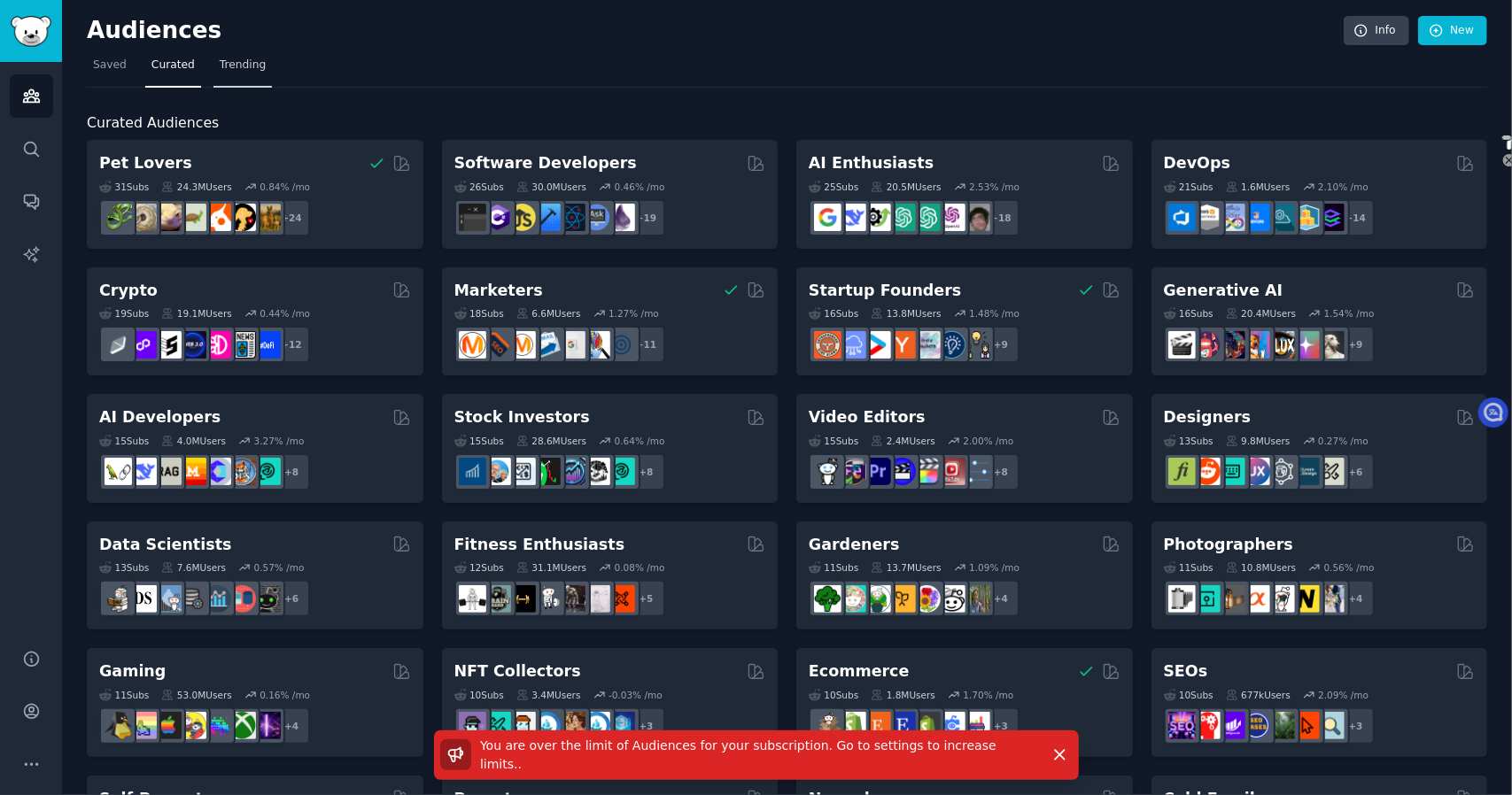
click at [234, 61] on span "Trending" at bounding box center [242, 66] width 46 height 16
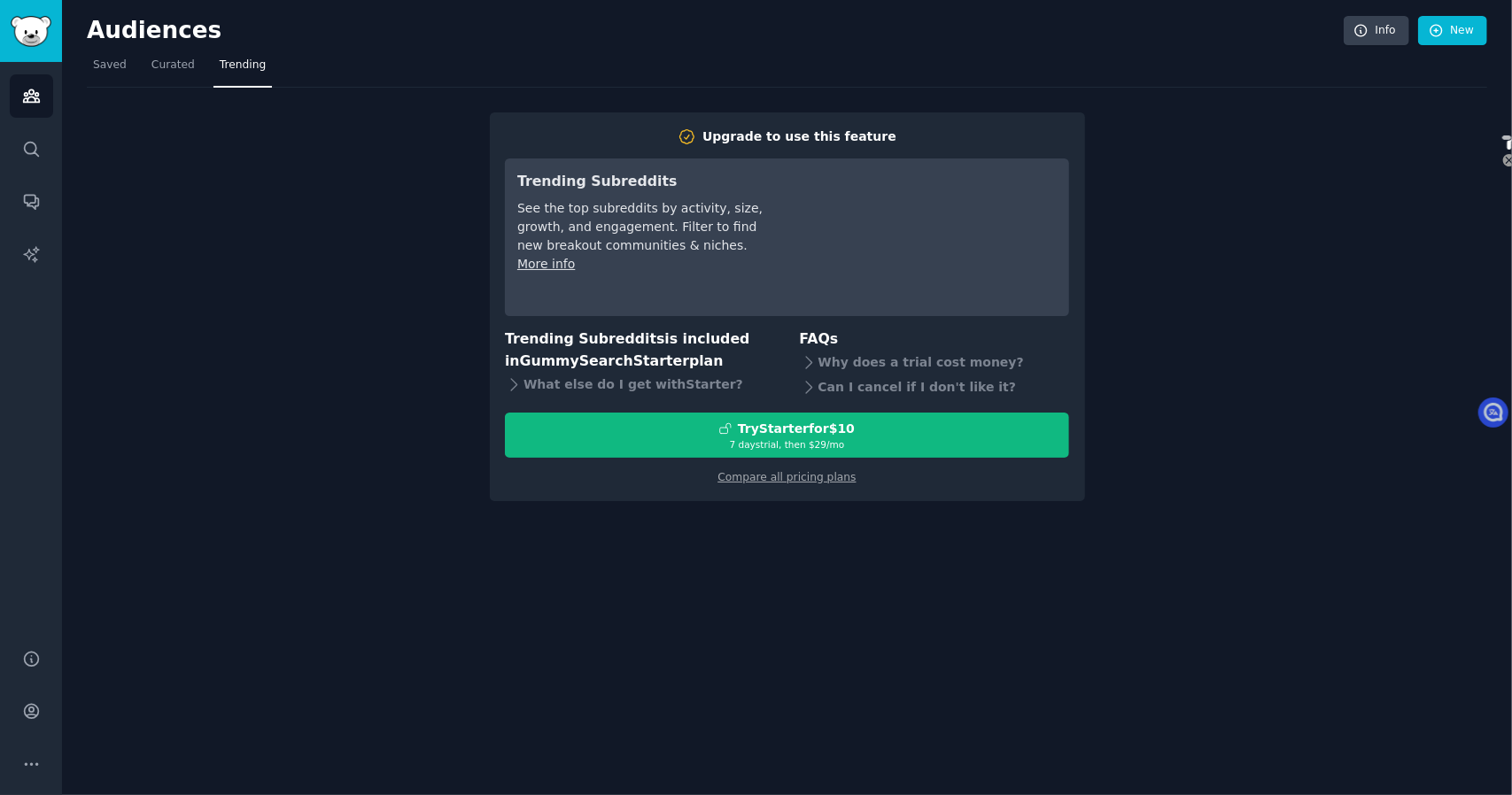
click at [131, 60] on nav "Saved Curated Trending" at bounding box center [787, 70] width 1401 height 36
click at [120, 65] on span "Saved" at bounding box center [109, 66] width 33 height 16
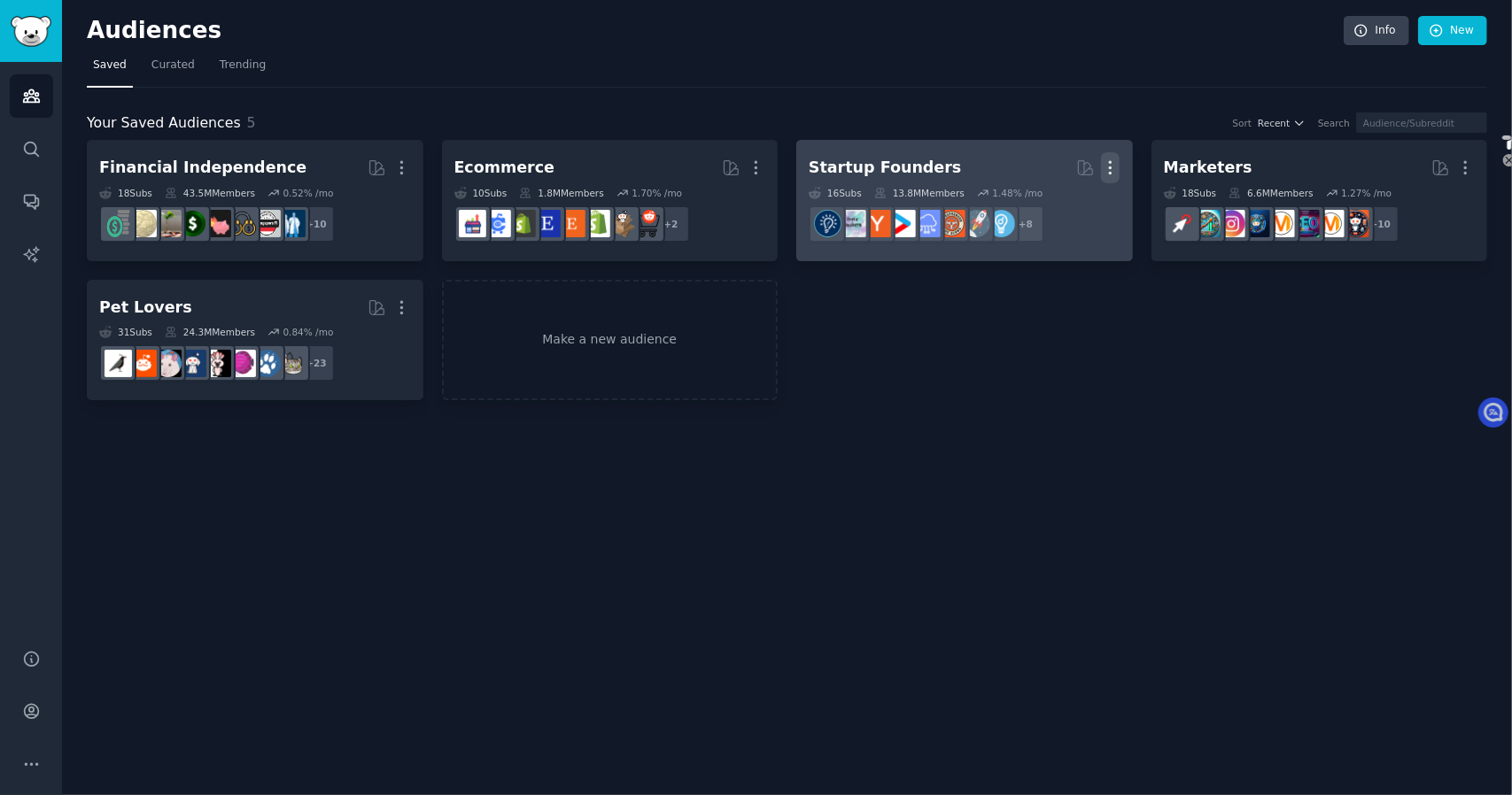
click at [1107, 167] on icon "button" at bounding box center [1111, 167] width 19 height 19
click at [1061, 206] on p "Delete" at bounding box center [1062, 205] width 41 height 19
click at [1040, 210] on div "Delete" at bounding box center [1050, 205] width 84 height 37
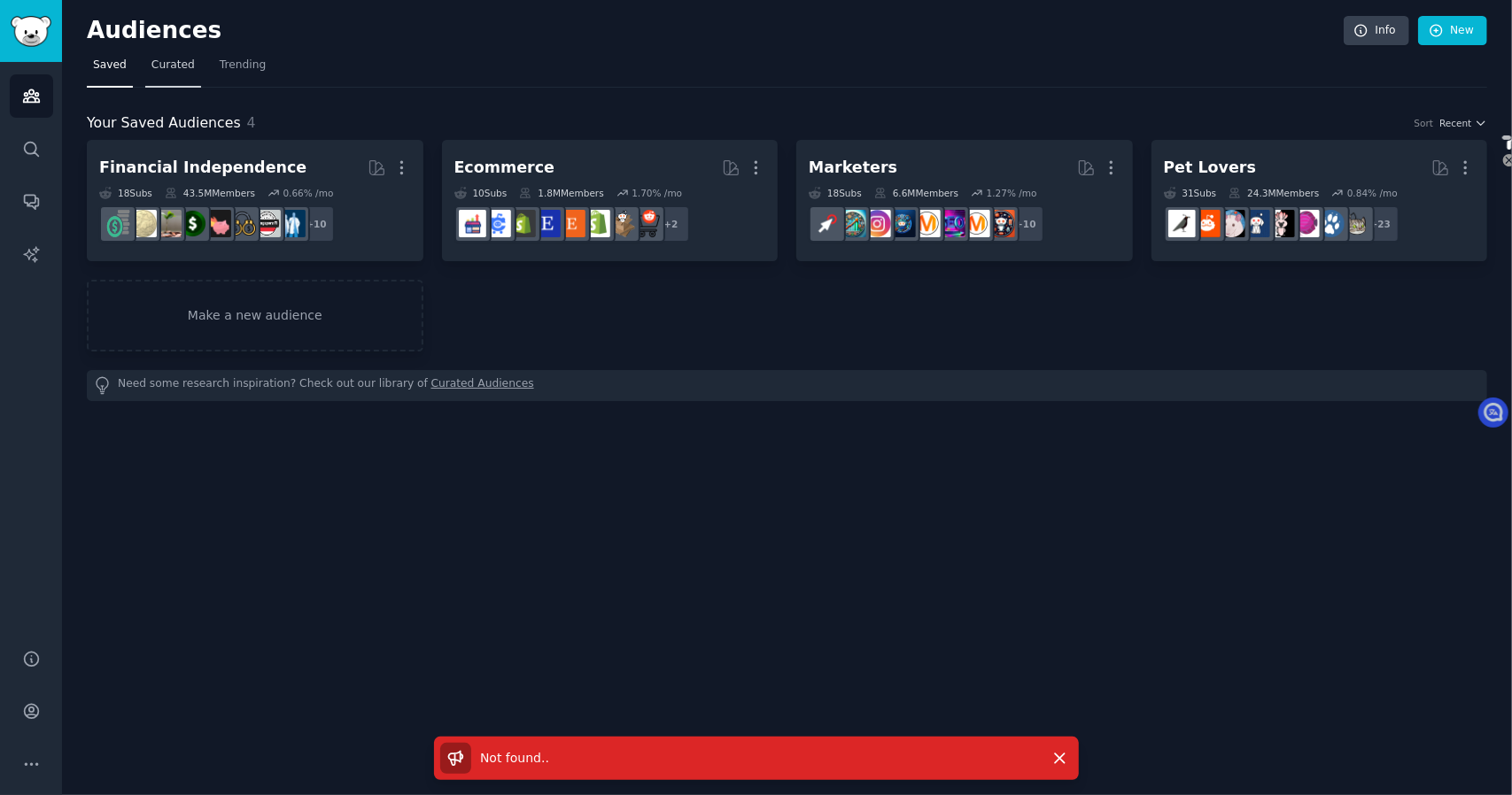
click at [165, 66] on span "Curated" at bounding box center [174, 66] width 43 height 16
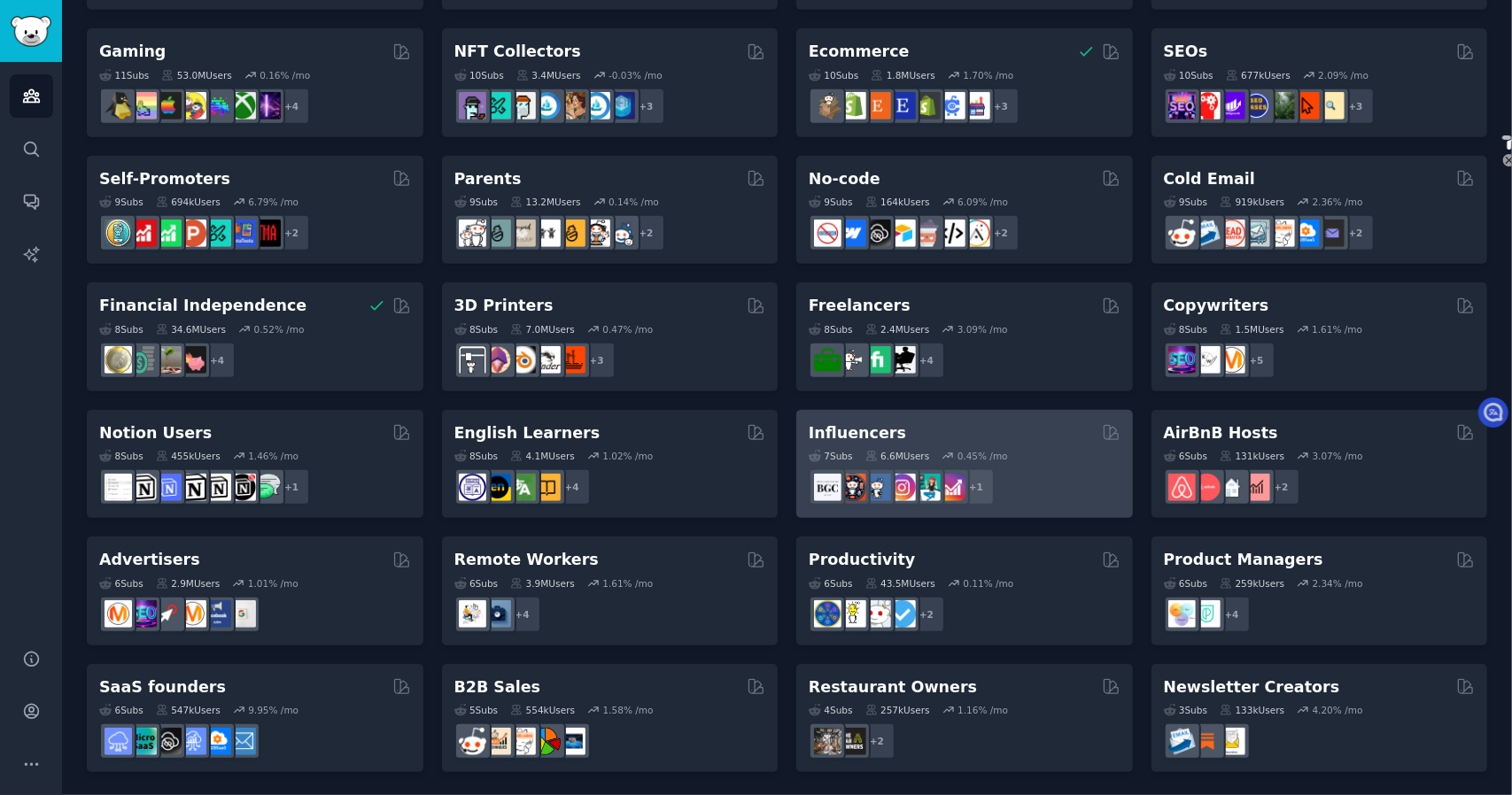
scroll to position [621, 0]
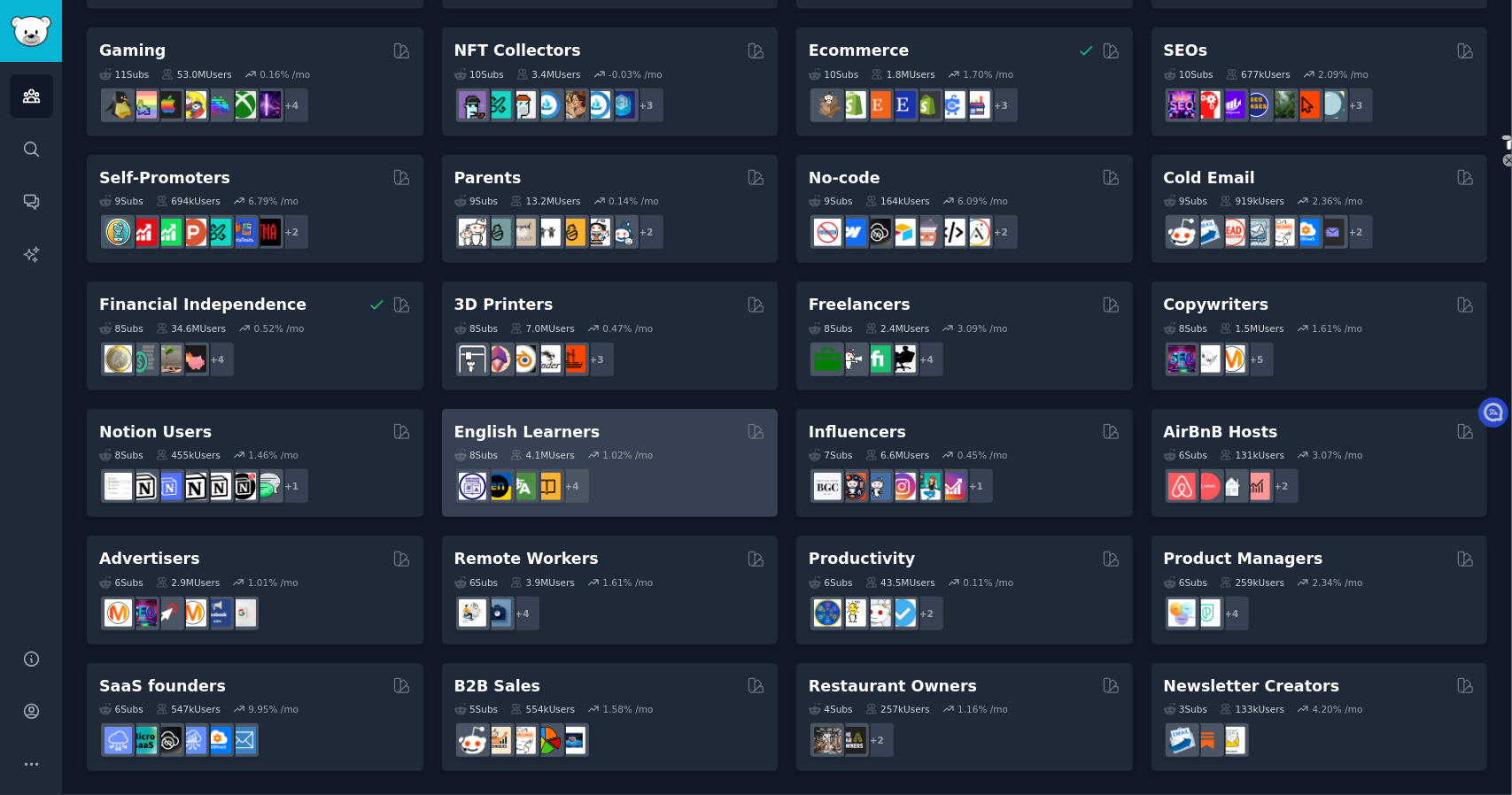
click at [703, 446] on div "8 Sub s 4.1M Users 1.02 % /mo + 4" at bounding box center [610, 473] width 312 height 62
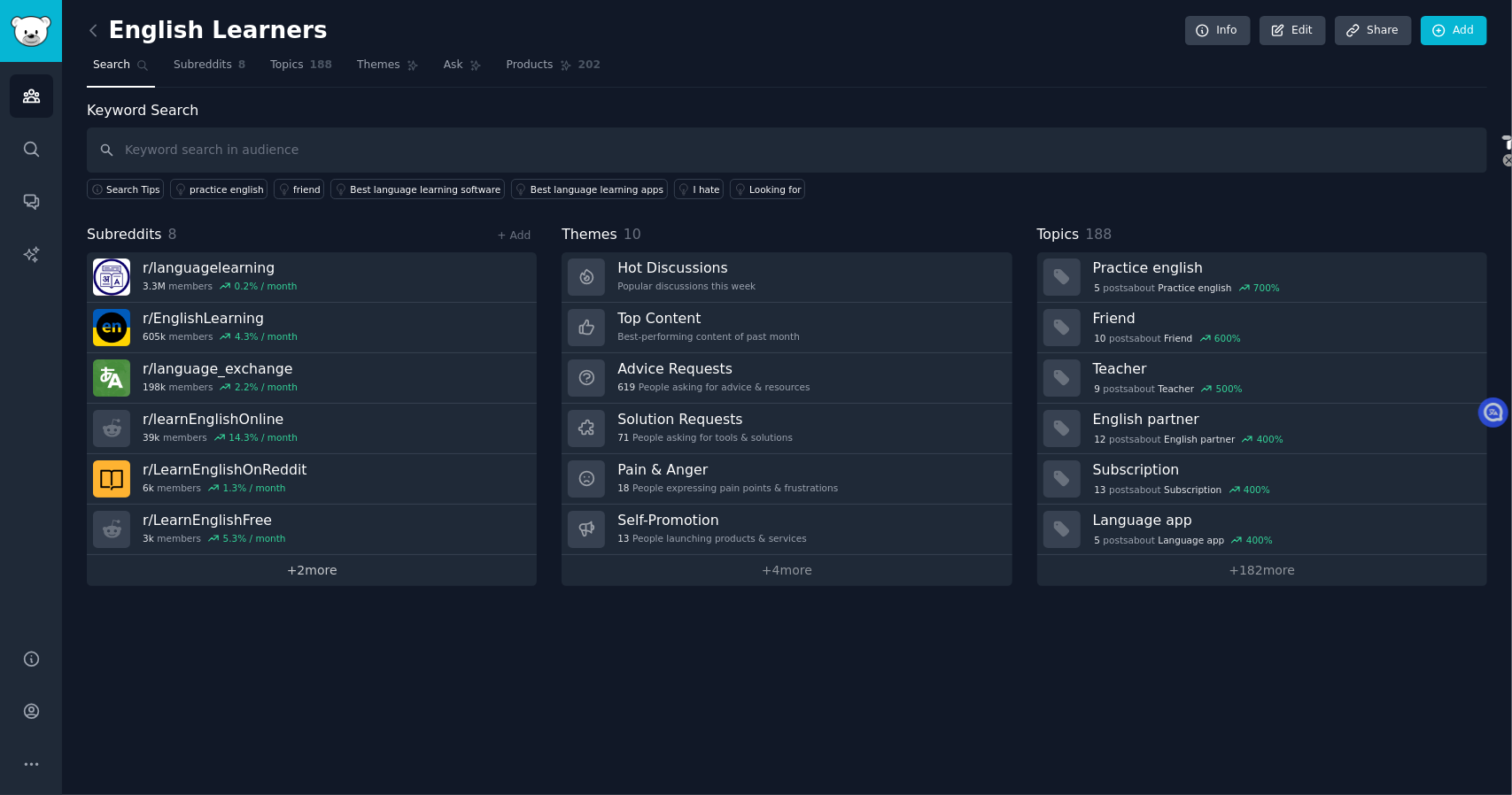
click at [415, 567] on link "+ 2 more" at bounding box center [312, 571] width 450 height 31
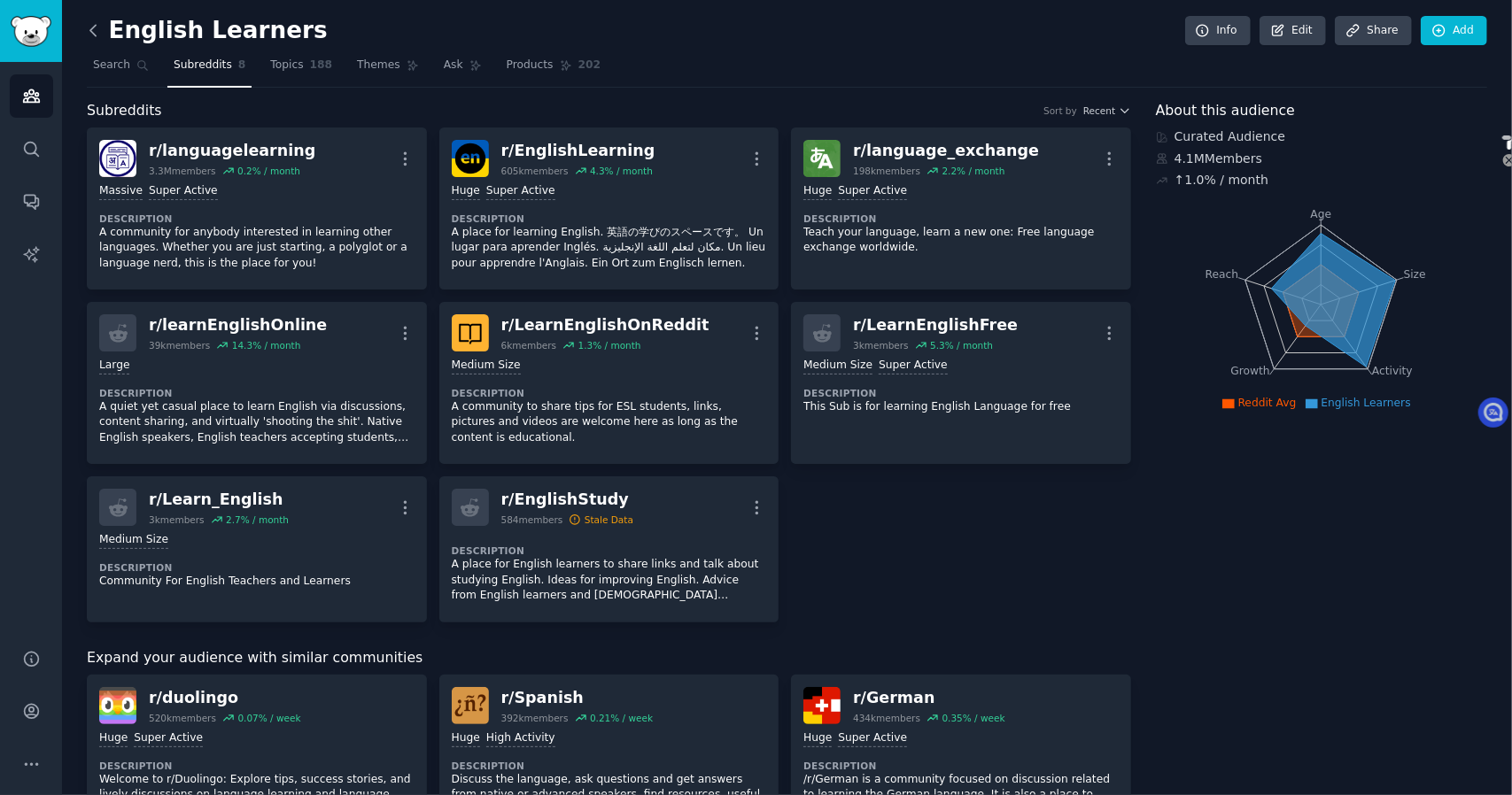
click at [92, 23] on icon at bounding box center [93, 31] width 19 height 19
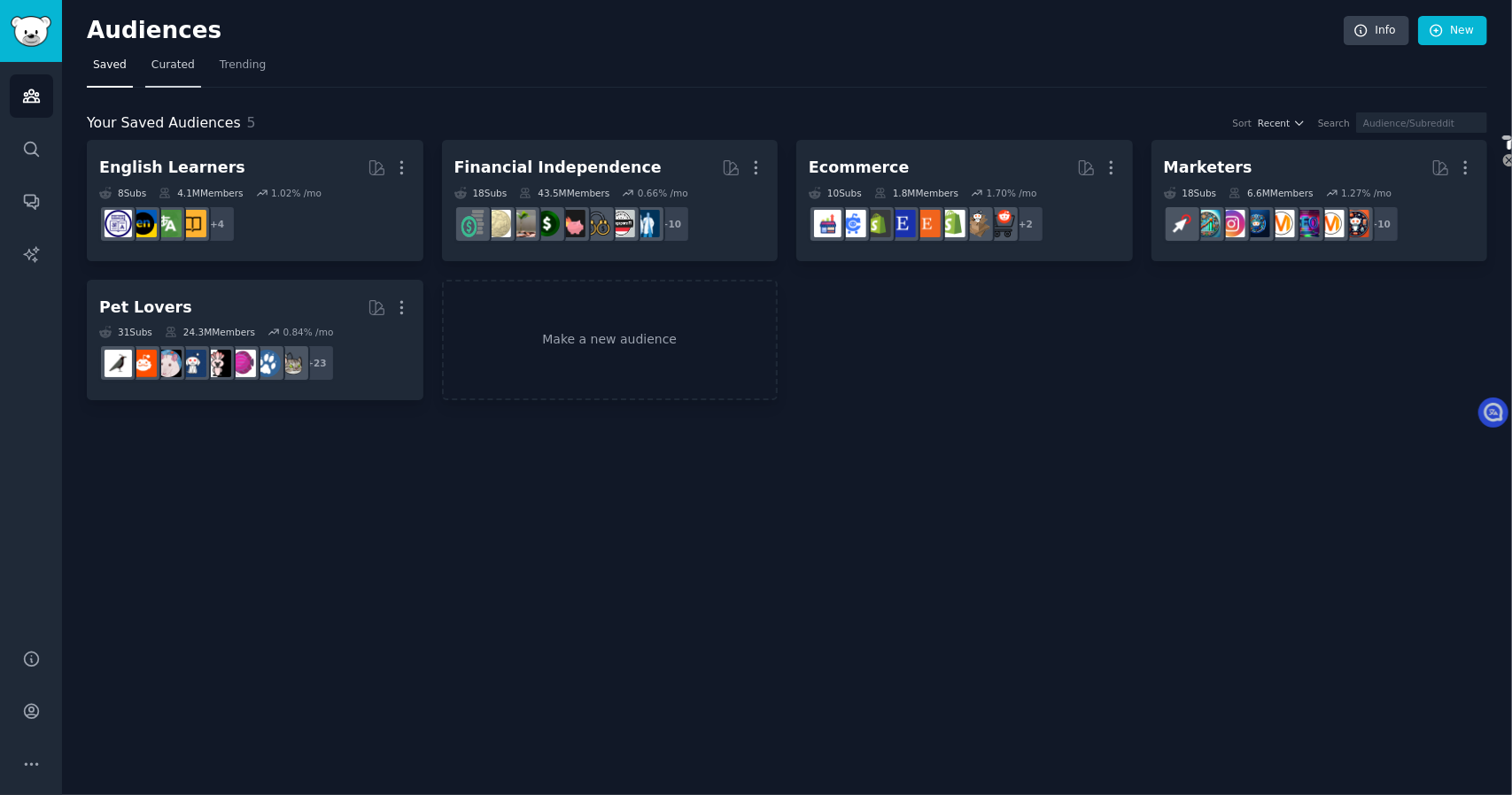
click at [164, 73] on link "Curated" at bounding box center [174, 70] width 56 height 36
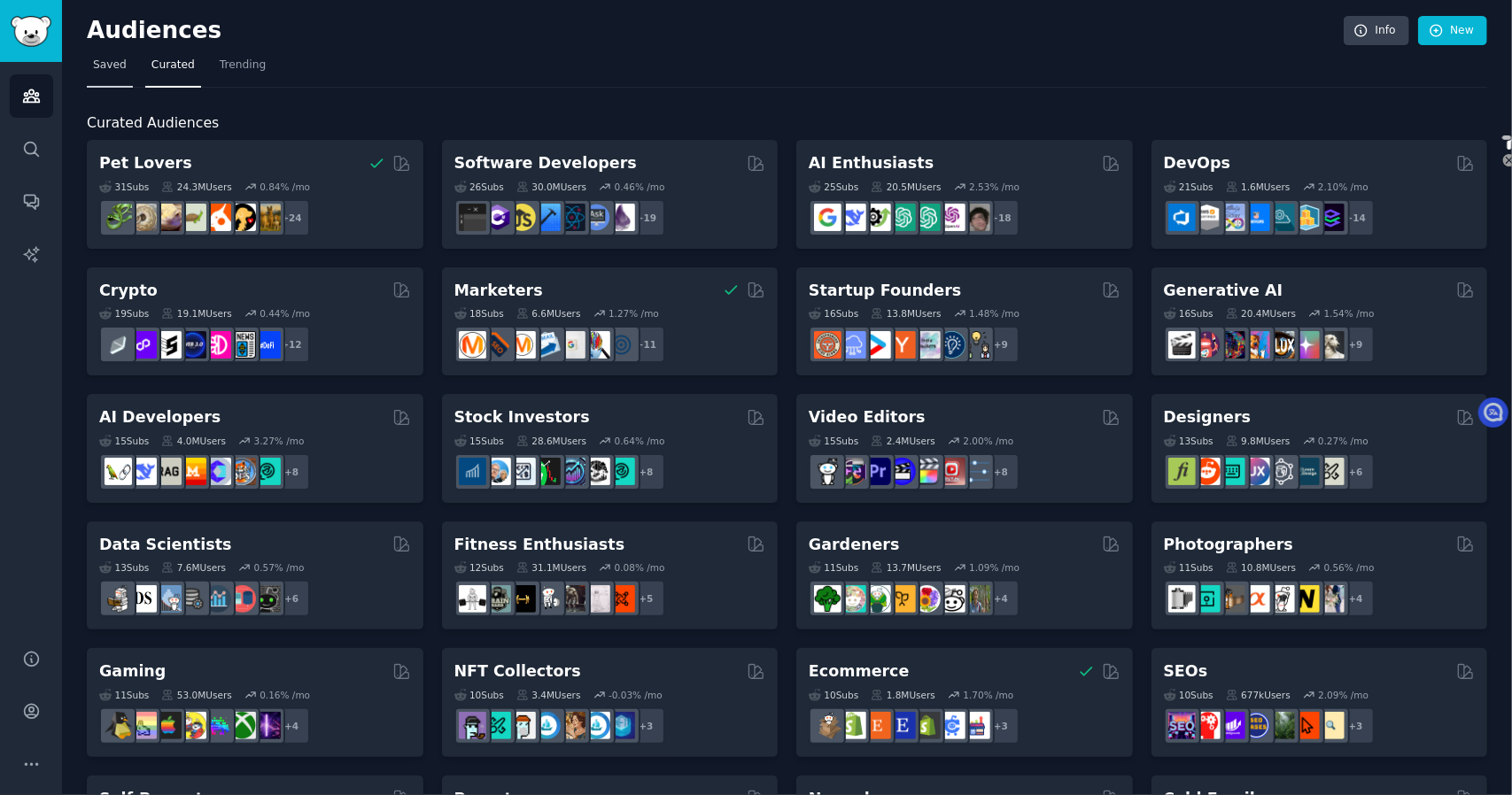
click at [129, 68] on link "Saved" at bounding box center [109, 70] width 46 height 36
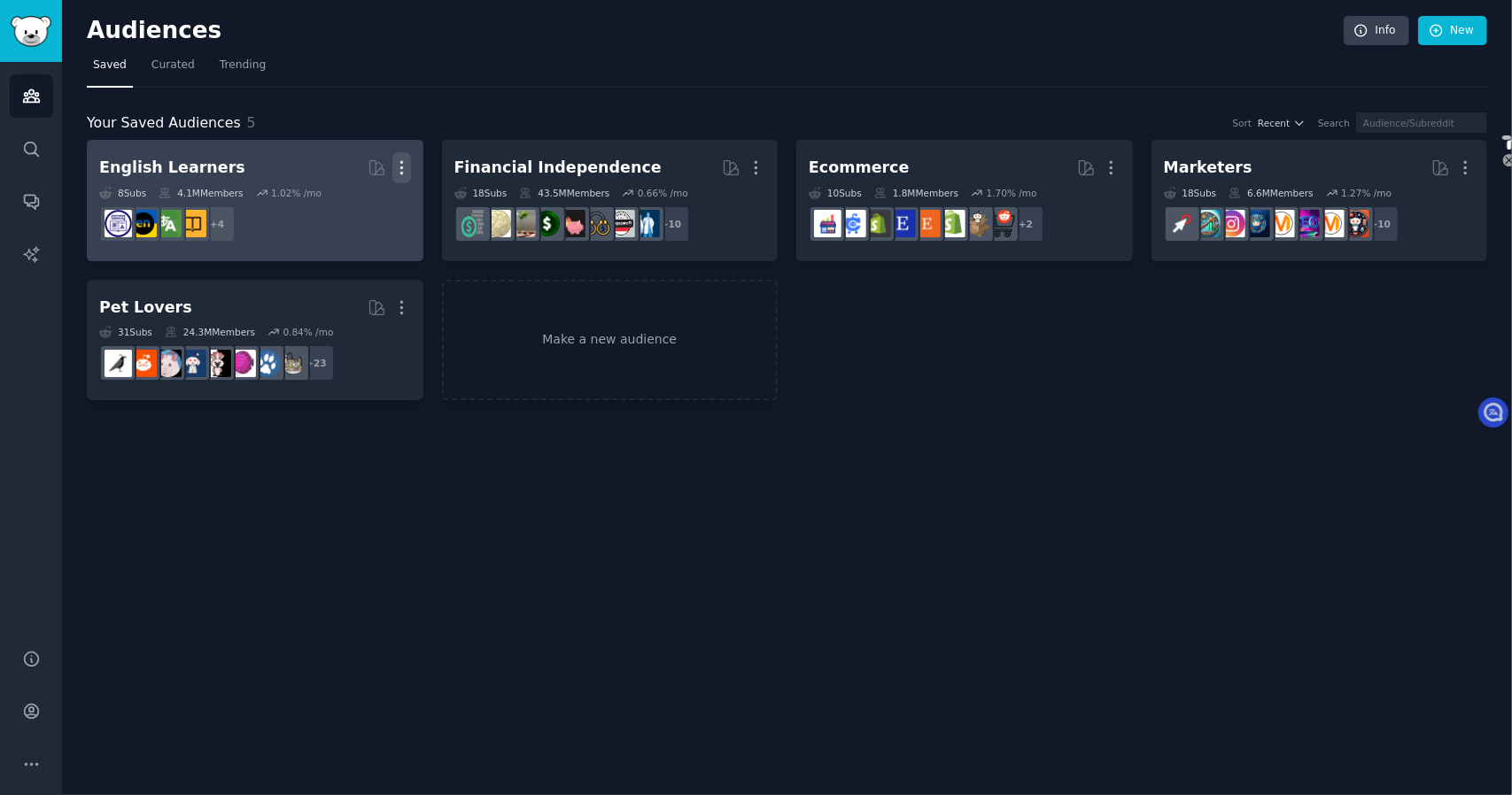
click at [404, 167] on icon "button" at bounding box center [401, 167] width 19 height 19
click at [356, 209] on p "Delete" at bounding box center [353, 205] width 41 height 19
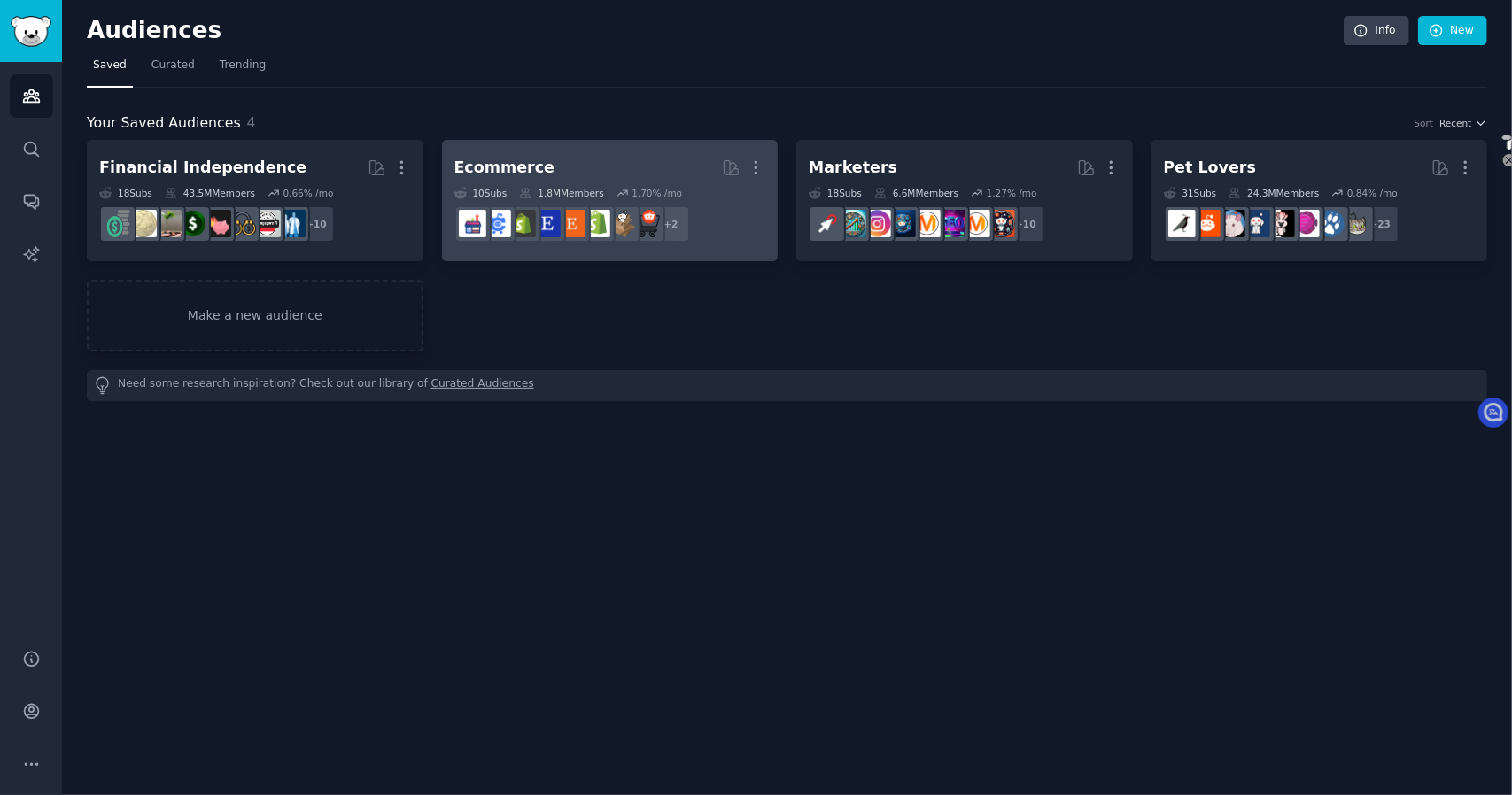
click at [642, 162] on h2 "Ecommerce More" at bounding box center [610, 168] width 312 height 31
